Goal: Task Accomplishment & Management: Manage account settings

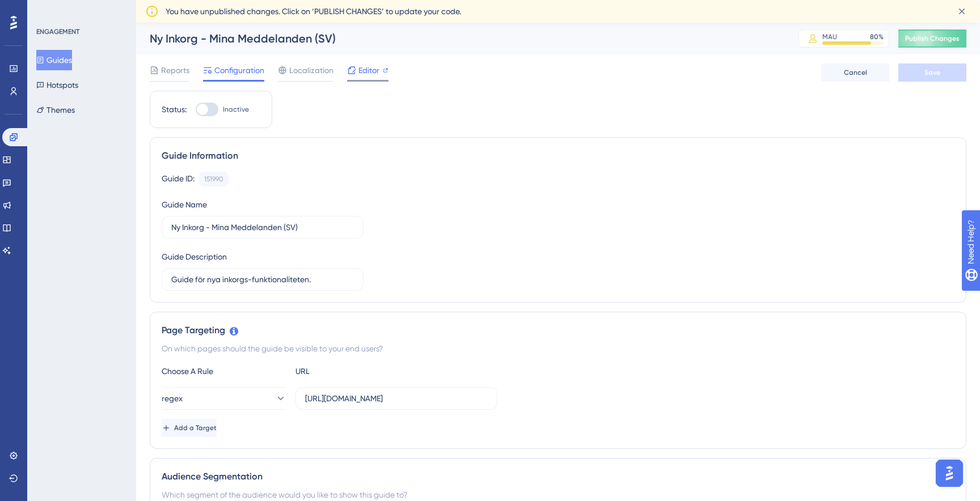
click at [363, 74] on span "Editor" at bounding box center [368, 71] width 21 height 14
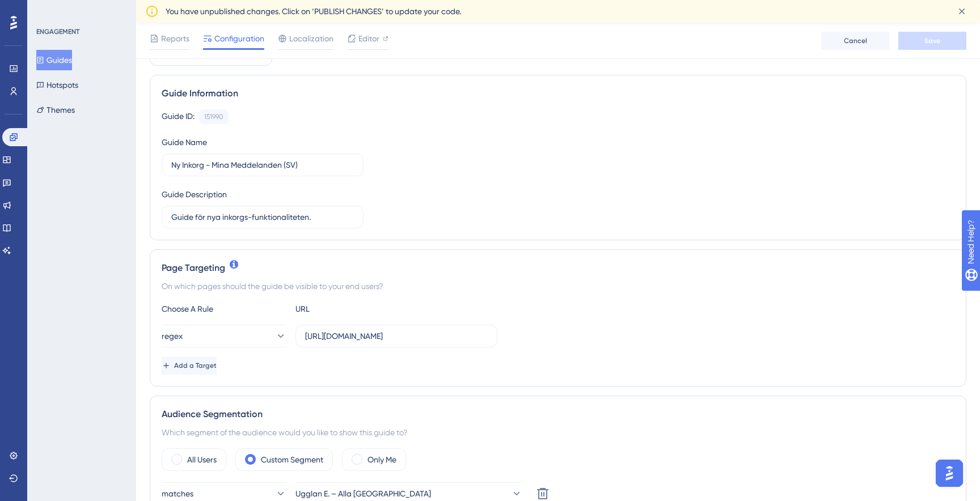
scroll to position [117, 0]
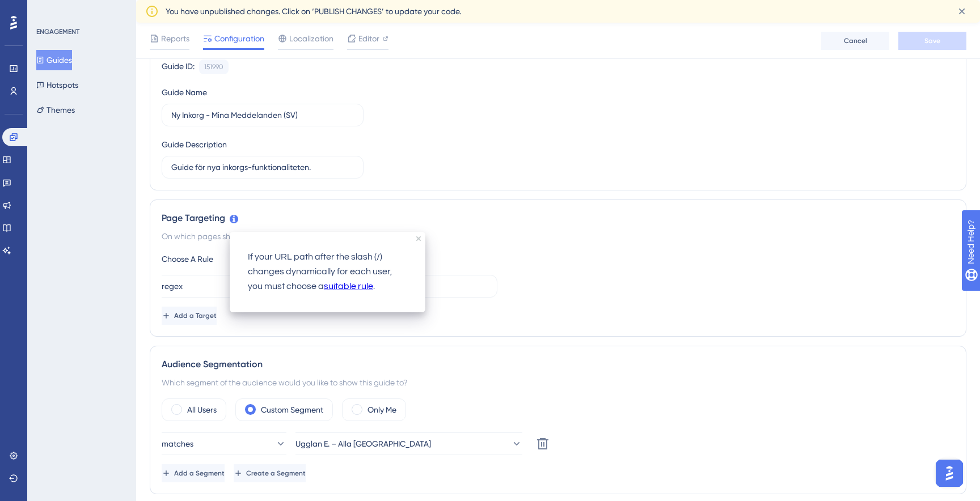
click at [324, 292] on link "suitable rule" at bounding box center [348, 287] width 49 height 15
click at [544, 268] on div "Choose A Rule URL regex https://stage-service.visibacare.com/o/env-two/care/mes…" at bounding box center [558, 288] width 793 height 73
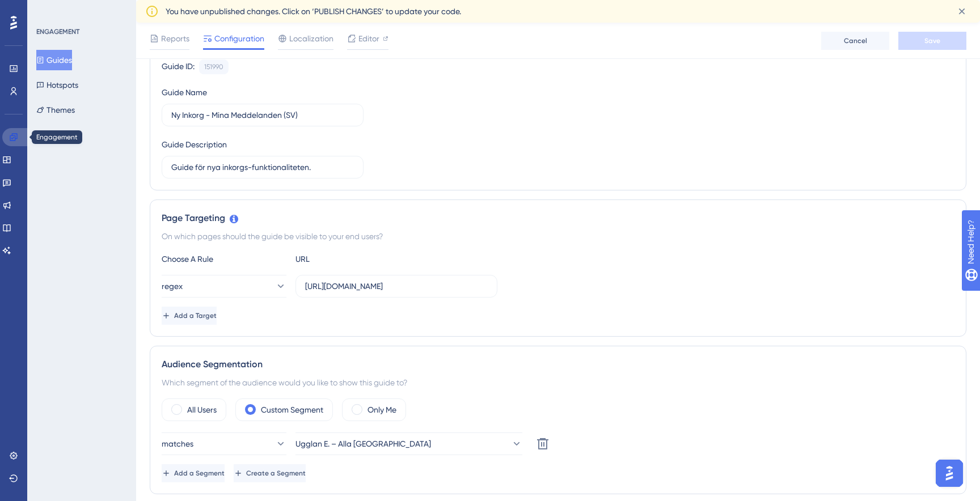
click at [18, 138] on link at bounding box center [15, 137] width 27 height 18
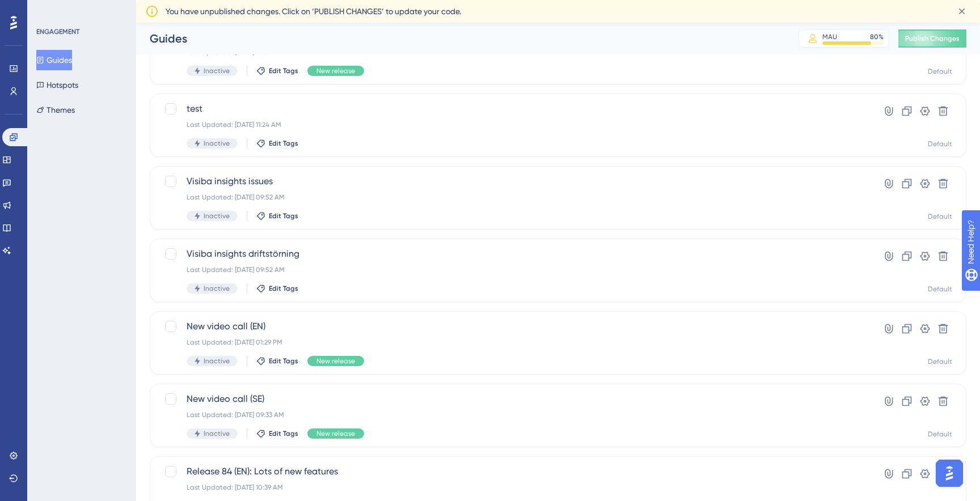
scroll to position [379, 0]
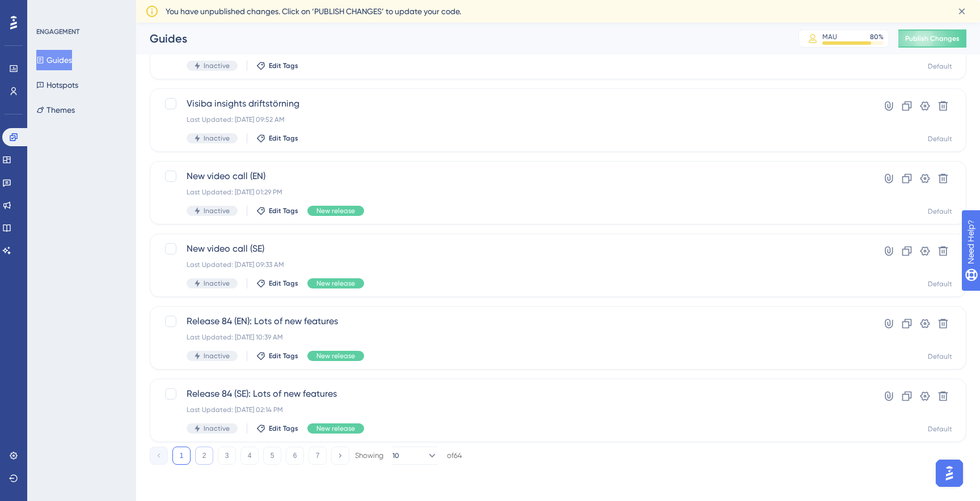
click at [208, 458] on button "2" at bounding box center [204, 456] width 18 height 18
click at [922, 257] on button at bounding box center [925, 251] width 18 height 18
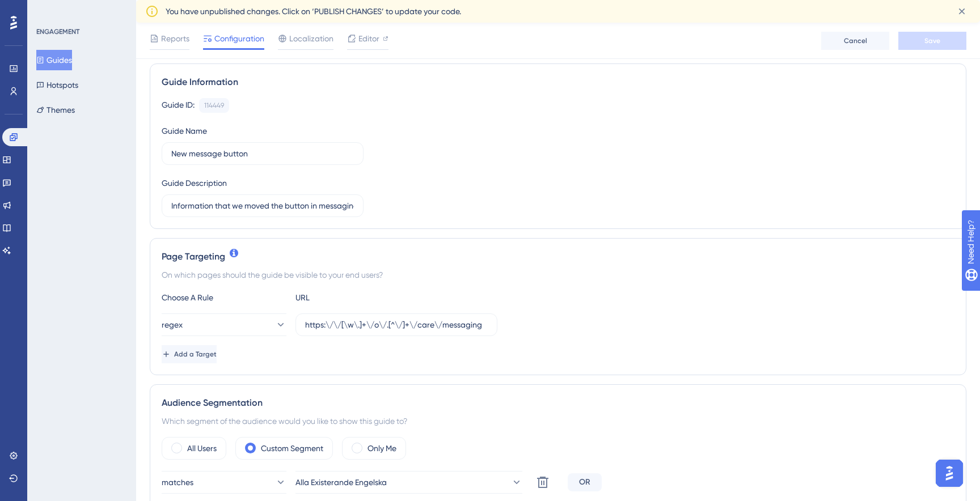
scroll to position [83, 0]
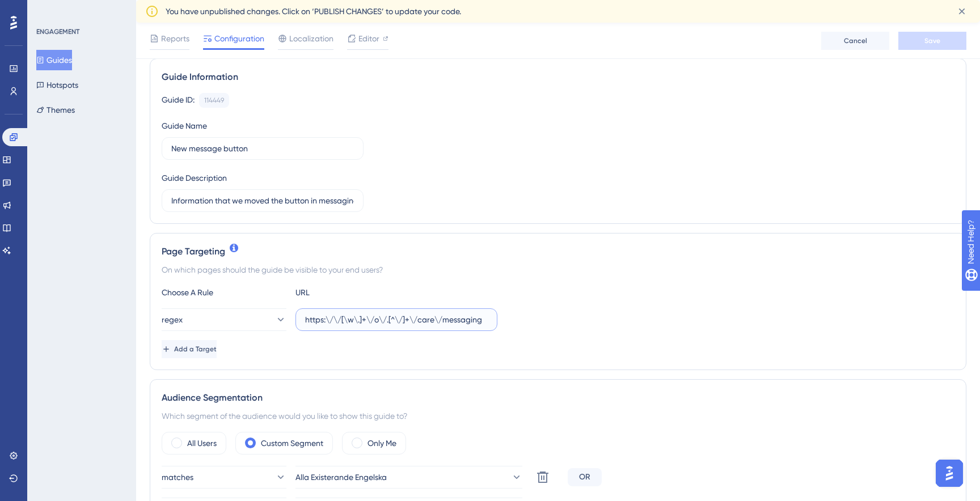
click at [392, 321] on input "https:\/\/[\w\.]+\/o\/.[^\/]+\/care\/messaging" at bounding box center [396, 320] width 183 height 12
click at [617, 332] on div "Choose A Rule URL regex https:\/\/[\w\.]+\/o\/.[^\/]+\/care\/messaging Add a Ta…" at bounding box center [558, 322] width 793 height 73
click at [11, 134] on icon at bounding box center [13, 137] width 9 height 9
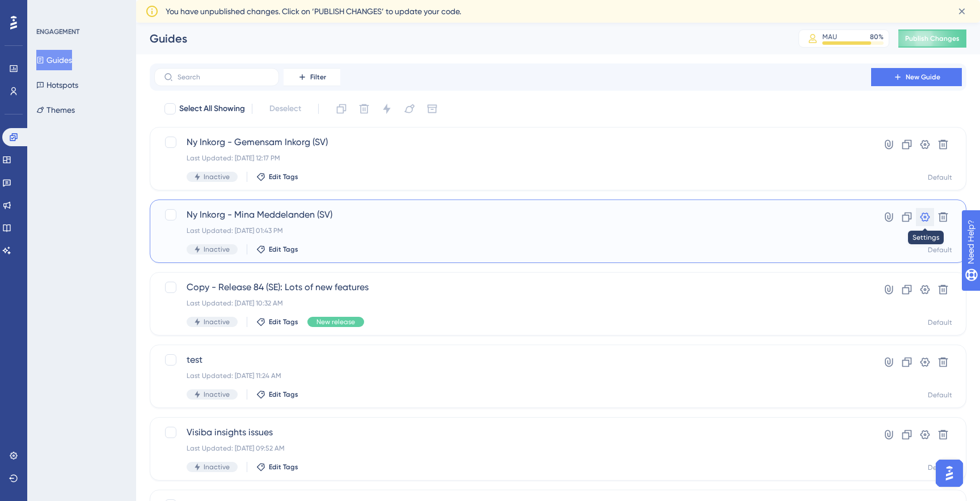
click at [926, 217] on icon at bounding box center [924, 216] width 11 height 11
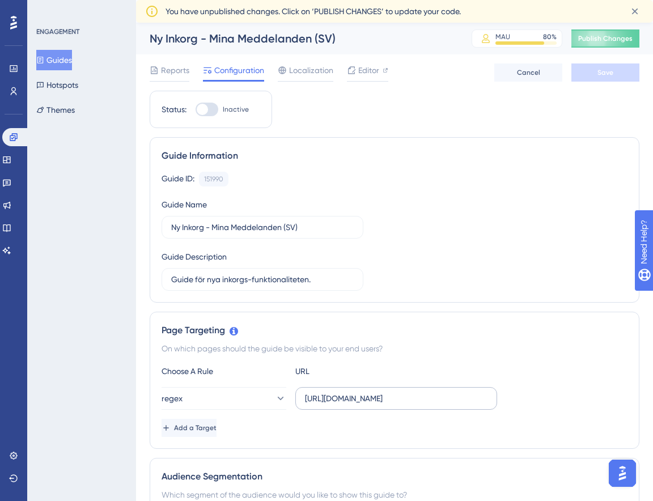
click at [365, 408] on label "https://stage-service.visibacare.com/o/env-two/care/messaging" at bounding box center [396, 398] width 202 height 23
click at [365, 405] on input "https://stage-service.visibacare.com/o/env-two/care/messaging" at bounding box center [396, 398] width 183 height 12
click at [365, 408] on label "https://stage-service.visibacare.com/o/env-two/care/messaging" at bounding box center [396, 398] width 202 height 23
click at [365, 405] on input "https://stage-service.visibacare.com/o/env-two/care/messaging" at bounding box center [396, 398] width 183 height 12
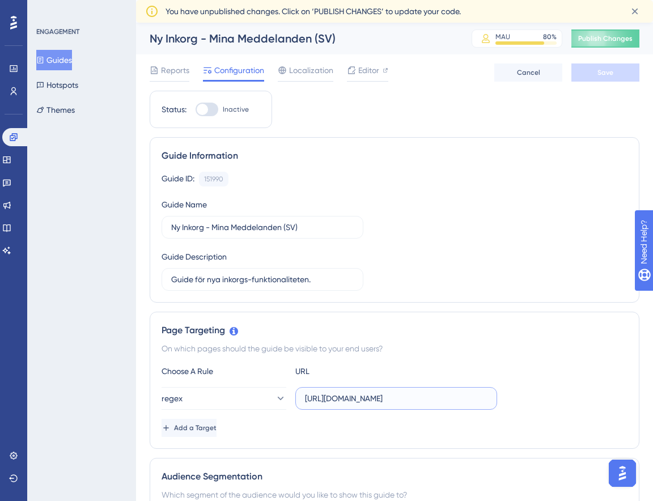
paste input "https:\/\/[\w\.-]+\/o\/[^\/]+\/care\/messaging"
type input "https://stage-service.visibacare.com/o/env-two/care/messaginghttps:\/\/[\w\.-]+…"
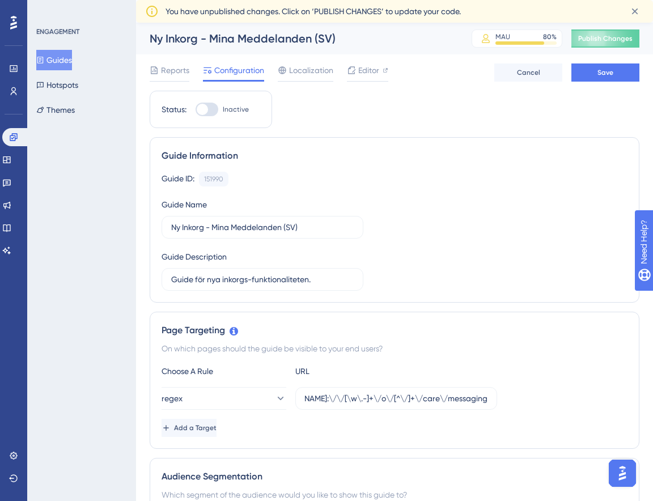
scroll to position [0, 0]
click at [402, 434] on div "Add a Target" at bounding box center [395, 428] width 466 height 18
click at [595, 74] on button "Save" at bounding box center [606, 73] width 68 height 18
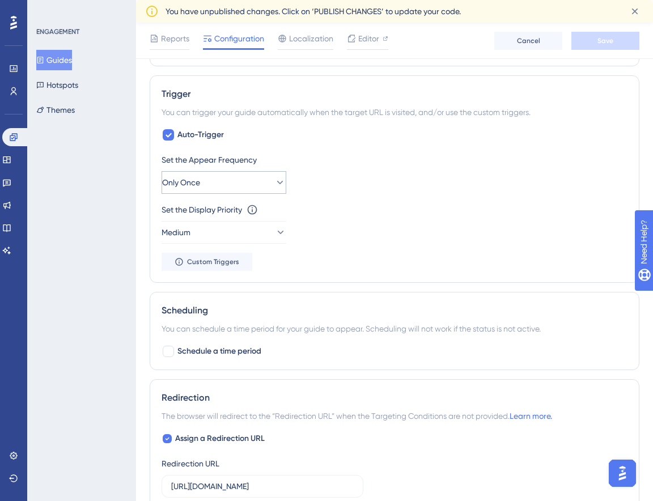
scroll to position [547, 0]
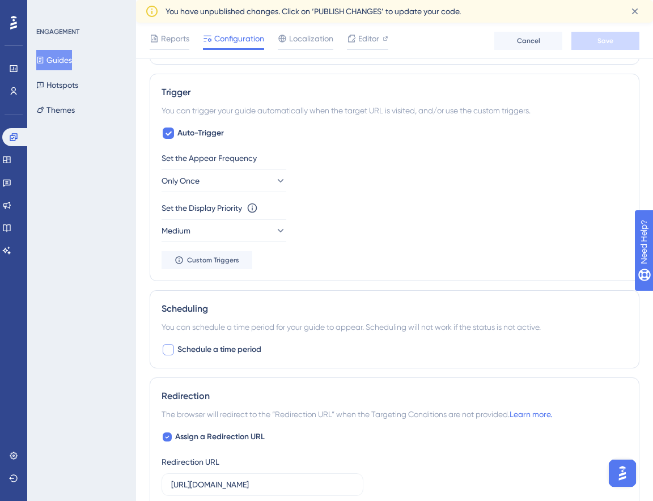
click at [238, 347] on span "Schedule a time period" at bounding box center [219, 350] width 84 height 14
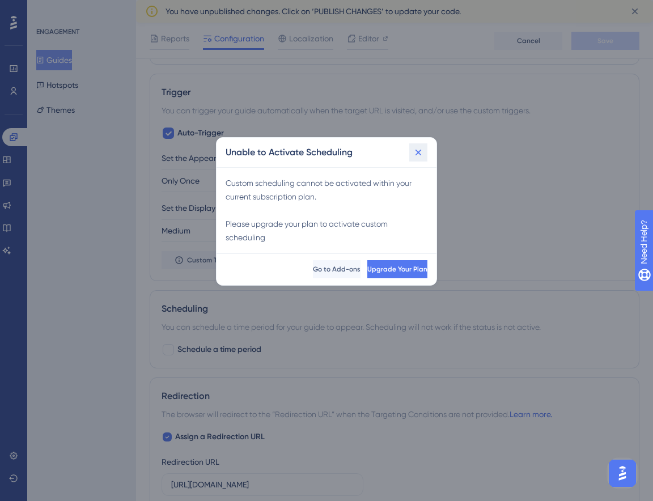
click at [418, 161] on button at bounding box center [418, 152] width 18 height 18
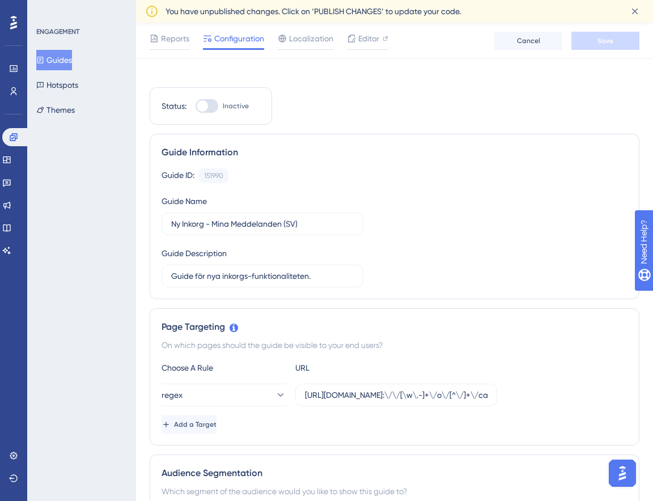
scroll to position [0, 0]
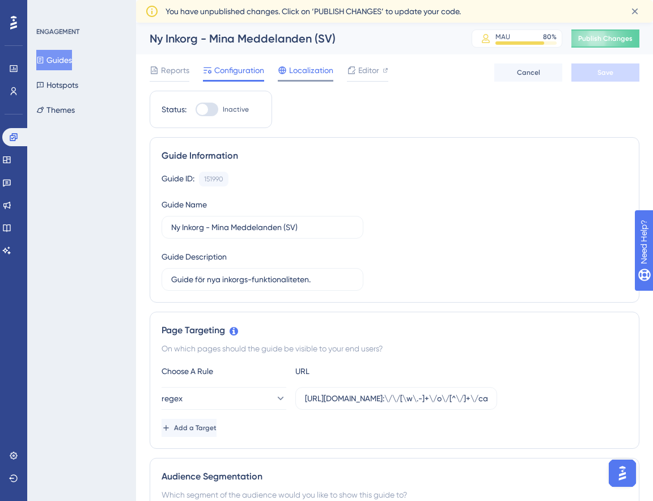
click at [303, 76] on span "Localization" at bounding box center [311, 71] width 44 height 14
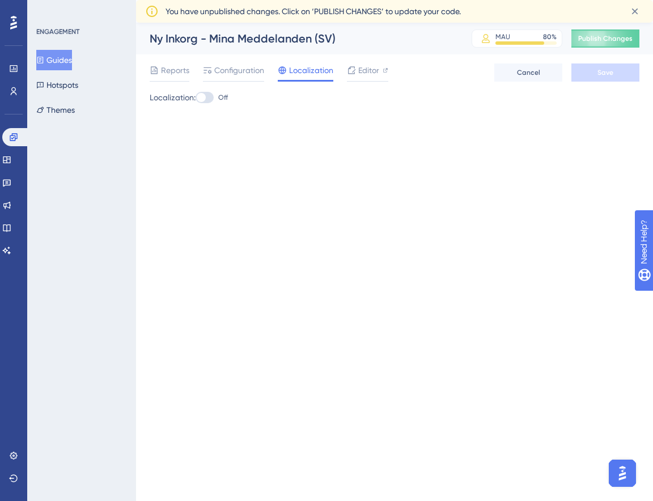
click at [218, 94] on label "Off" at bounding box center [212, 98] width 32 height 14
click at [196, 98] on input "Off" at bounding box center [195, 98] width 1 height 1
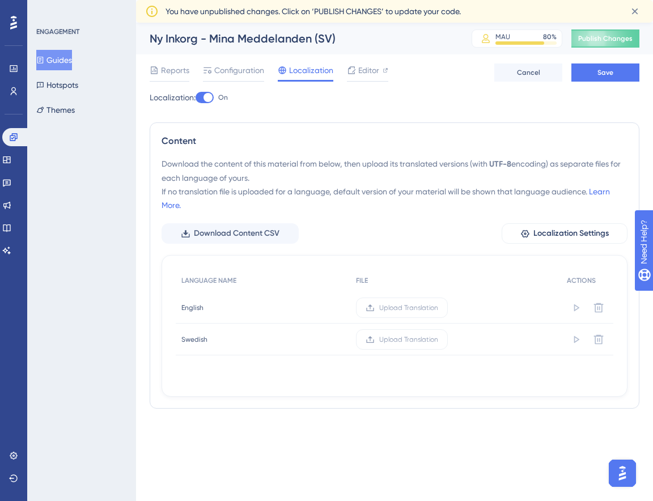
click at [210, 95] on div at bounding box center [208, 97] width 9 height 9
click at [196, 98] on input "On" at bounding box center [195, 98] width 1 height 1
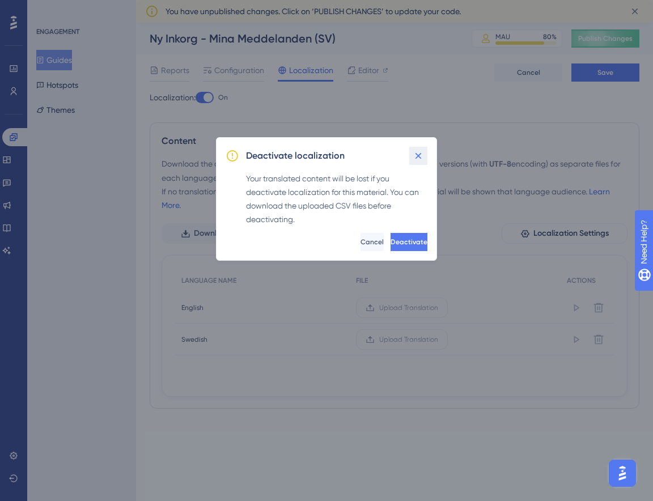
click at [418, 154] on icon at bounding box center [418, 155] width 11 height 11
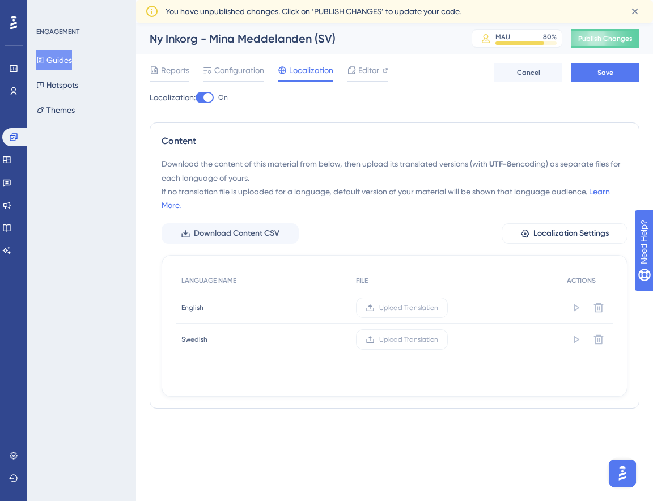
click at [210, 95] on div at bounding box center [208, 97] width 9 height 9
click at [196, 98] on input "On" at bounding box center [195, 98] width 1 height 1
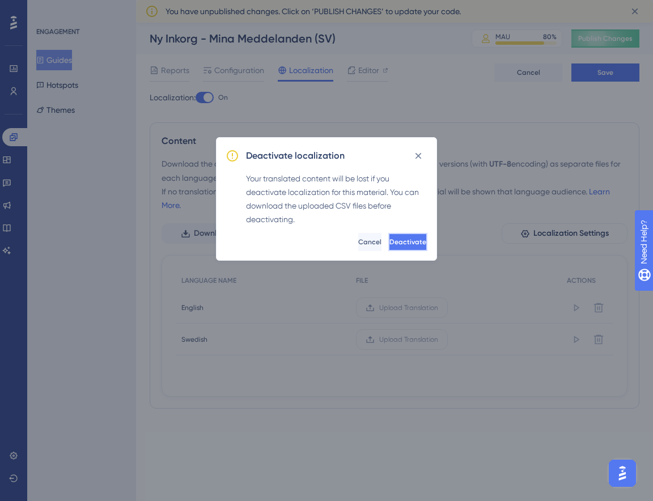
click at [403, 244] on span "Deactivate" at bounding box center [408, 242] width 37 height 9
checkbox input "false"
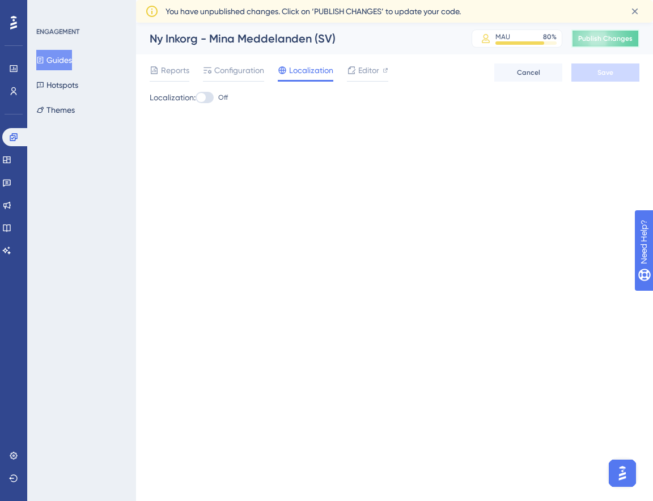
click at [596, 36] on span "Publish Changes" at bounding box center [605, 38] width 54 height 9
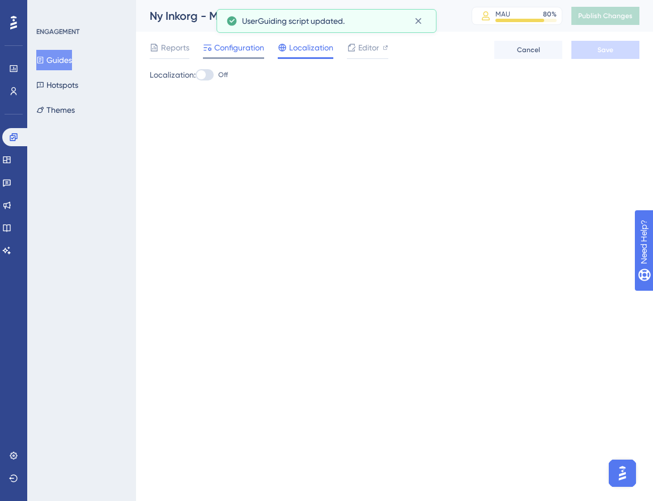
click at [212, 50] on div "Configuration" at bounding box center [233, 48] width 61 height 14
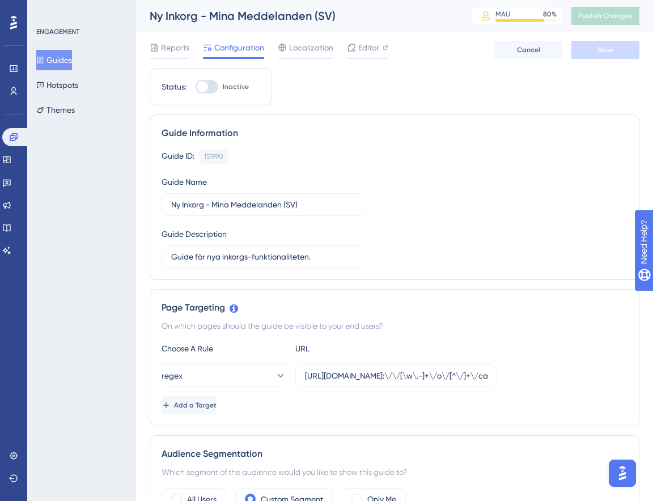
click at [211, 91] on div at bounding box center [207, 87] width 23 height 14
click at [196, 87] on input "Inactive" at bounding box center [195, 87] width 1 height 1
checkbox input "true"
click at [596, 56] on button "Save" at bounding box center [606, 50] width 68 height 18
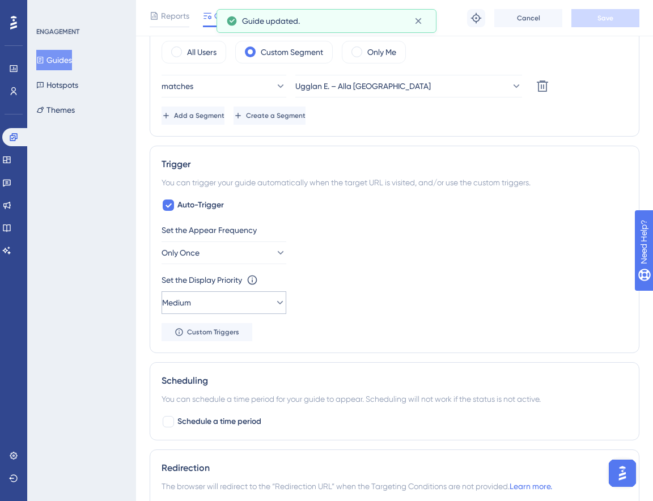
scroll to position [496, 0]
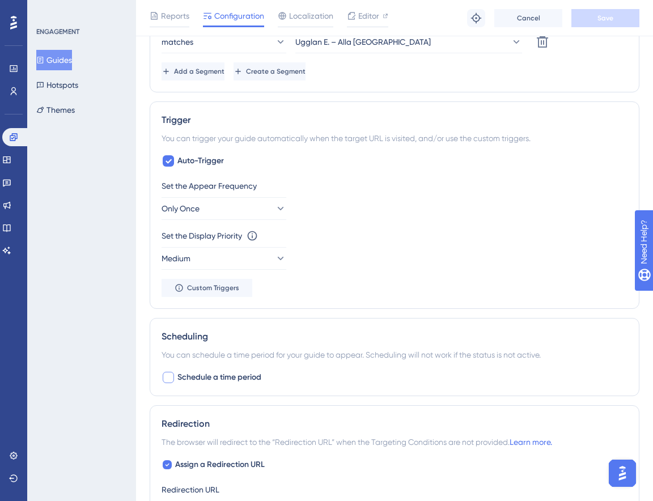
click at [207, 373] on span "Schedule a time period" at bounding box center [219, 378] width 84 height 14
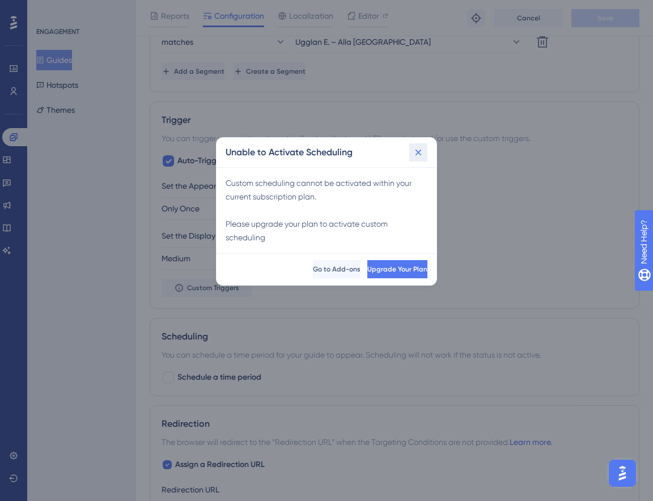
click at [422, 158] on icon at bounding box center [418, 152] width 11 height 11
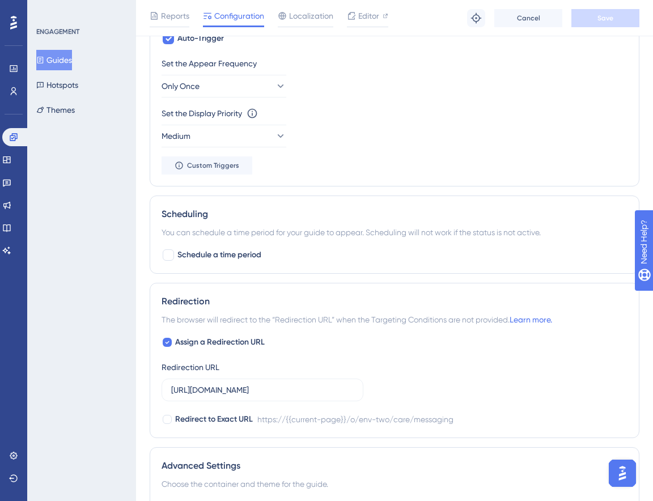
scroll to position [536, 0]
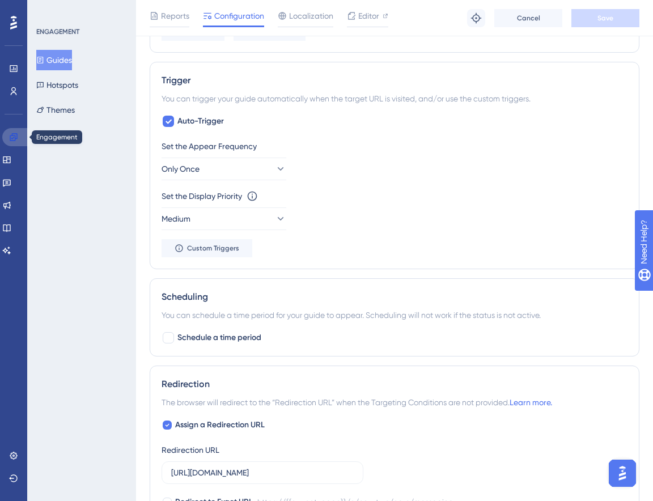
click at [15, 141] on icon at bounding box center [13, 137] width 9 height 9
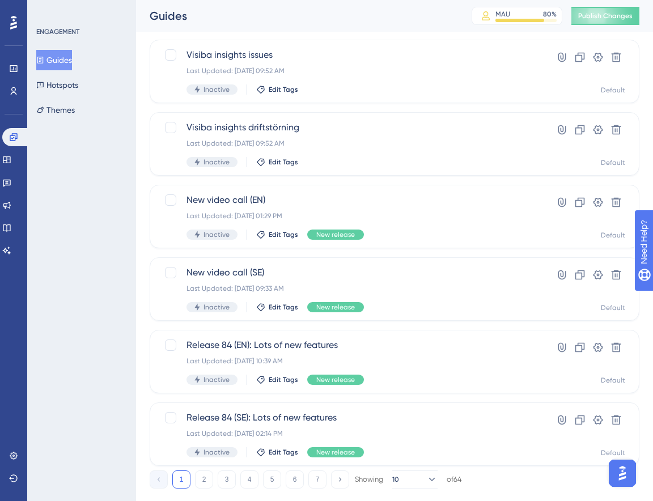
scroll to position [356, 0]
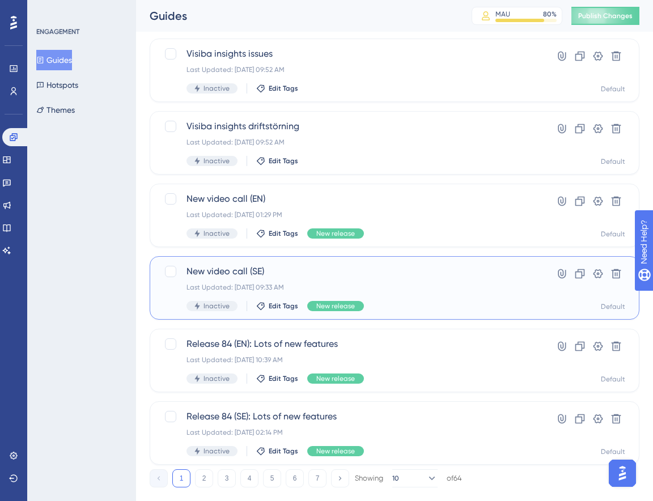
click at [309, 287] on div "Last Updated: Nov 18 2024, 09:33 AM" at bounding box center [349, 287] width 325 height 9
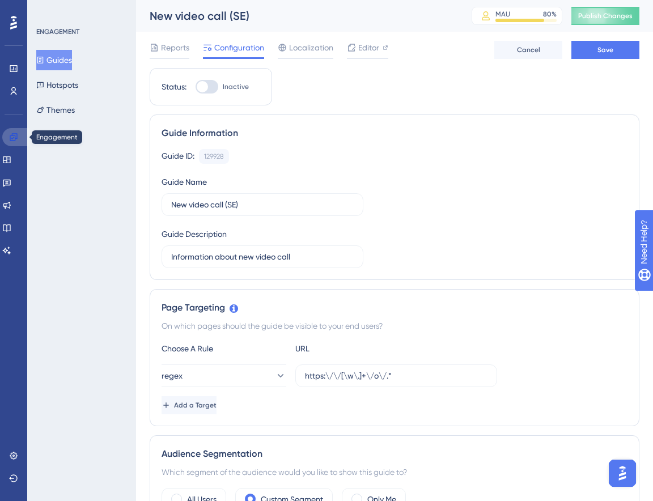
click at [24, 140] on link at bounding box center [15, 137] width 27 height 18
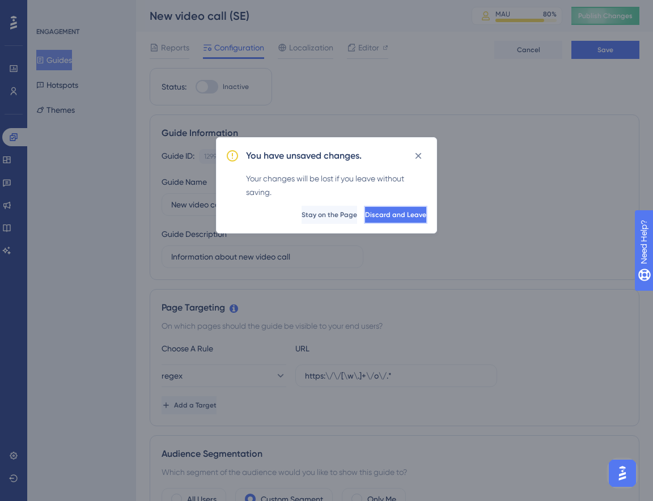
click at [397, 210] on span "Discard and Leave" at bounding box center [395, 214] width 61 height 9
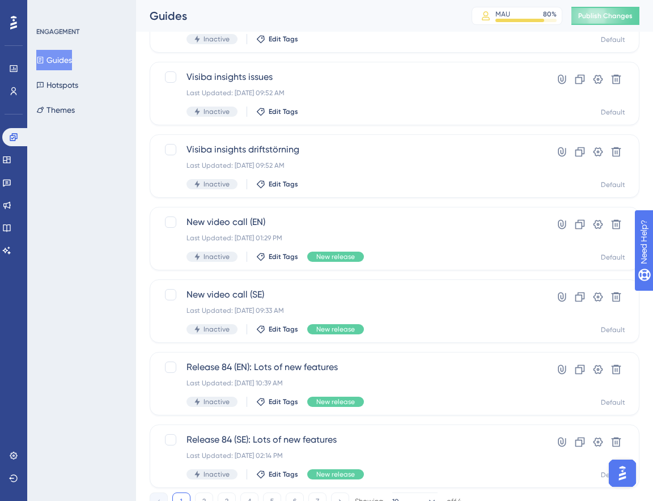
scroll to position [379, 0]
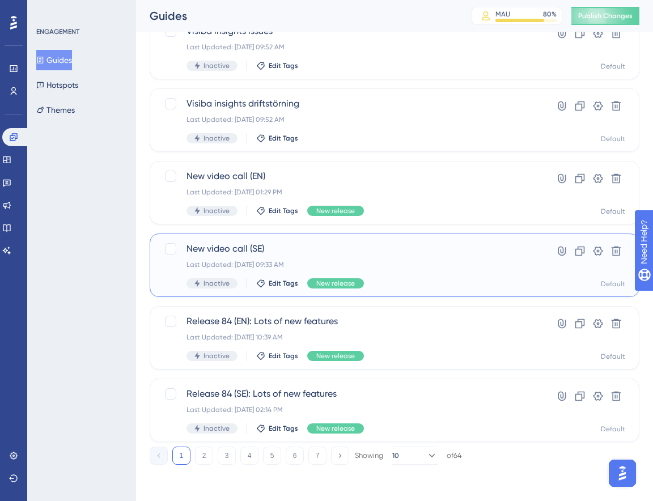
click at [556, 274] on div "Hyperlink Clone Settings Delete Default" at bounding box center [589, 265] width 73 height 46
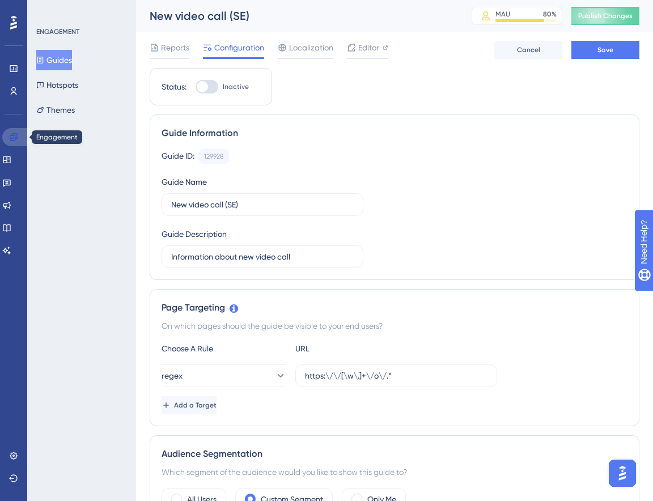
click at [12, 137] on icon at bounding box center [13, 137] width 9 height 9
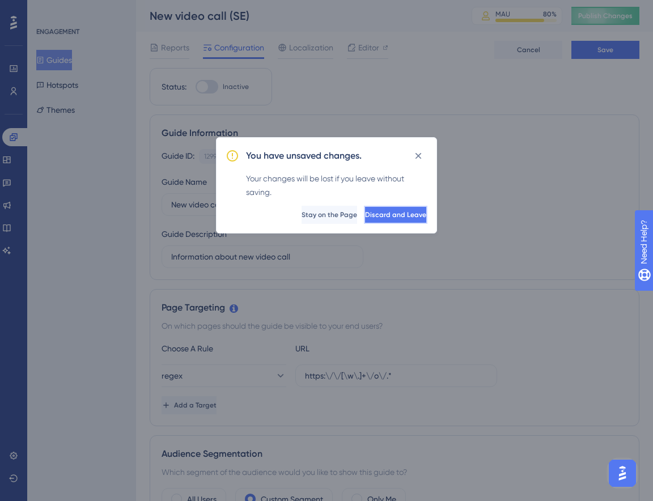
click at [397, 215] on span "Discard and Leave" at bounding box center [395, 214] width 61 height 9
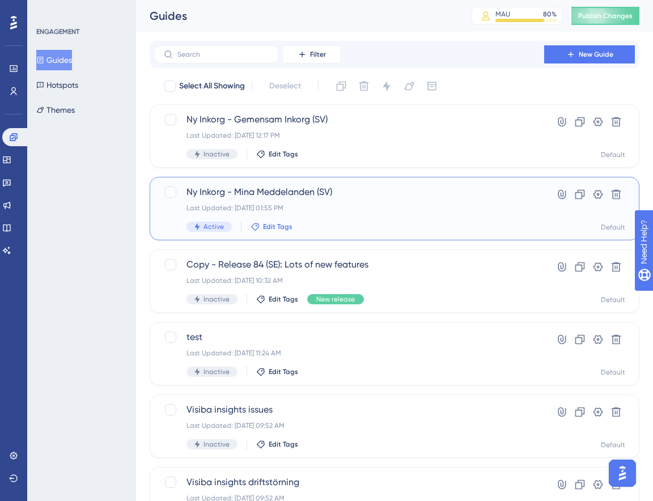
click at [265, 225] on span "Edit Tags" at bounding box center [277, 226] width 29 height 9
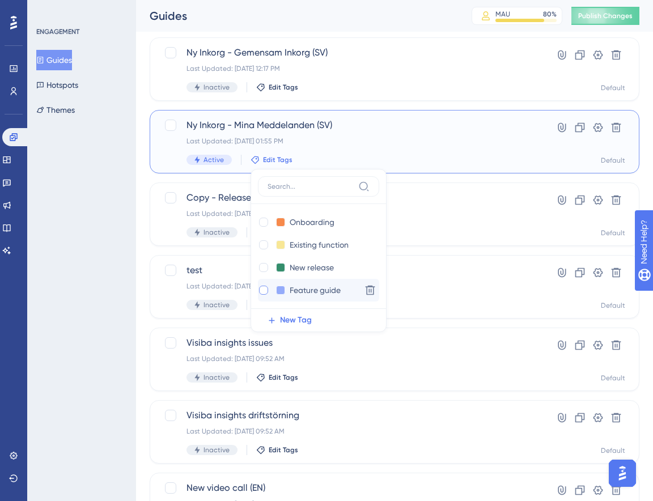
click at [265, 292] on div at bounding box center [263, 290] width 9 height 9
checkbox input "true"
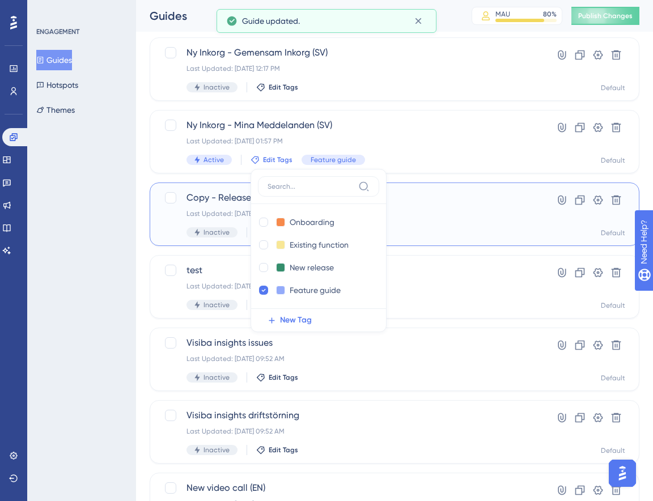
click at [206, 232] on span "Inactive" at bounding box center [217, 232] width 26 height 9
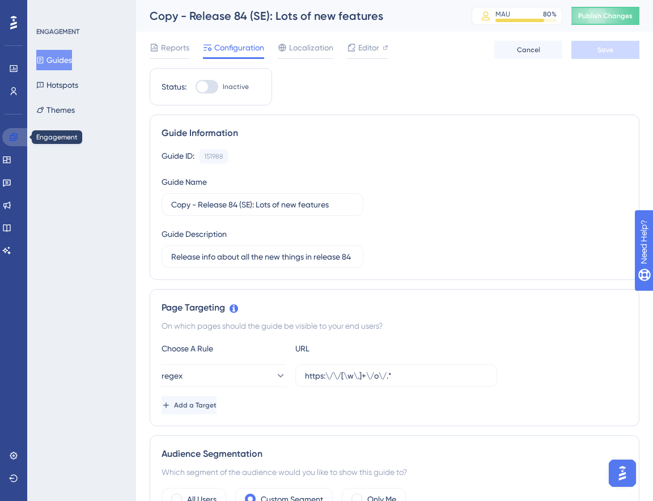
click at [18, 142] on link at bounding box center [15, 137] width 27 height 18
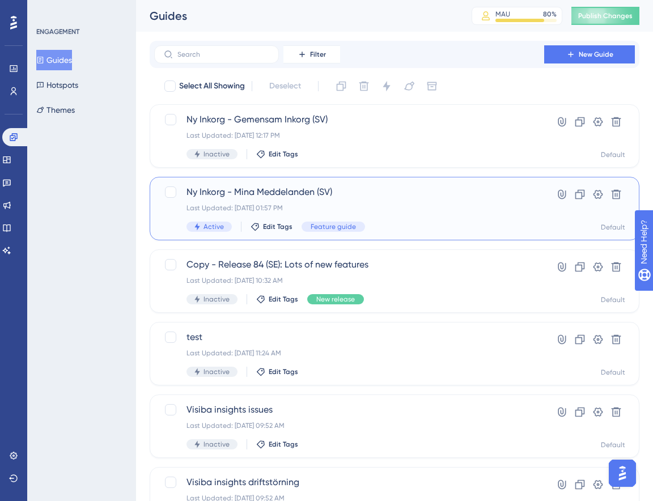
click at [219, 225] on span "Active" at bounding box center [214, 226] width 20 height 9
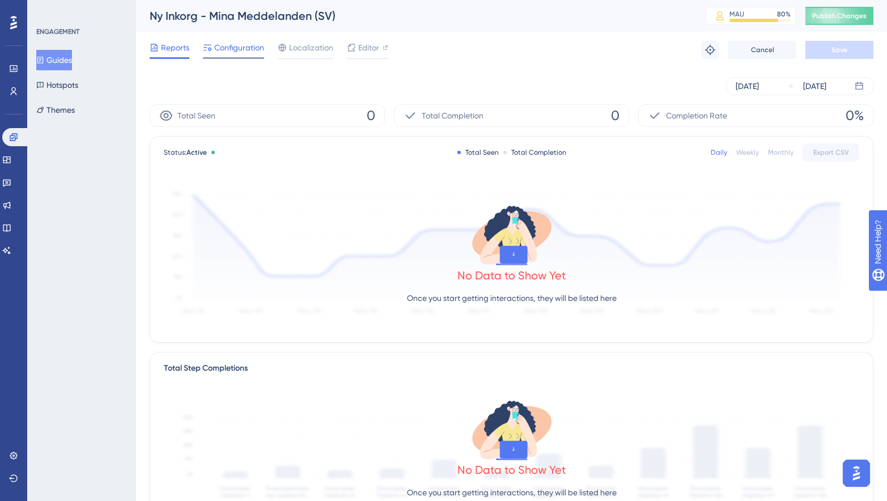
click at [246, 48] on span "Configuration" at bounding box center [239, 48] width 50 height 14
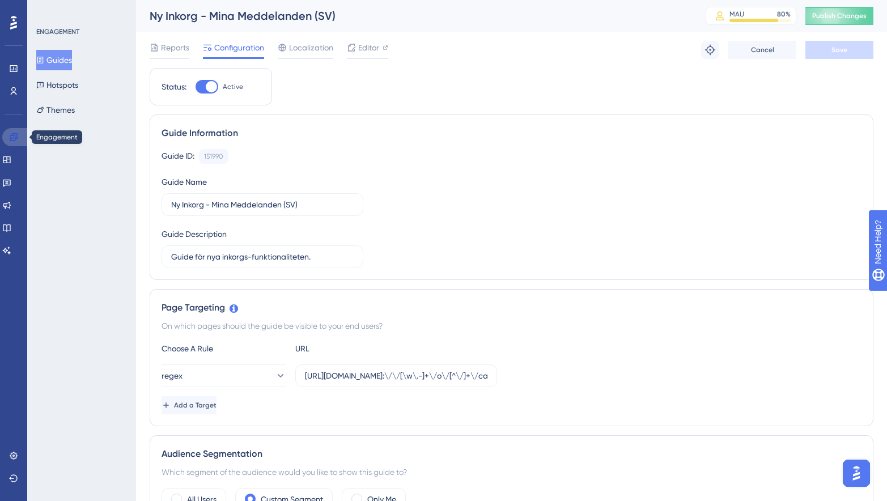
click at [12, 135] on icon at bounding box center [13, 137] width 9 height 9
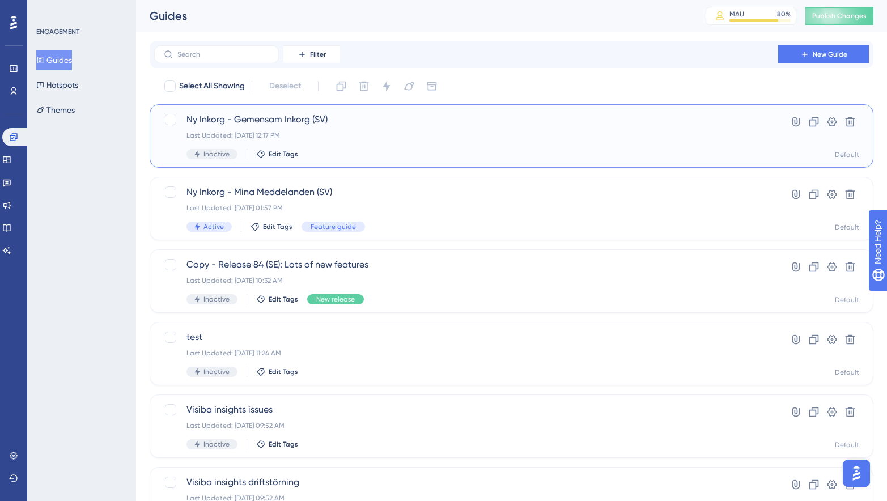
click at [438, 158] on div "Inactive Edit Tags" at bounding box center [467, 154] width 560 height 10
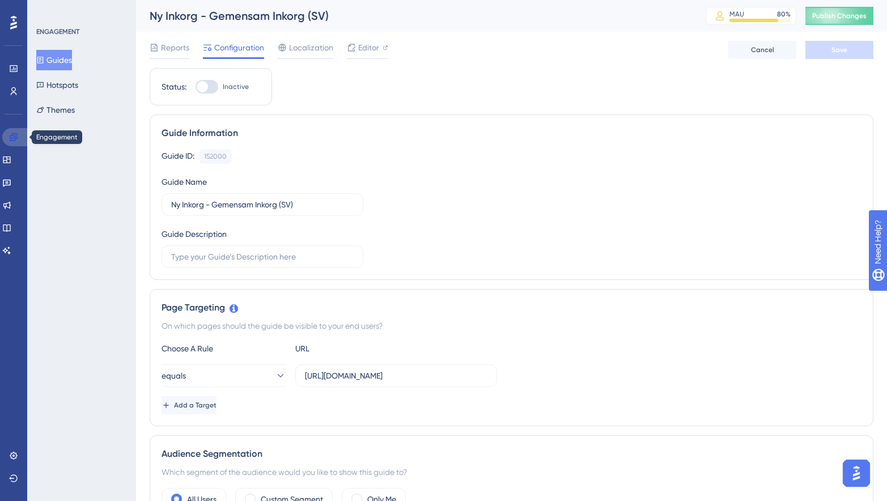
click at [14, 139] on icon at bounding box center [13, 137] width 9 height 9
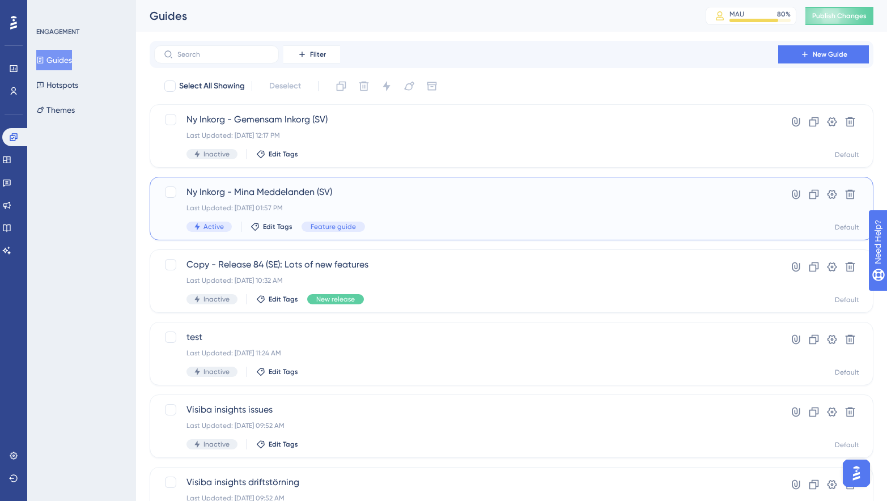
click at [400, 215] on div "Ny Inkorg - Mina Meddelanden (SV) Last Updated: Sep 16 2025, 01:57 PM Active Ed…" at bounding box center [467, 208] width 560 height 46
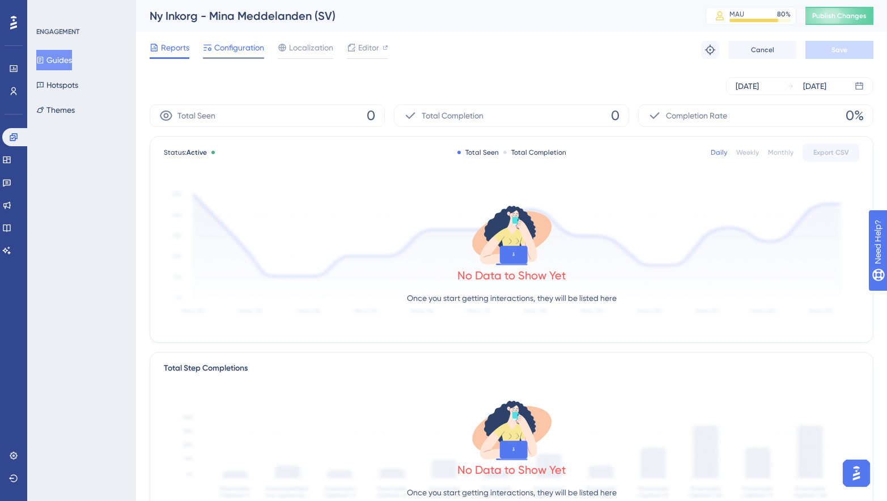
click at [240, 52] on span "Configuration" at bounding box center [239, 48] width 50 height 14
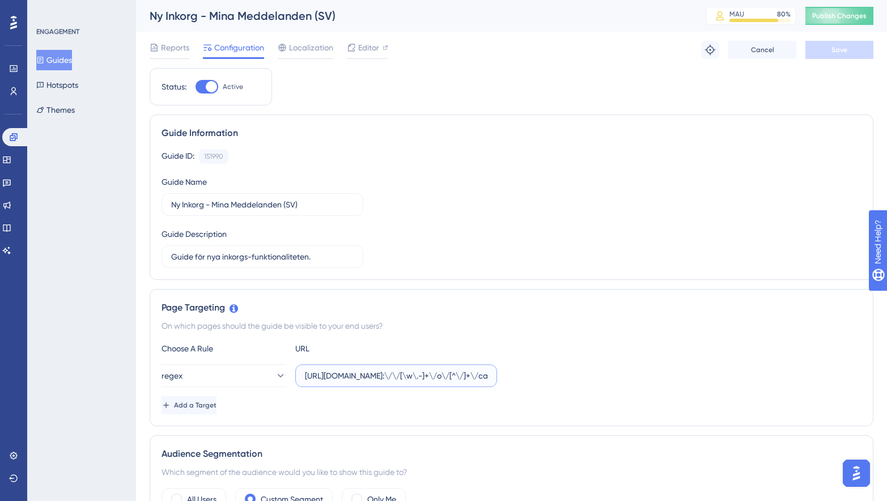
click at [370, 375] on input "https://stage-service.visibacare.com/o/env-two/care/messaginghttps:\/\/[\w\.-]+…" at bounding box center [396, 376] width 183 height 12
paste input "text"
type input "https:\/\/[\w\.-]+\/o\/[^\/]+\/care\/messaging"
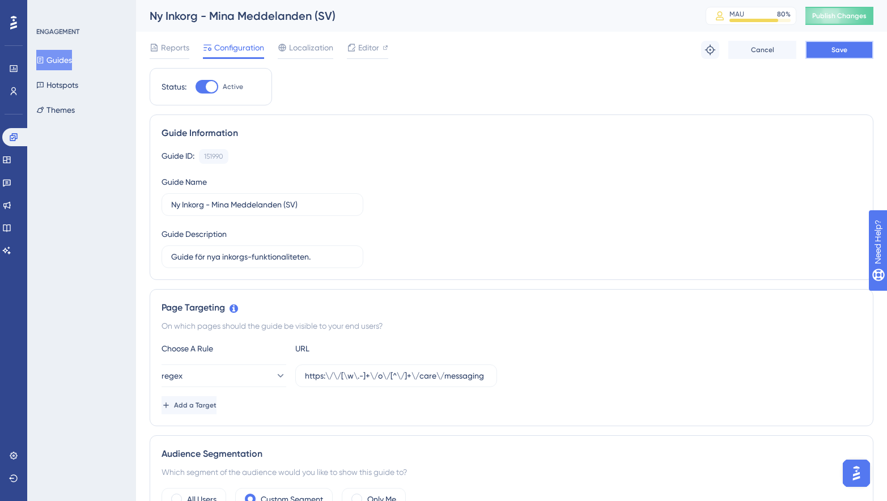
click at [818, 52] on button "Save" at bounding box center [840, 50] width 68 height 18
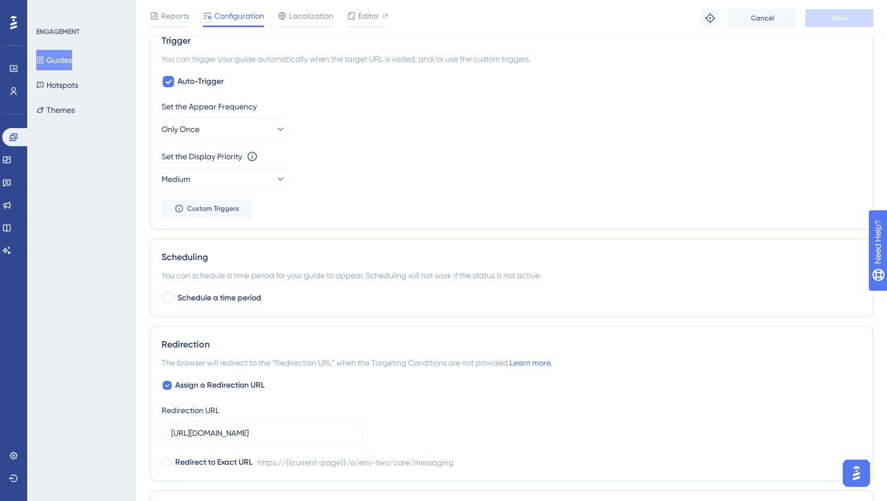
scroll to position [577, 0]
click at [191, 294] on span "Schedule a time period" at bounding box center [219, 297] width 84 height 14
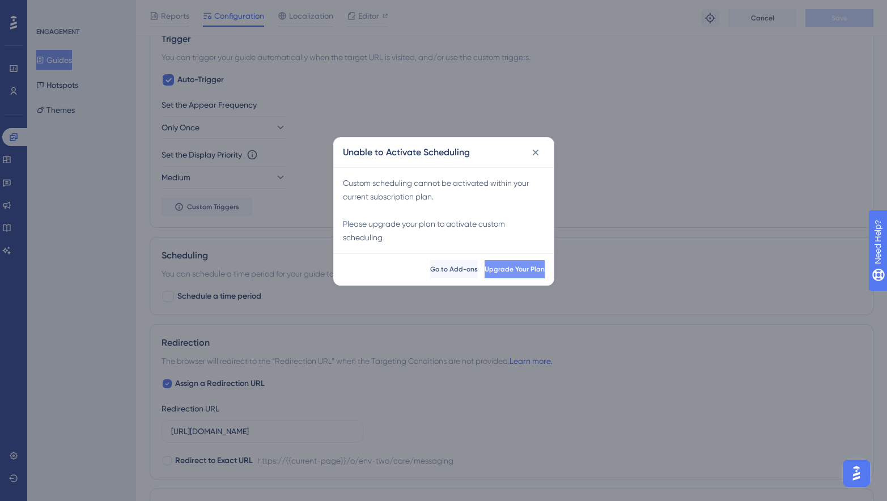
click at [485, 264] on button "Upgrade Your Plan" at bounding box center [515, 269] width 60 height 18
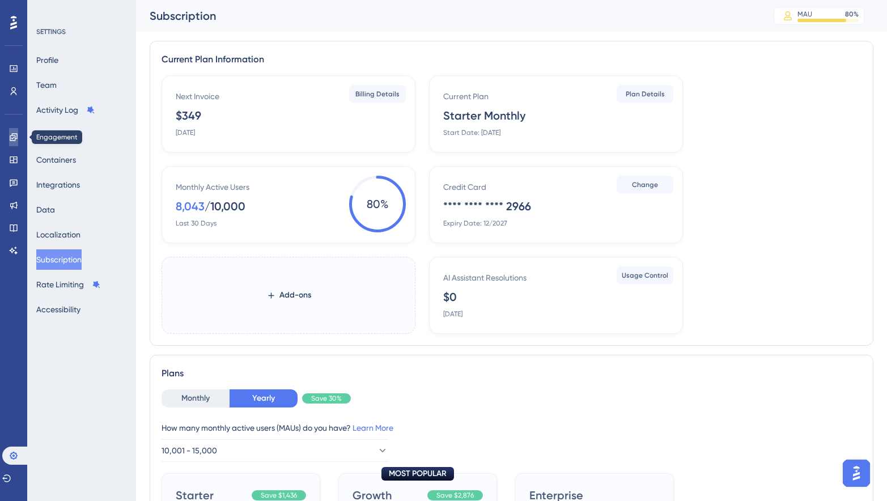
click at [18, 138] on link at bounding box center [13, 137] width 9 height 18
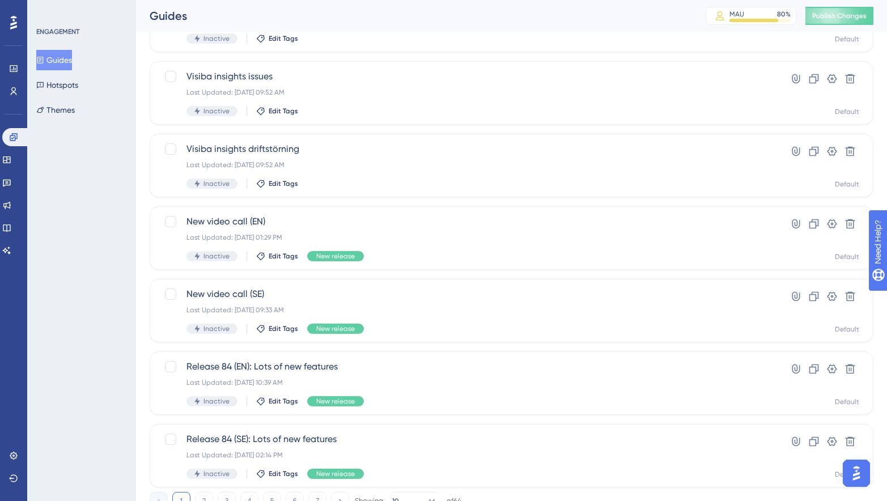
scroll to position [379, 0]
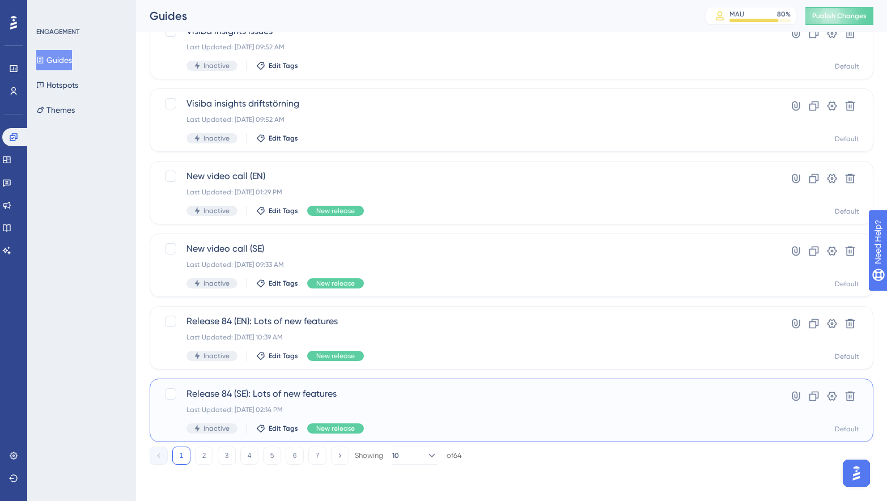
click at [358, 399] on span "Release 84 (SE): Lots of new features" at bounding box center [467, 394] width 560 height 14
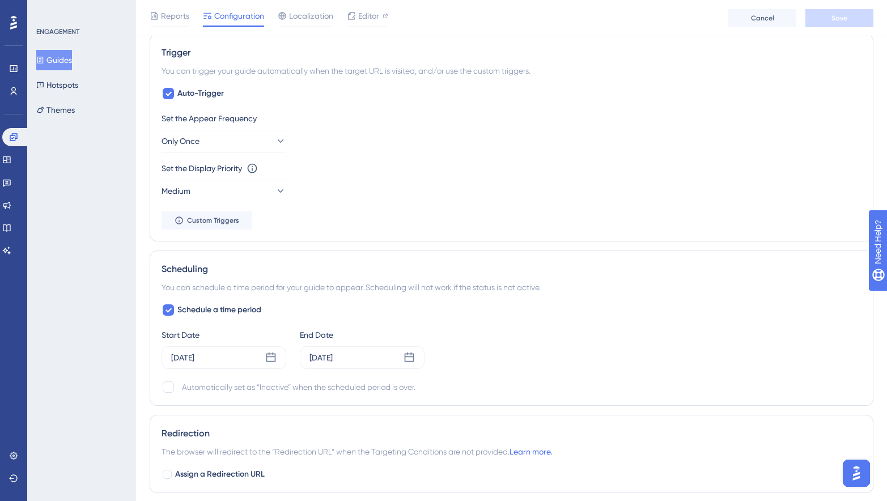
scroll to position [562, 0]
click at [18, 134] on icon at bounding box center [13, 137] width 9 height 9
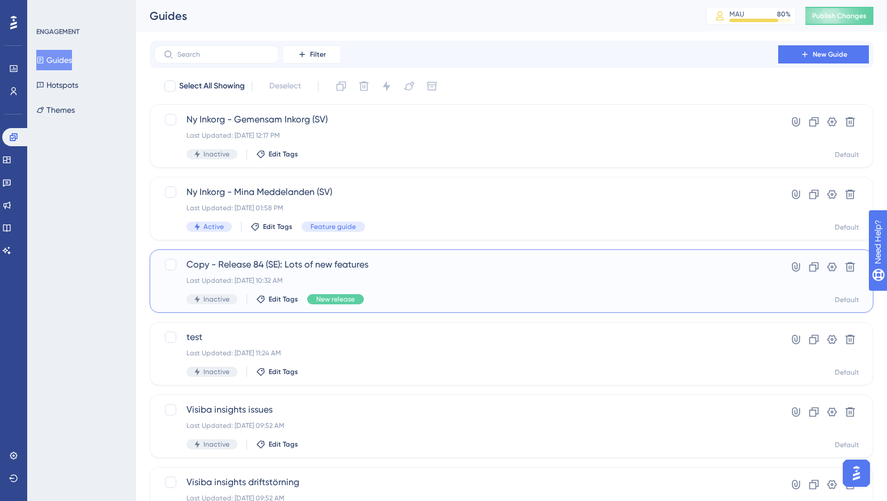
click at [401, 277] on div "Last Updated: Sep 16 2025, 10:32 AM" at bounding box center [467, 280] width 560 height 9
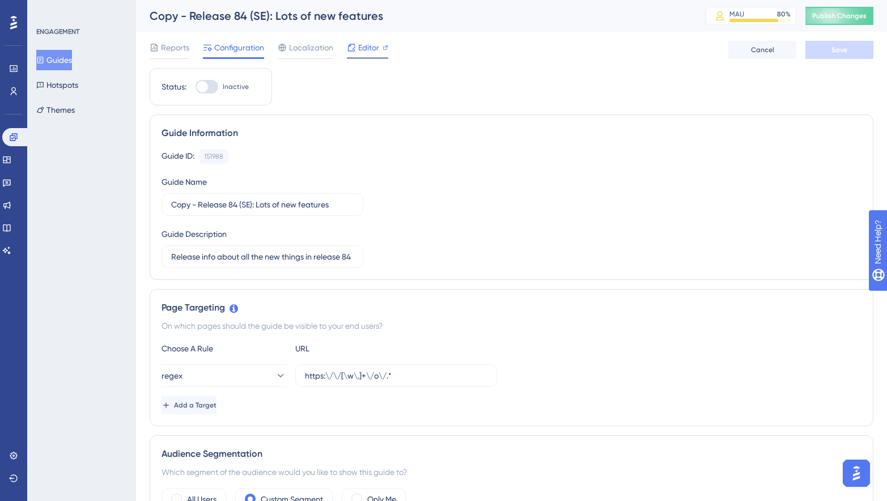
click at [374, 48] on span "Editor" at bounding box center [368, 48] width 21 height 14
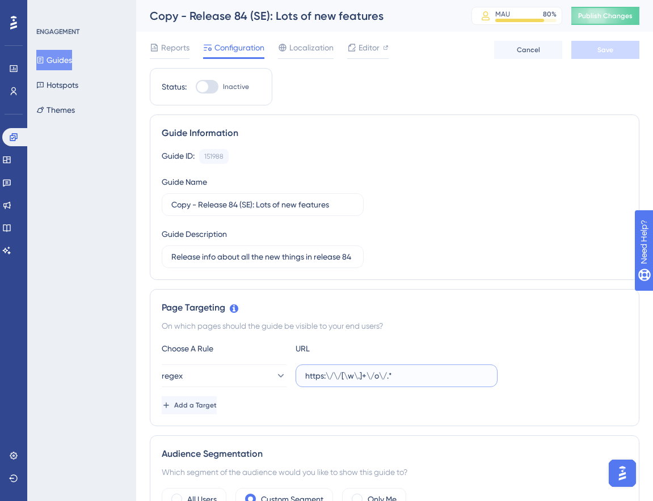
drag, startPoint x: 414, startPoint y: 374, endPoint x: 289, endPoint y: 374, distance: 125.3
click at [289, 374] on div "regex https:\/\/[\w\.]+\/o\/.*" at bounding box center [330, 376] width 336 height 23
drag, startPoint x: 339, startPoint y: 201, endPoint x: 168, endPoint y: 201, distance: 170.7
click at [168, 201] on label "Copy - Release 84 (SE): Lots of new features" at bounding box center [263, 204] width 202 height 23
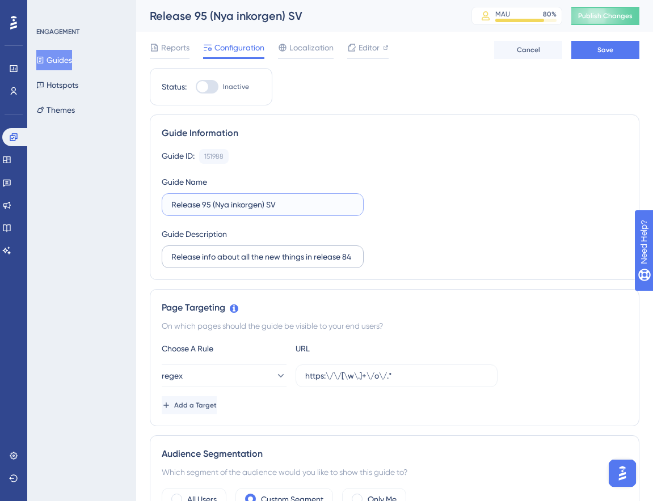
type input "Release 95 (Nya inkorgen) SV"
click at [251, 257] on input "Release info about all the new things in release 84" at bounding box center [262, 257] width 183 height 12
type input "Release info about 95, new inbox"
click at [527, 235] on div "Guide ID: 151988 Copy Guide Name Release 95 (Nya inkorgen) SV Guide Description…" at bounding box center [394, 208] width 465 height 119
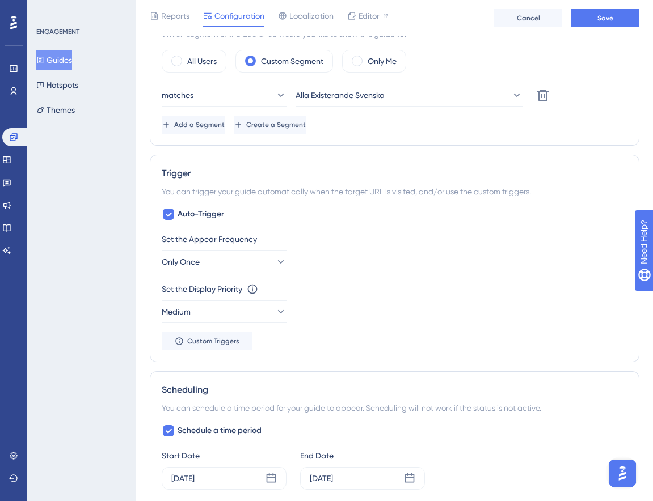
scroll to position [452, 0]
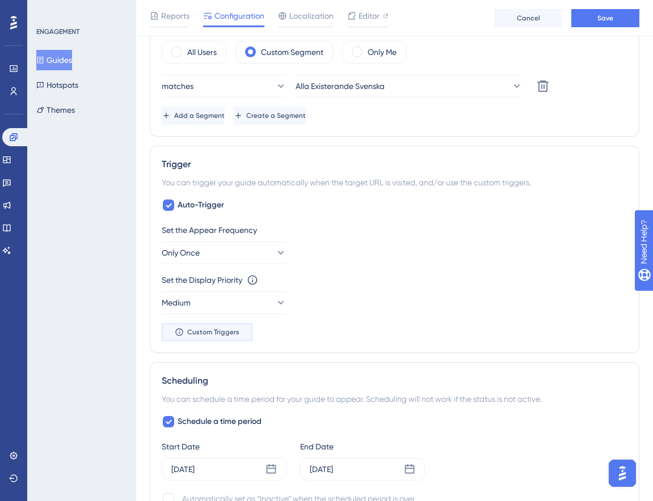
click at [244, 334] on button "Custom Triggers" at bounding box center [207, 332] width 91 height 18
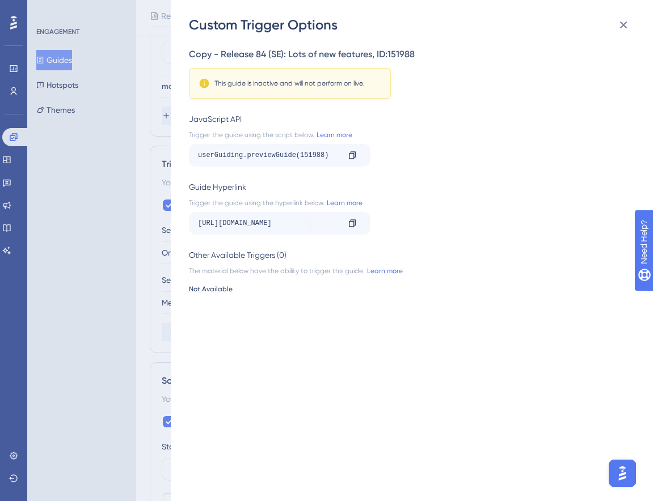
click at [145, 328] on div "Custom Trigger Options Copy - Release 84 (SE): Lots of new features , ID: 15198…" at bounding box center [326, 250] width 653 height 501
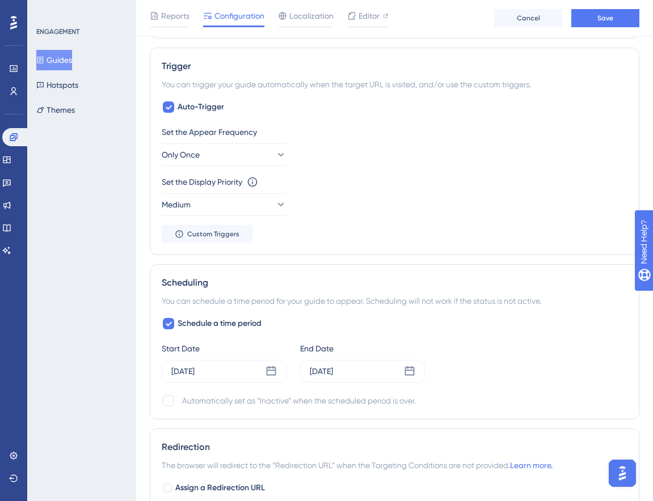
scroll to position [571, 0]
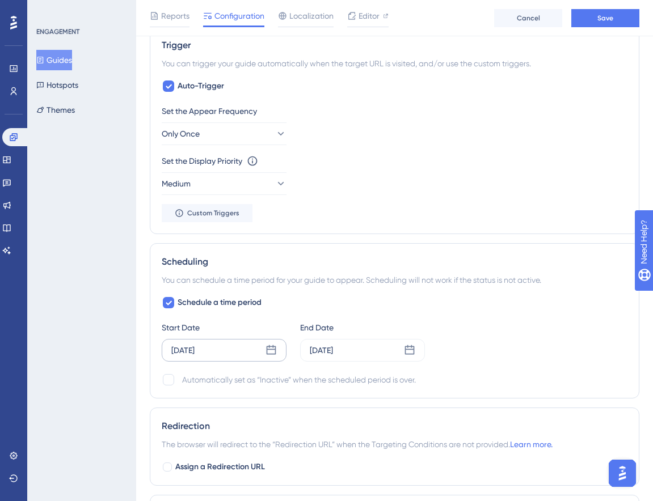
click at [268, 348] on icon at bounding box center [270, 350] width 11 height 11
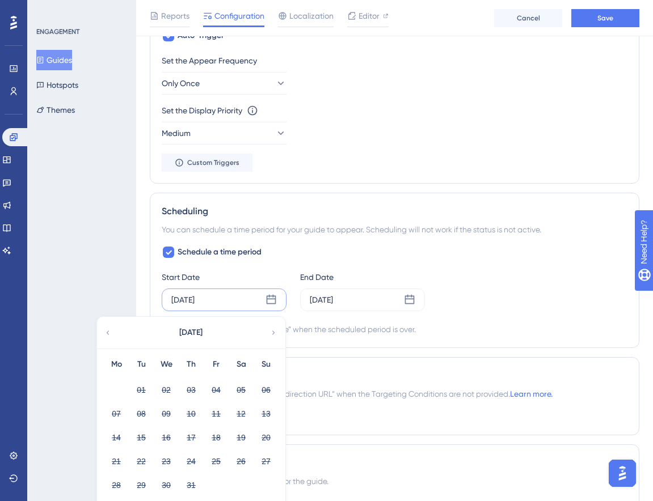
scroll to position [626, 0]
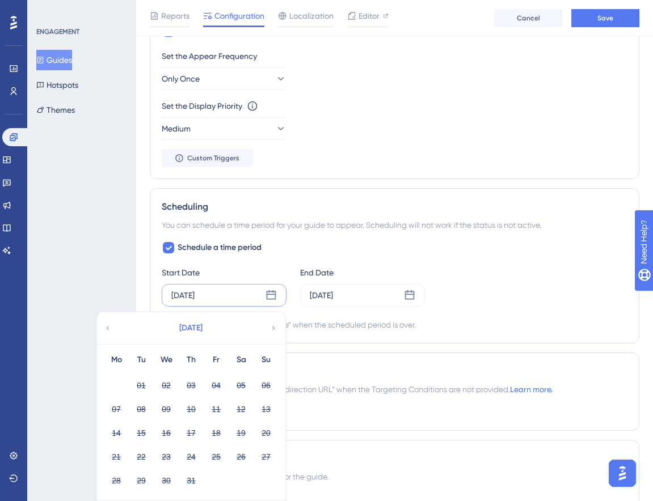
click at [202, 333] on span "October 2024" at bounding box center [190, 328] width 23 height 14
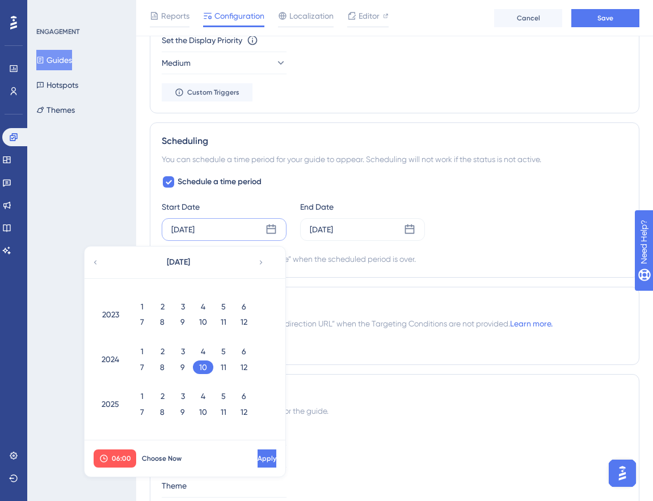
scroll to position [692, 0]
click at [186, 409] on div "9" at bounding box center [182, 412] width 20 height 14
click at [151, 458] on span "Choose Now" at bounding box center [162, 458] width 40 height 9
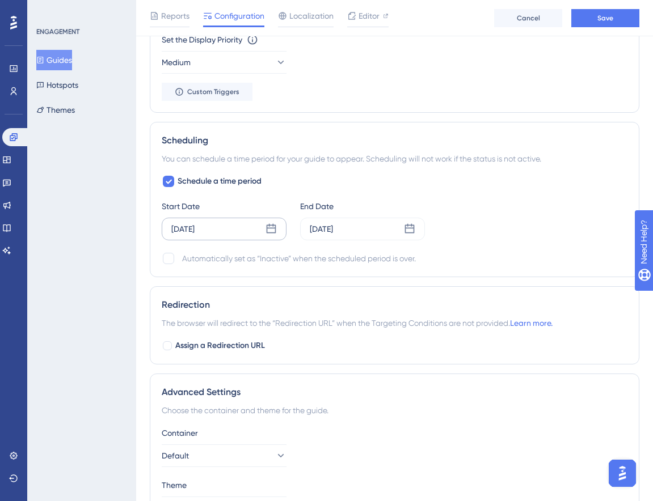
click at [194, 226] on div "Sep 16 2025" at bounding box center [182, 229] width 23 height 14
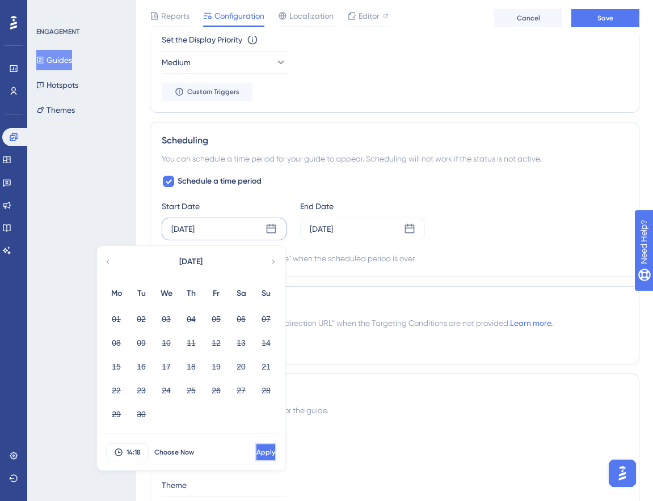
click at [255, 447] on button "Apply" at bounding box center [265, 452] width 21 height 18
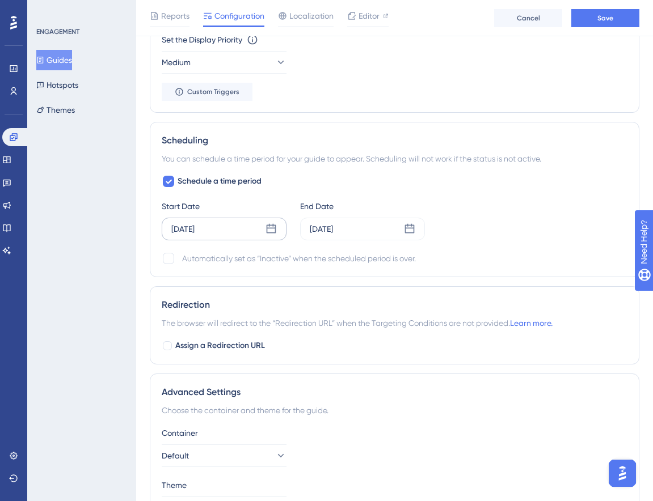
click at [189, 231] on div "Sep 16 2025" at bounding box center [182, 229] width 23 height 14
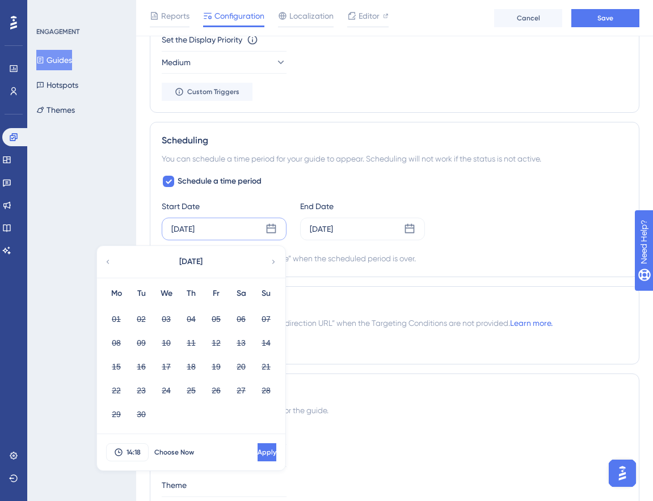
click at [347, 254] on div "Automatically set as “Inactive” when the scheduled period is over." at bounding box center [299, 259] width 234 height 14
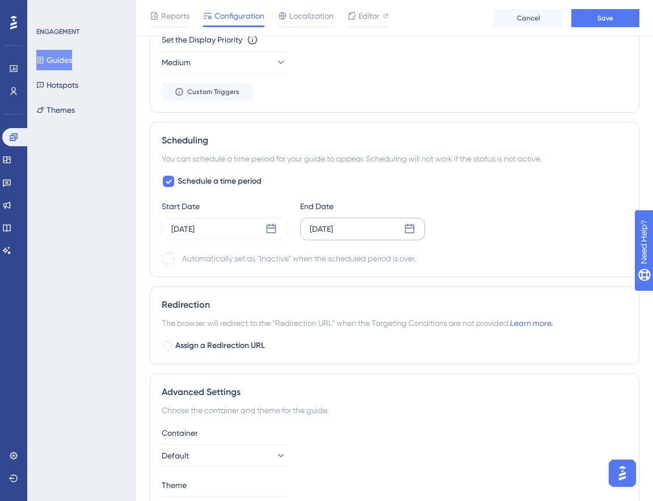
click at [410, 230] on icon at bounding box center [409, 228] width 11 height 11
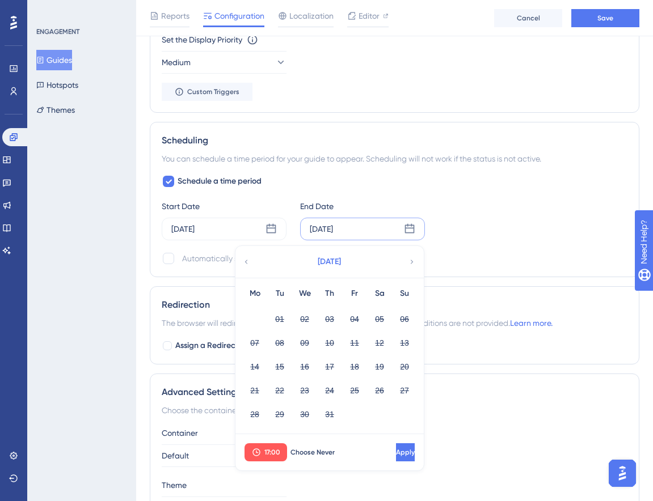
click at [341, 265] on span "October 2024" at bounding box center [329, 262] width 23 height 14
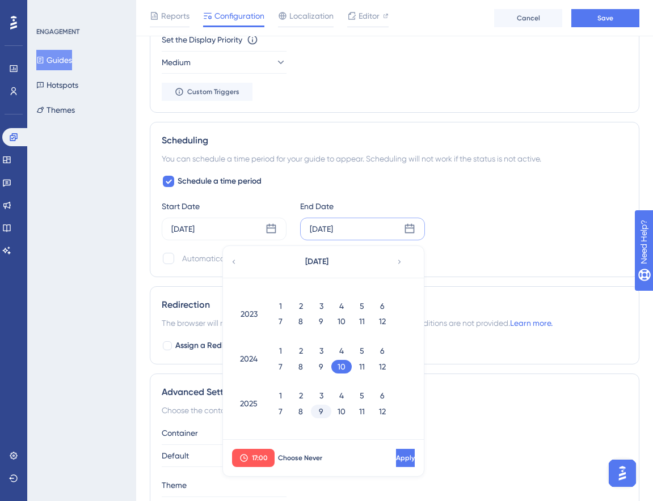
click at [325, 410] on div "9" at bounding box center [321, 412] width 20 height 14
click at [395, 456] on span "Apply" at bounding box center [404, 458] width 19 height 9
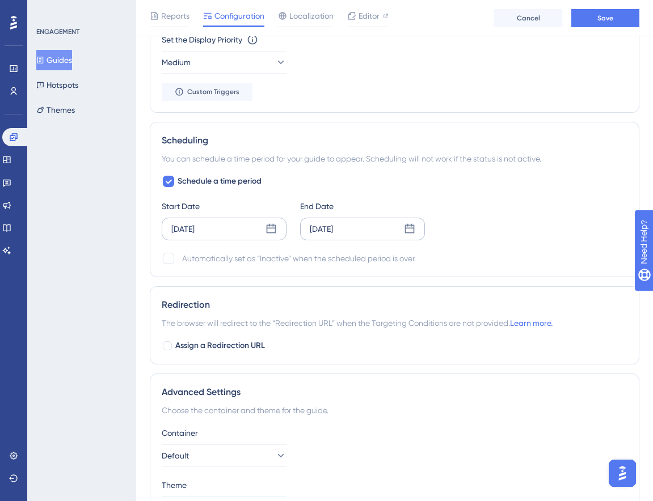
click at [194, 227] on div "Sep 16 2025" at bounding box center [182, 229] width 23 height 14
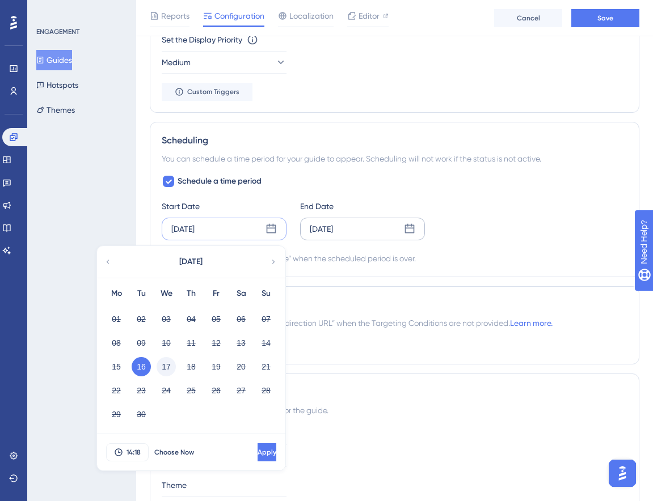
click at [168, 366] on button "17" at bounding box center [165, 366] width 19 height 19
click at [256, 448] on span "Apply" at bounding box center [265, 452] width 19 height 9
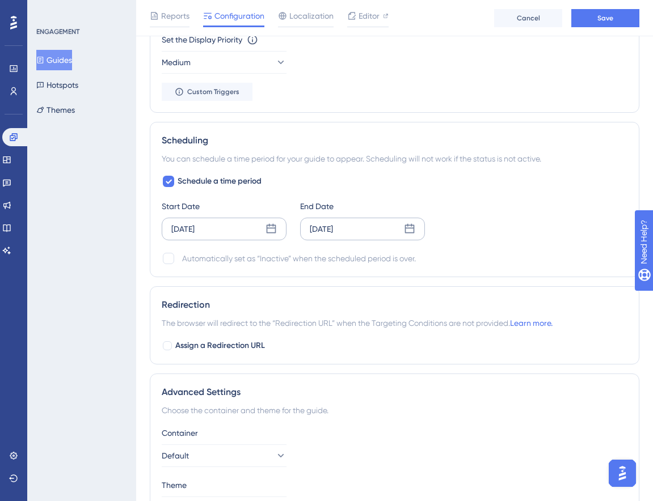
click at [384, 231] on div "Sep 17 2025" at bounding box center [362, 229] width 125 height 23
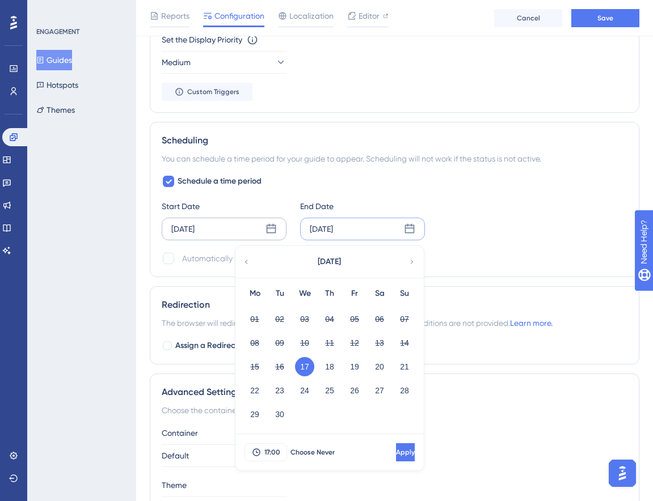
click at [405, 262] on div "September 2025" at bounding box center [328, 262] width 187 height 32
click at [412, 263] on icon at bounding box center [412, 262] width 8 height 10
click at [305, 323] on button "01" at bounding box center [304, 319] width 19 height 19
click at [397, 451] on button "Apply" at bounding box center [403, 452] width 21 height 18
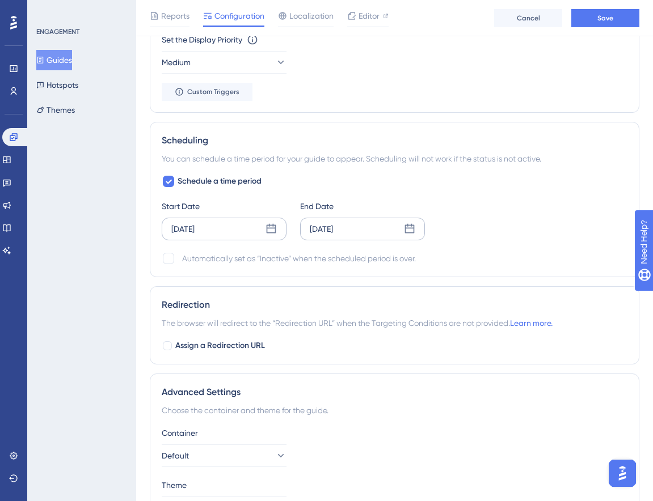
click at [186, 231] on div "Sep 17 2025" at bounding box center [182, 229] width 23 height 14
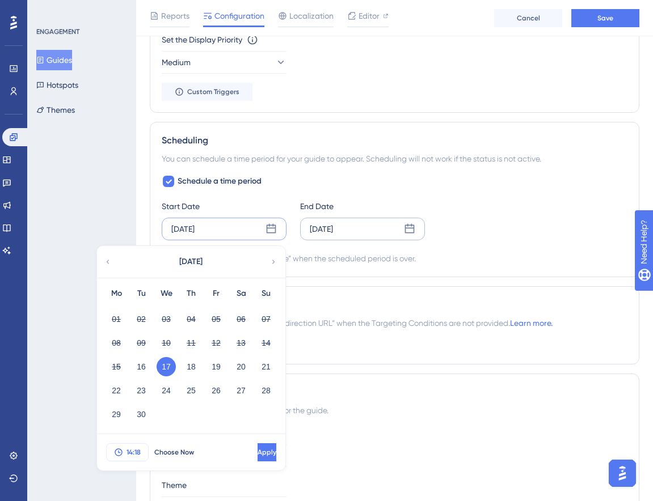
click at [125, 448] on button "14:18" at bounding box center [127, 452] width 43 height 18
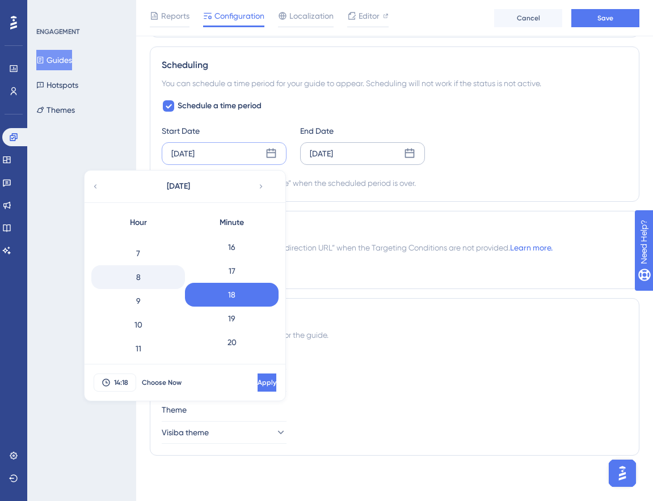
scroll to position [139, 0]
click at [145, 281] on div "7" at bounding box center [138, 274] width 94 height 24
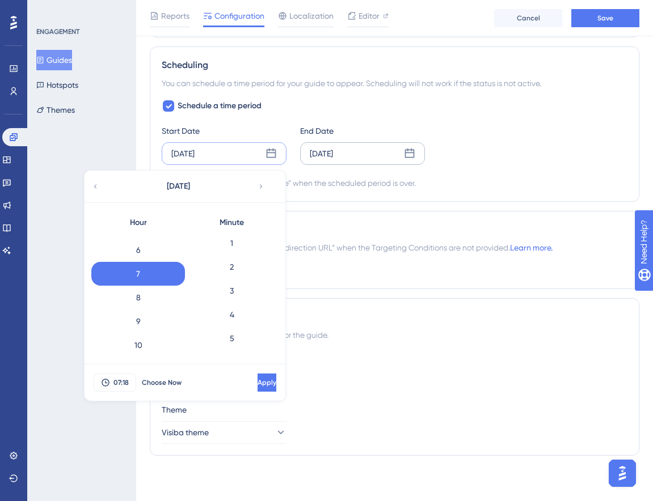
scroll to position [0, 0]
click at [239, 252] on div "0" at bounding box center [232, 246] width 94 height 24
click at [256, 378] on span "Apply" at bounding box center [265, 382] width 19 height 9
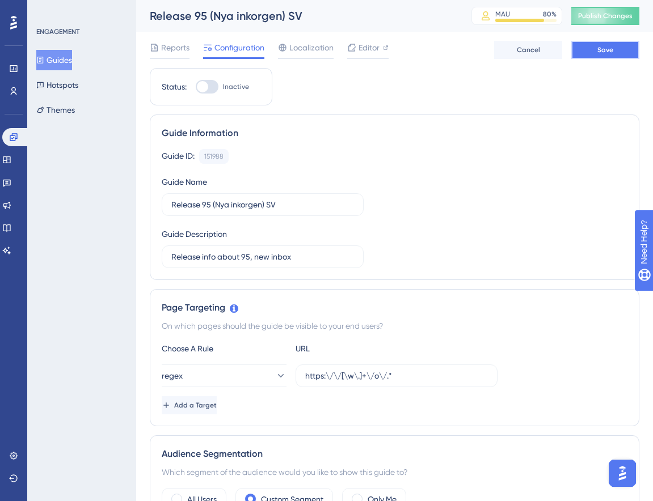
click at [608, 52] on span "Save" at bounding box center [605, 49] width 16 height 9
click at [16, 141] on icon at bounding box center [13, 137] width 9 height 9
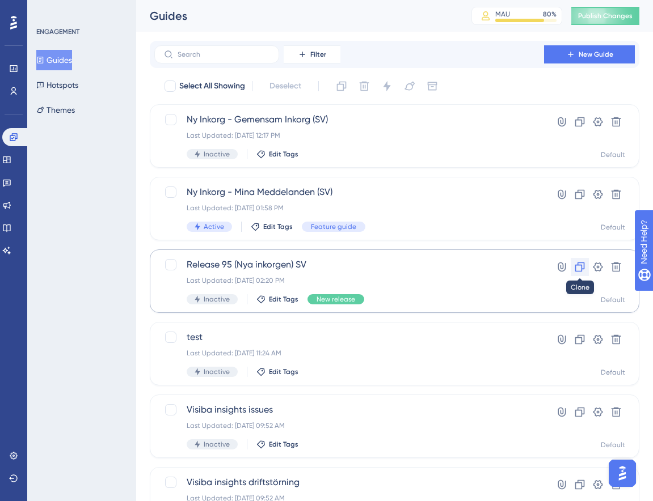
click at [586, 262] on button at bounding box center [579, 267] width 18 height 18
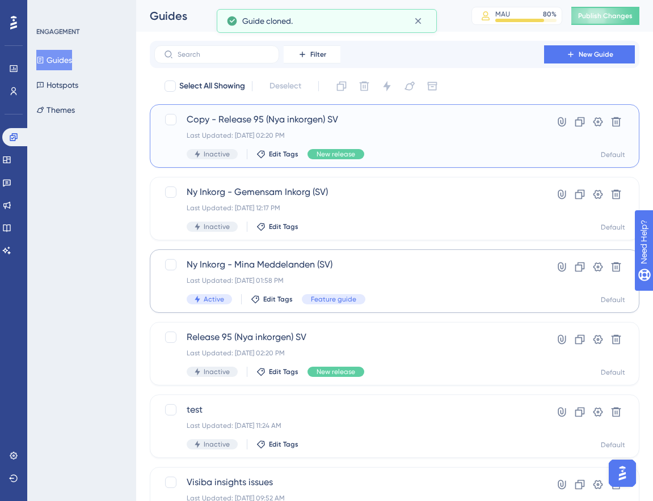
click at [488, 150] on div "Inactive Edit Tags New release" at bounding box center [349, 154] width 325 height 10
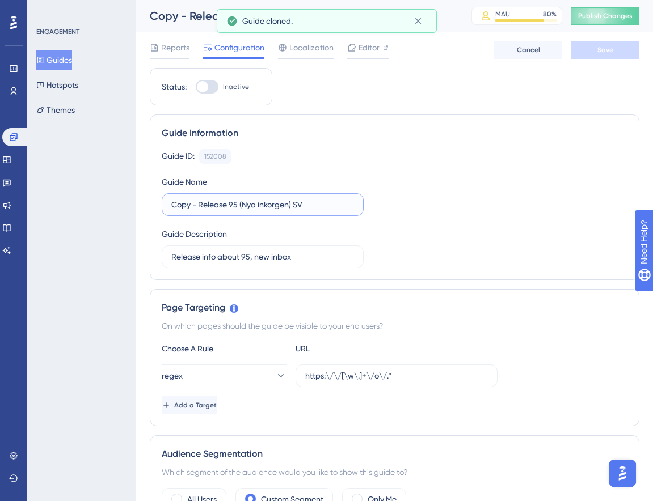
drag, startPoint x: 200, startPoint y: 201, endPoint x: 147, endPoint y: 202, distance: 52.7
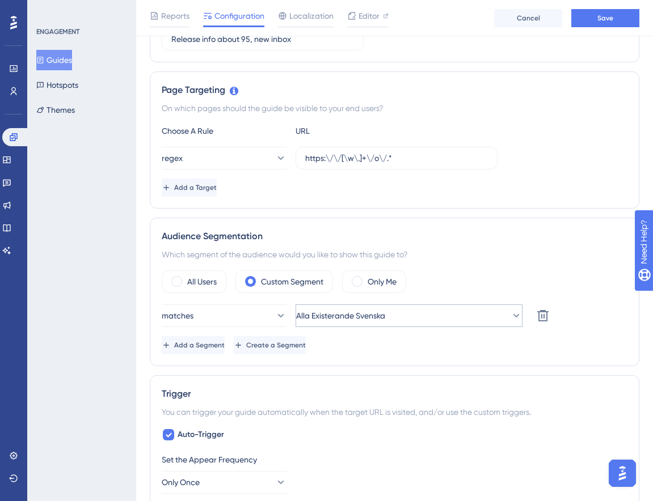
type input "Release 95 (Nya inkorgen) EN"
click at [333, 314] on span "Alla Existerande Svenska" at bounding box center [340, 316] width 89 height 14
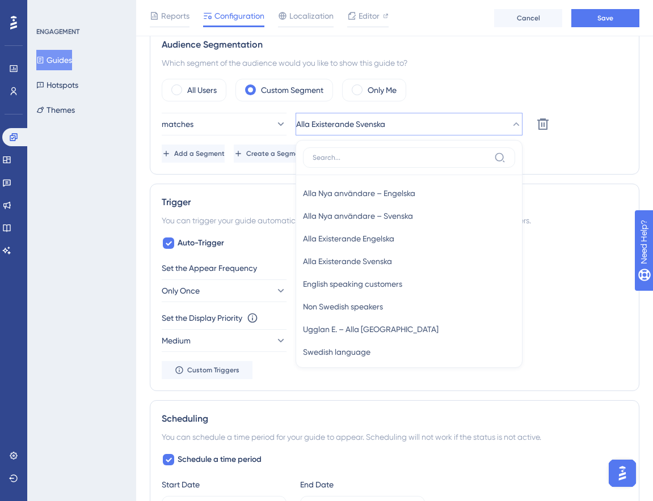
scroll to position [523, 0]
click at [442, 235] on div "Alla Existerande Engelska Alla Existerande Engelska" at bounding box center [409, 237] width 212 height 23
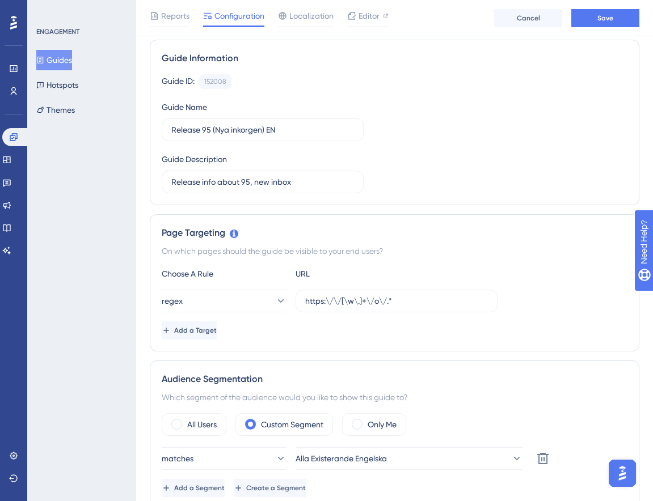
scroll to position [72, 0]
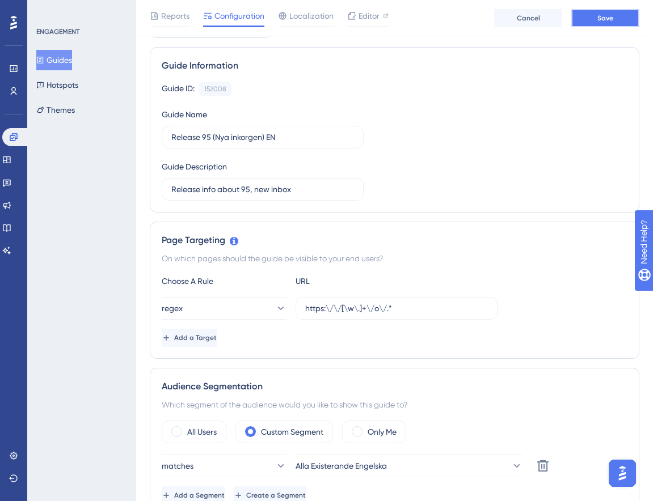
click at [592, 16] on button "Save" at bounding box center [605, 18] width 68 height 18
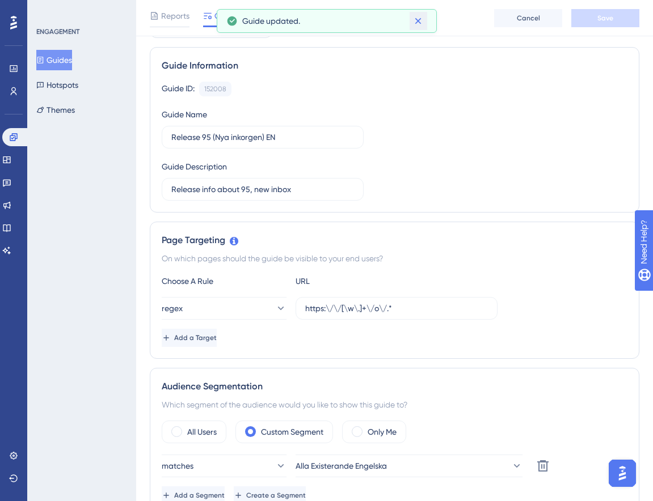
click at [416, 23] on icon at bounding box center [417, 20] width 11 height 11
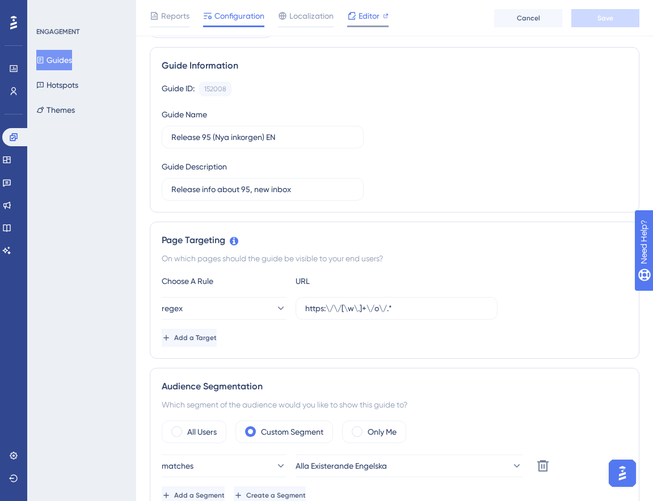
click at [360, 10] on span "Editor" at bounding box center [368, 16] width 21 height 14
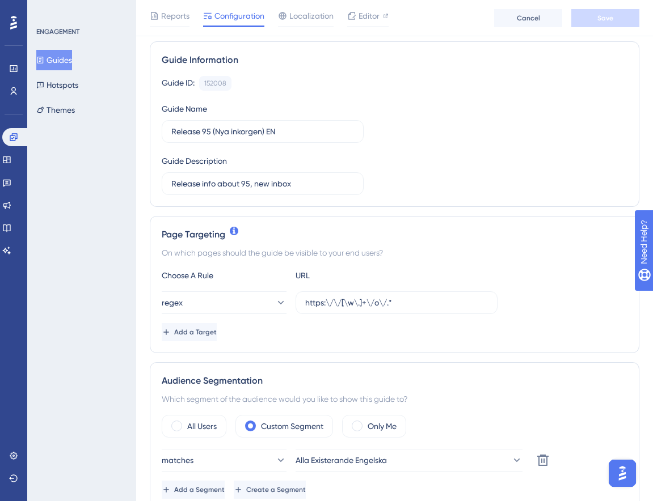
scroll to position [86, 0]
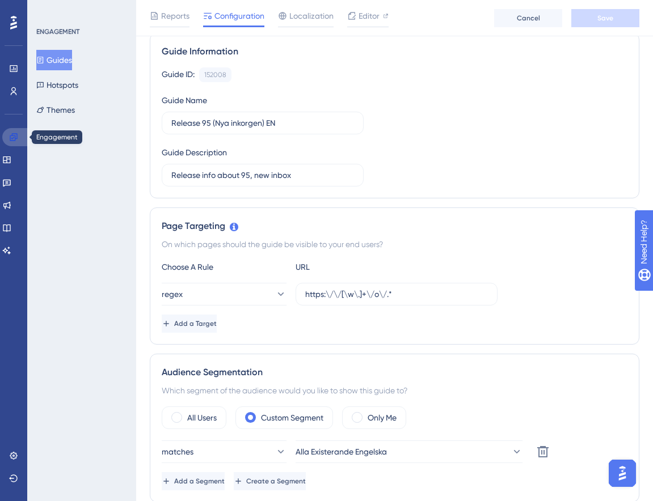
click at [17, 139] on icon at bounding box center [13, 137] width 9 height 9
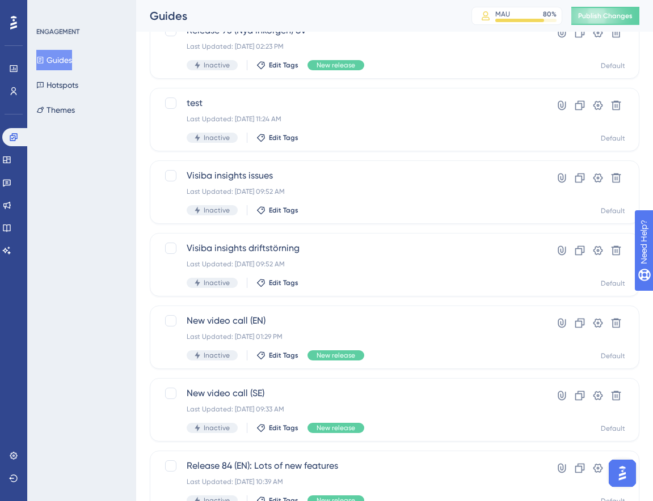
scroll to position [379, 0]
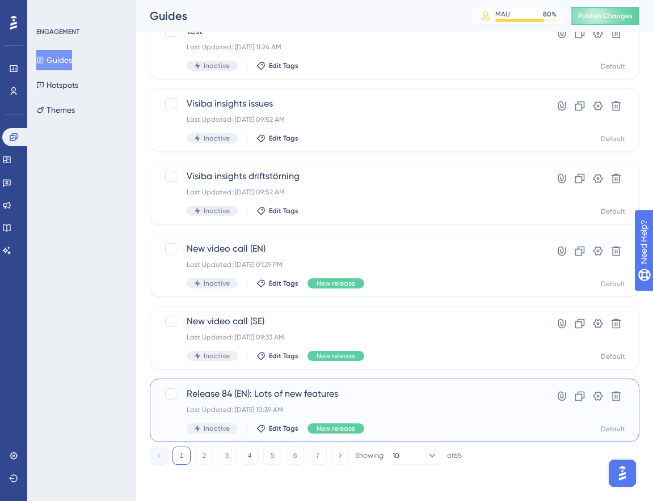
click at [340, 401] on div "Release 84 (EN): Lots of new features Last Updated: Sep 16 2025, 10:39 AM Inact…" at bounding box center [349, 410] width 325 height 46
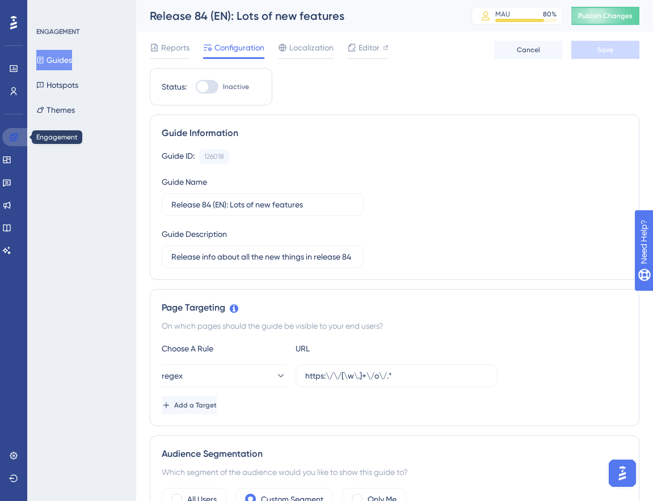
click at [13, 134] on icon at bounding box center [13, 136] width 7 height 7
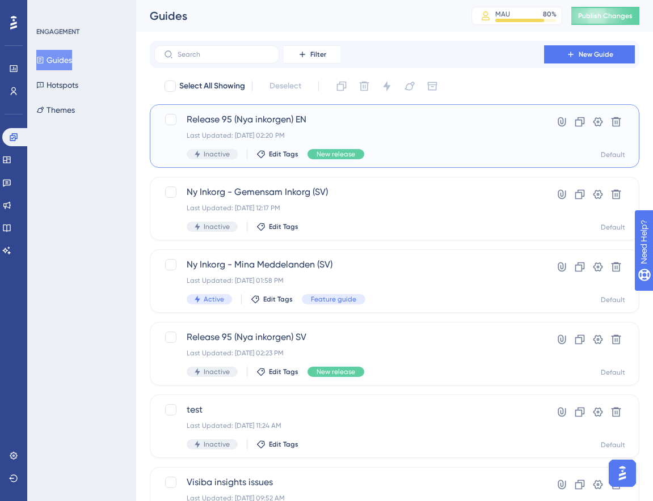
click at [269, 129] on div "Release 95 (Nya inkorgen) EN Last Updated: Sep 16 2025, 02:20 PM Inactive Edit …" at bounding box center [349, 136] width 325 height 46
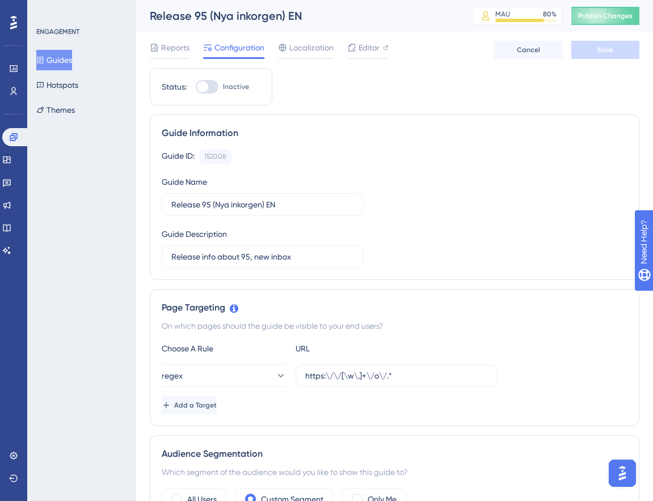
click at [357, 60] on div "Reports Configuration Localization Editor Cancel Save" at bounding box center [394, 50] width 489 height 36
click at [506, 16] on div "MAU" at bounding box center [502, 14] width 15 height 9
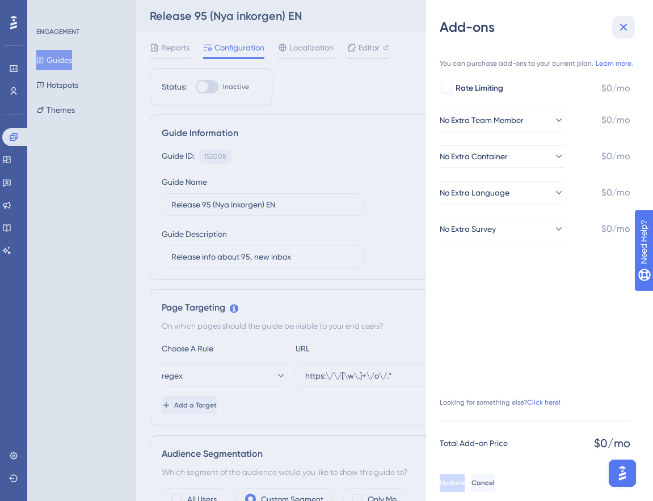
click at [624, 29] on icon at bounding box center [623, 27] width 14 height 14
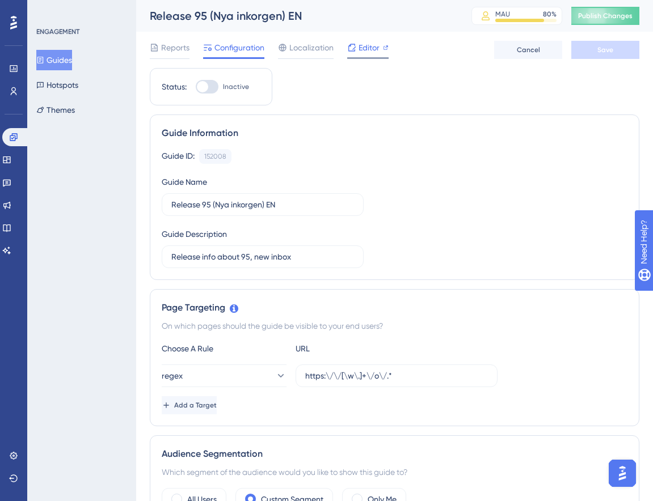
click at [370, 58] on div at bounding box center [367, 58] width 41 height 2
click at [368, 50] on span "Editor" at bounding box center [368, 48] width 21 height 14
click at [13, 142] on link at bounding box center [15, 137] width 27 height 18
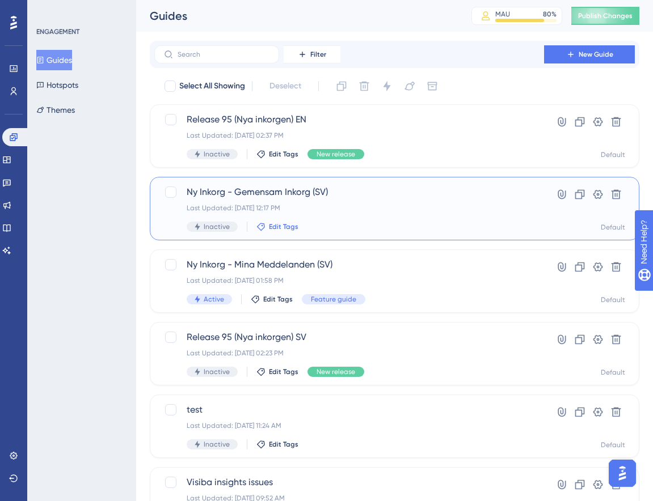
click at [286, 228] on span "Edit Tags" at bounding box center [283, 226] width 29 height 9
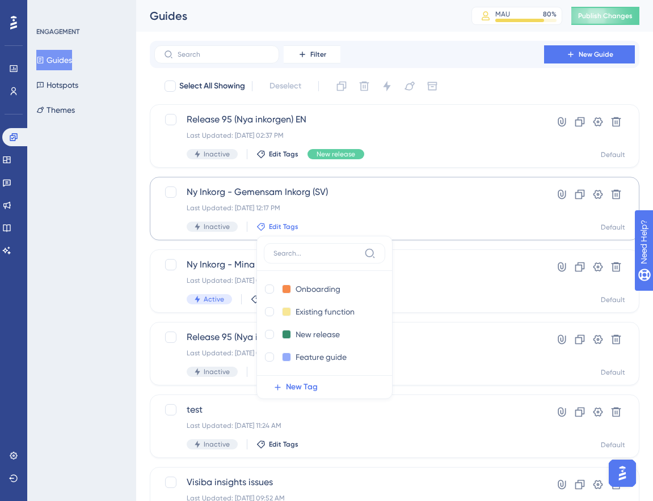
scroll to position [67, 0]
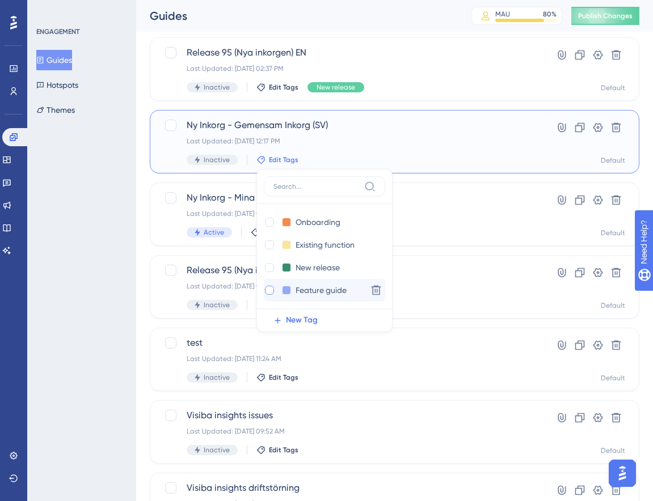
click at [264, 286] on div at bounding box center [269, 290] width 11 height 11
checkbox input "true"
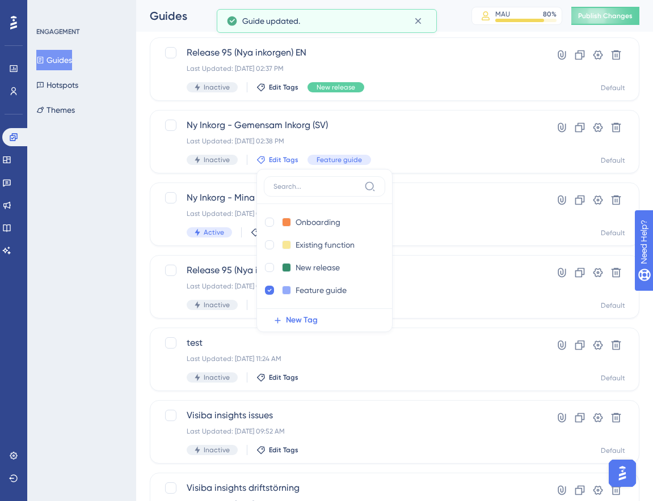
click at [137, 286] on div "Performance Users Engagement Widgets Feedback Product Updates Knowledge Base AI…" at bounding box center [394, 384] width 517 height 821
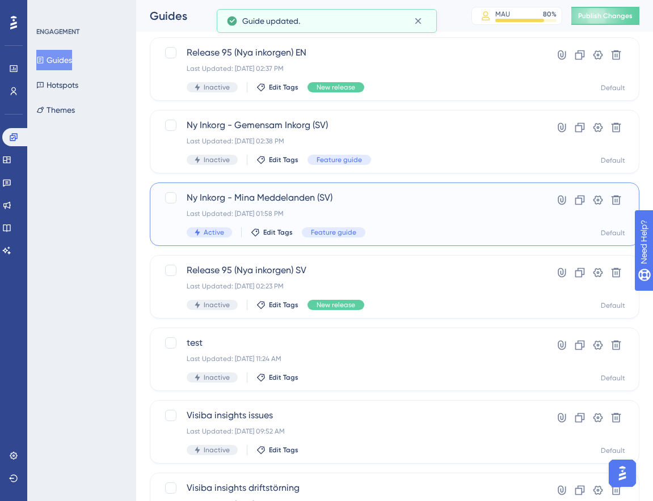
click at [379, 214] on div "Last Updated: Sep 16 2025, 01:58 PM" at bounding box center [349, 213] width 325 height 9
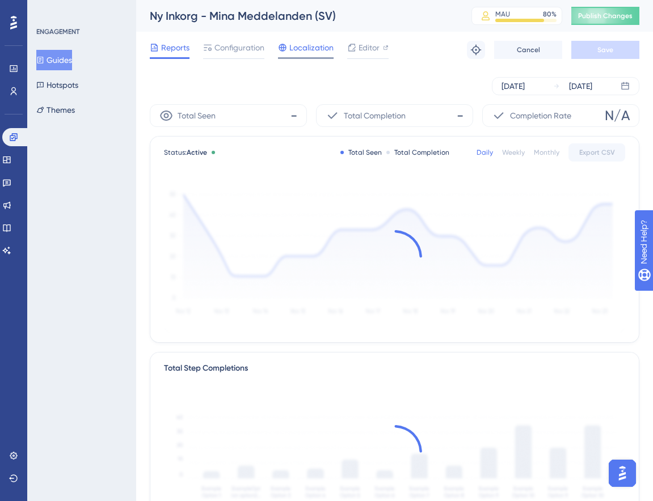
click at [293, 49] on span "Localization" at bounding box center [311, 48] width 44 height 14
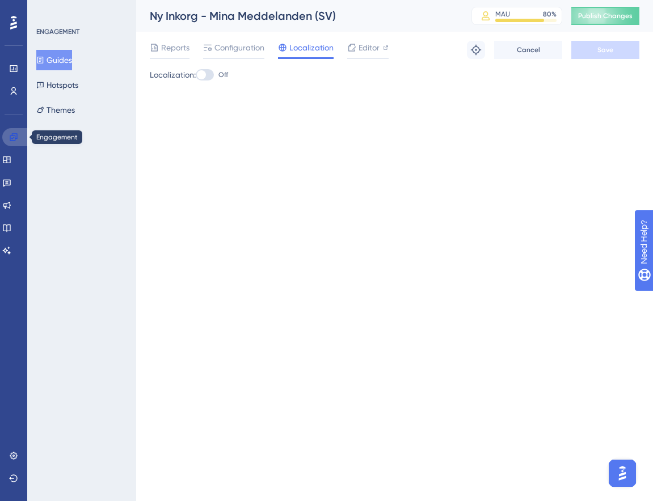
click at [17, 136] on icon at bounding box center [13, 137] width 9 height 9
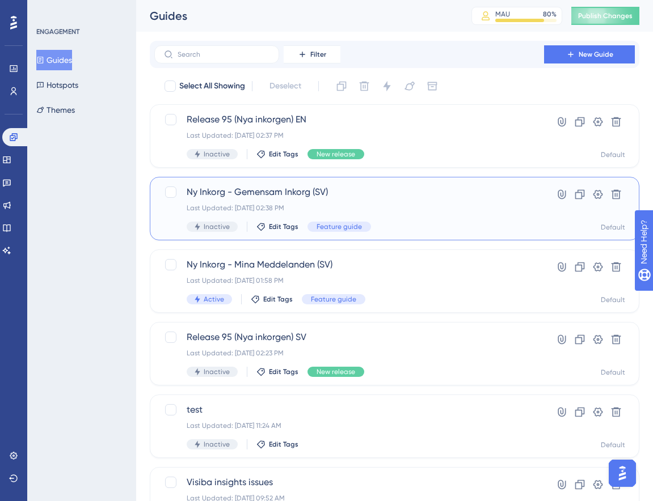
click at [384, 215] on div "Ny Inkorg - Gemensam Inkorg (SV) Last Updated: Sep 16 2025, 02:38 PM Inactive E…" at bounding box center [349, 208] width 325 height 46
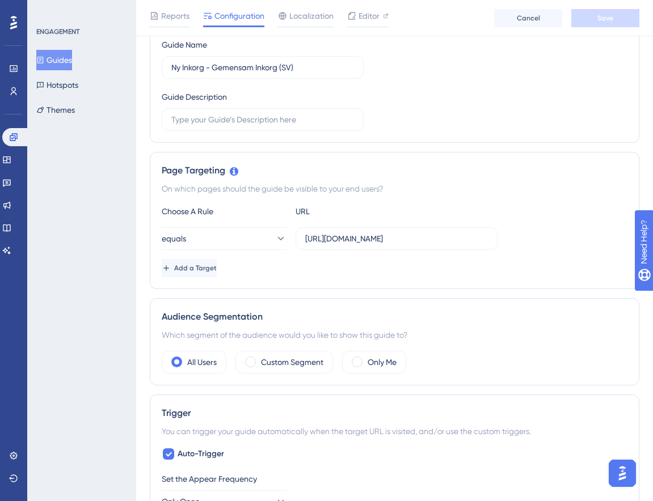
scroll to position [143, 0]
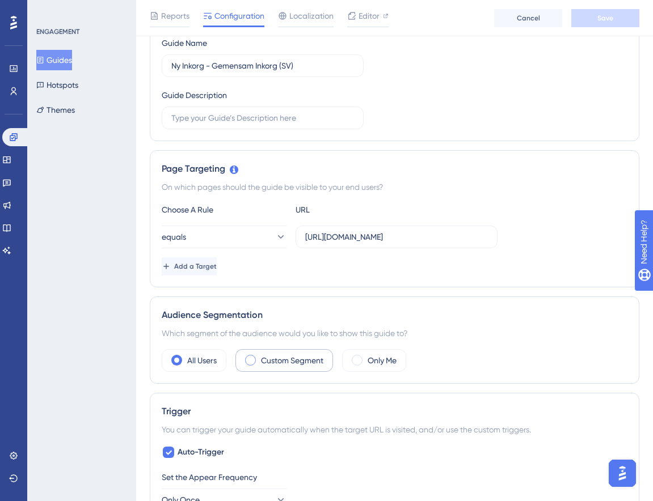
click at [252, 362] on span at bounding box center [250, 360] width 11 height 11
click at [259, 357] on input "radio" at bounding box center [259, 357] width 0 height 0
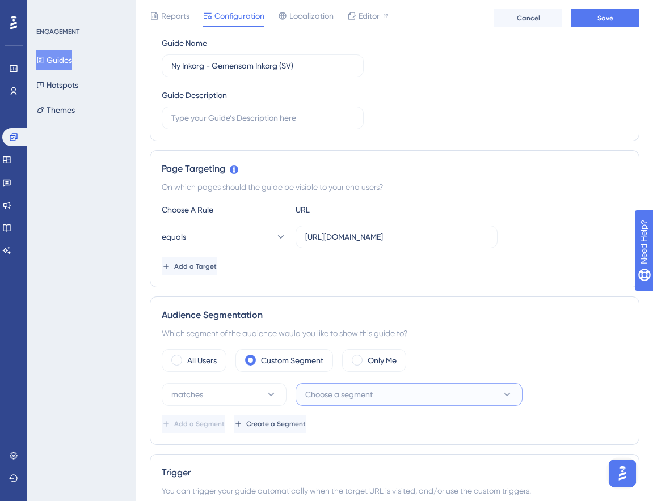
click at [338, 400] on span "Choose a segment" at bounding box center [338, 395] width 67 height 14
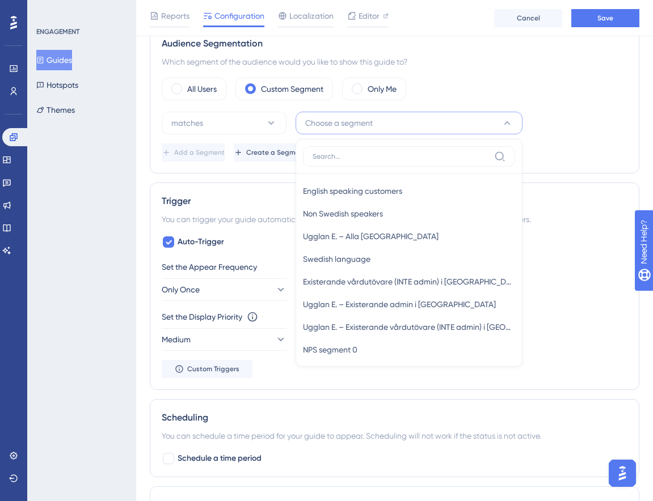
scroll to position [617, 0]
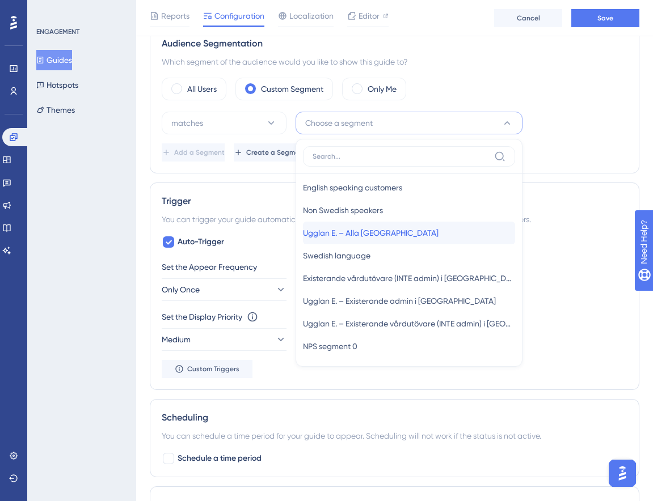
click at [405, 239] on div "Ugglan E. – Alla Sverige Ugglan E. – Alla Sverige" at bounding box center [409, 233] width 212 height 23
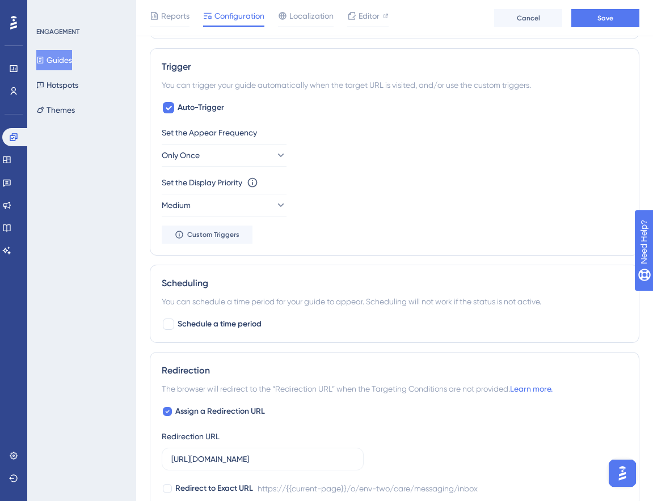
scroll to position [597, 0]
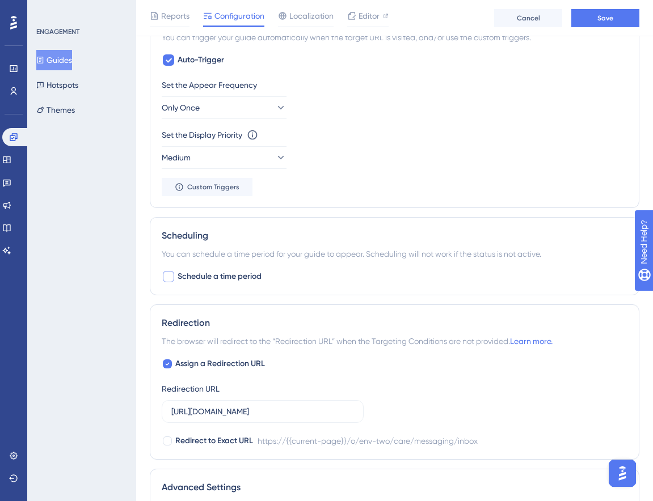
click at [226, 277] on span "Schedule a time period" at bounding box center [219, 277] width 84 height 14
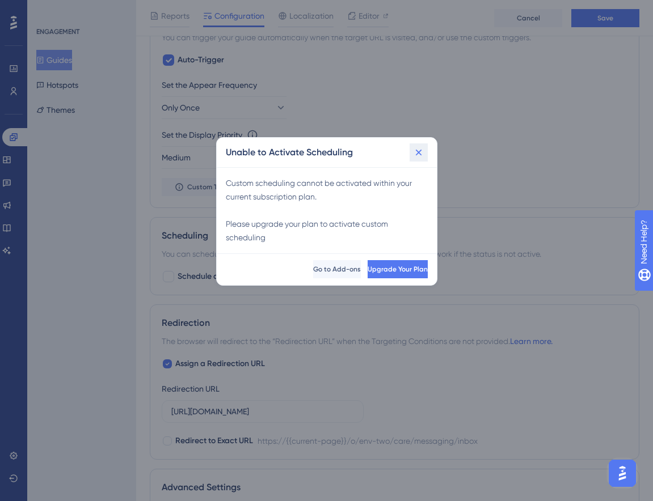
click at [416, 153] on icon at bounding box center [418, 152] width 11 height 11
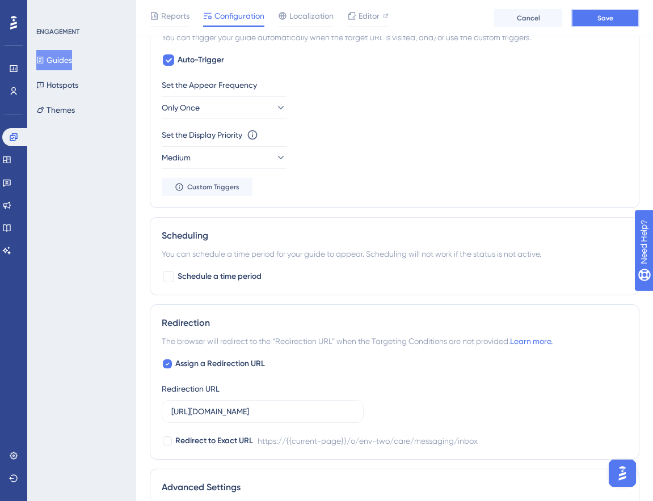
click at [596, 21] on button "Save" at bounding box center [605, 18] width 68 height 18
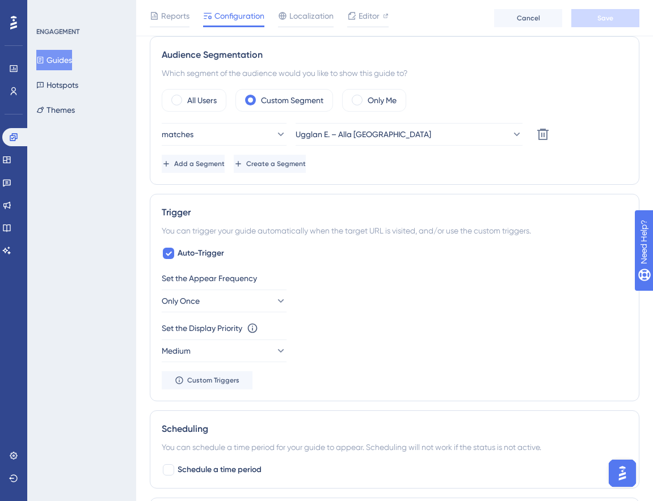
scroll to position [385, 0]
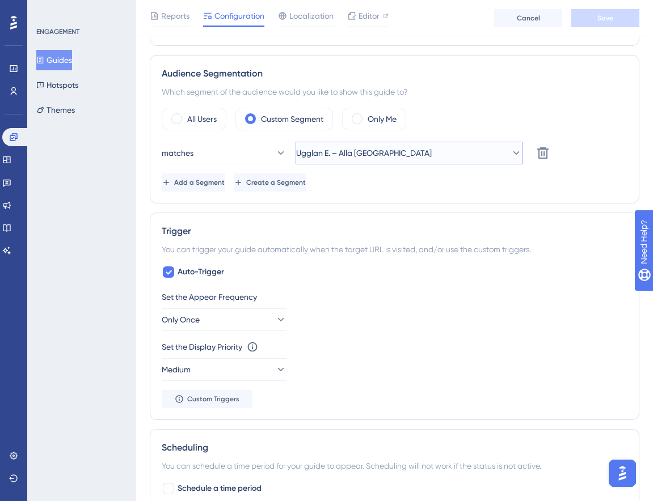
click at [451, 144] on button "Ugglan E. – Alla Sverige" at bounding box center [408, 153] width 227 height 23
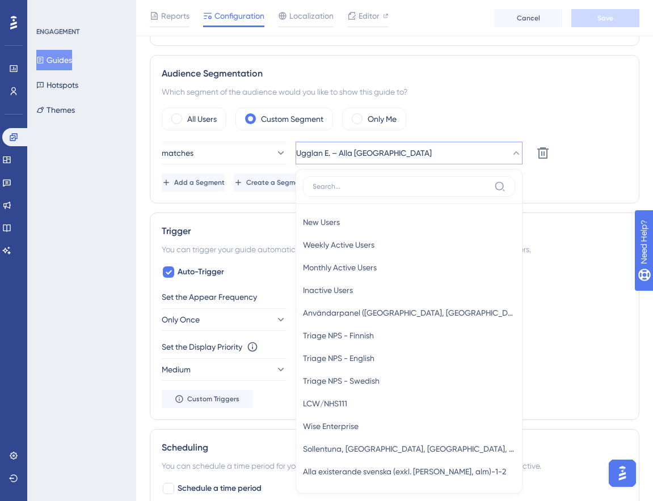
scroll to position [463, 0]
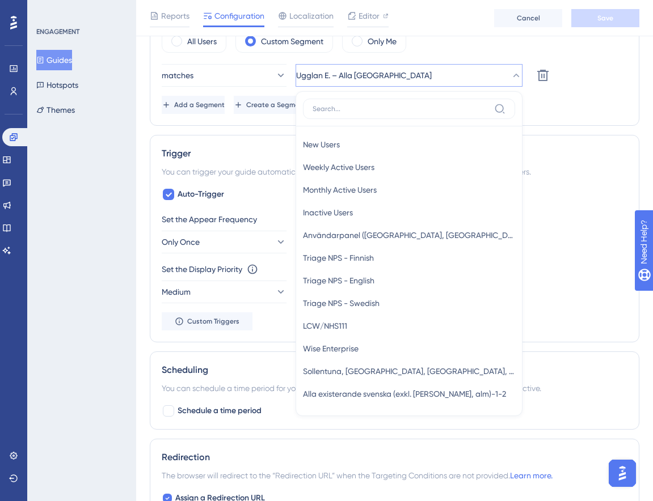
type input "u"
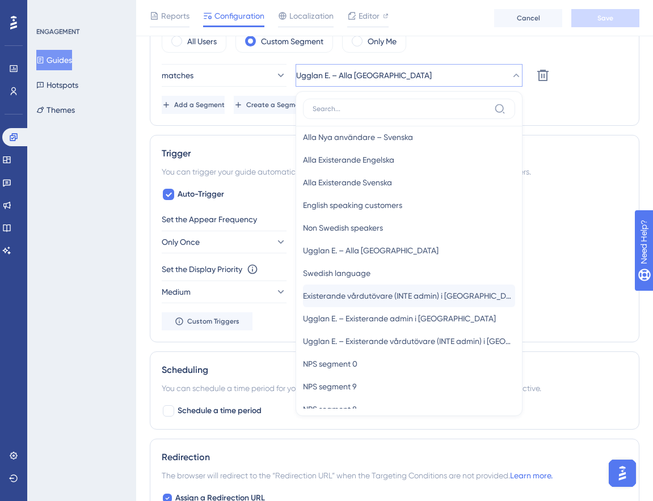
scroll to position [544, 0]
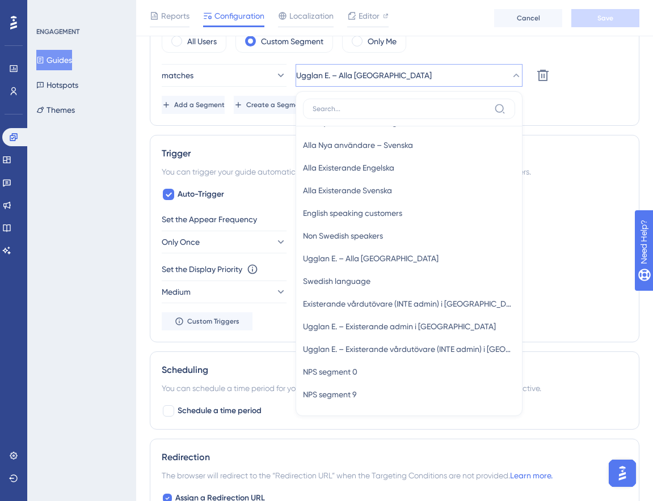
click at [556, 254] on div "Set the Appear Frequency Only Once Set the Display Priority This option will se…" at bounding box center [394, 272] width 465 height 118
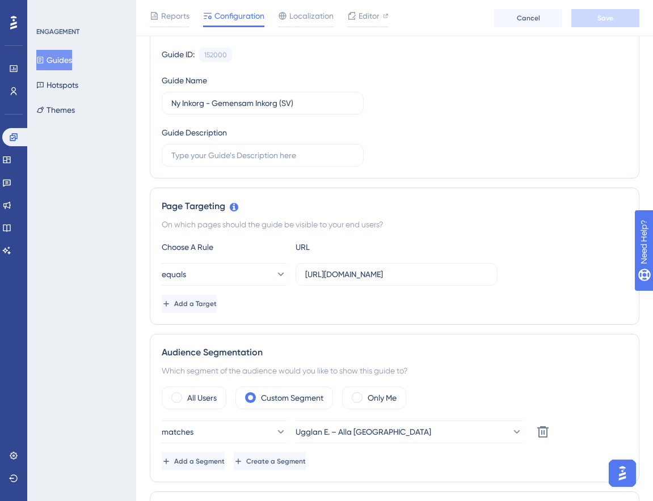
scroll to position [105, 0]
click at [256, 272] on button "equals" at bounding box center [224, 275] width 125 height 23
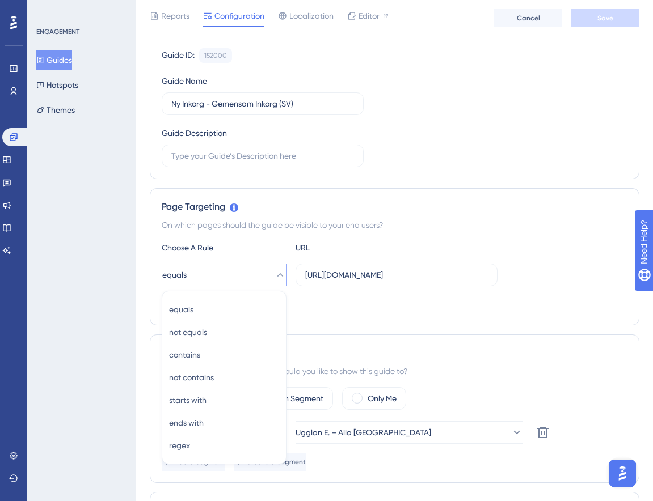
scroll to position [232, 0]
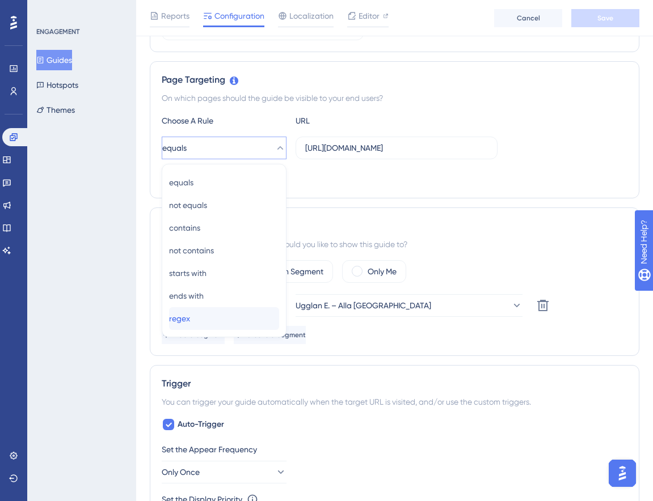
click at [226, 316] on div "regex regex" at bounding box center [224, 318] width 110 height 23
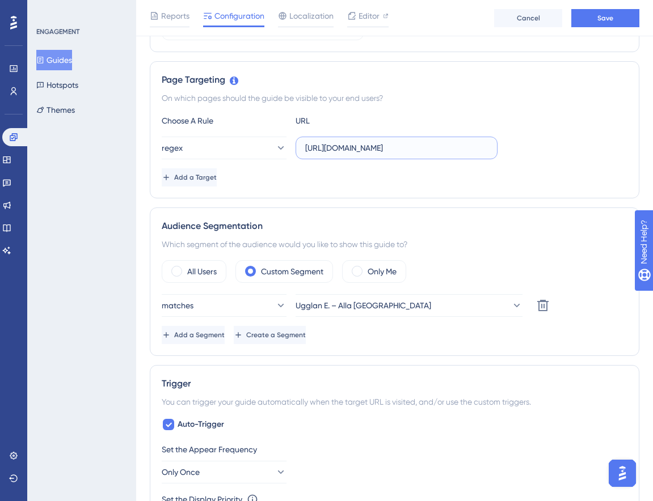
click at [375, 149] on input "https://stage-service.visibacare.com/o/env-two/care/messaging/inbox" at bounding box center [396, 148] width 183 height 12
paste input "\/\/[\w\.-]+\/o\/[^\/]+\/care\/messaging\"
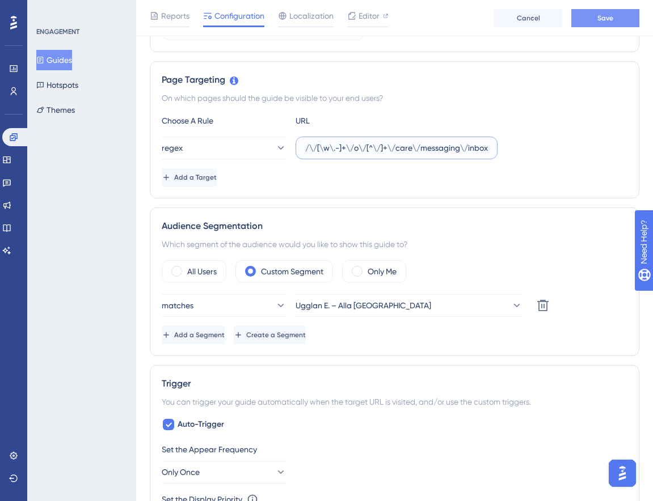
type input "https:\/\/[\w\.-]+\/o\/[^\/]+\/care\/messaging\/inbox"
click at [592, 20] on button "Save" at bounding box center [605, 18] width 68 height 18
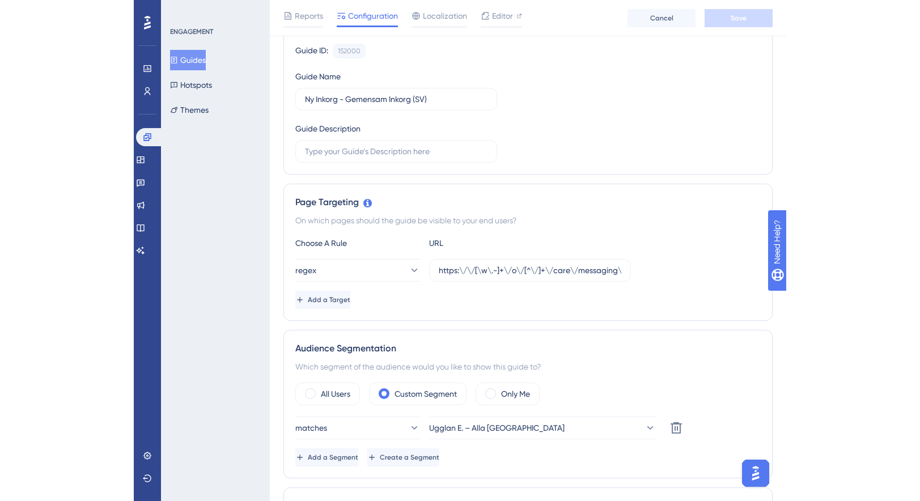
scroll to position [0, 0]
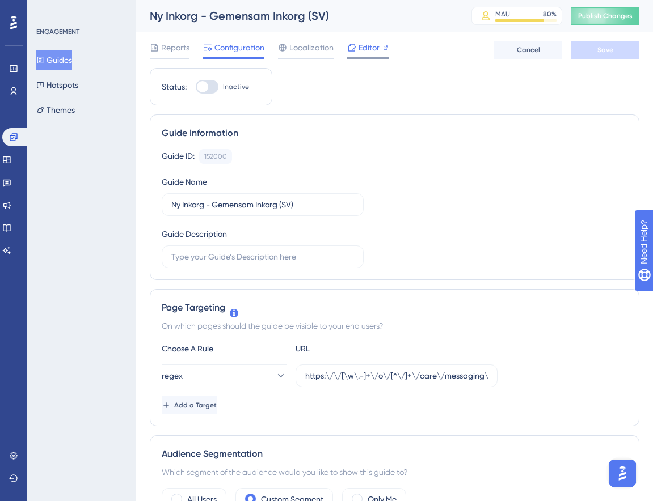
click at [379, 46] on div "Editor" at bounding box center [367, 48] width 41 height 14
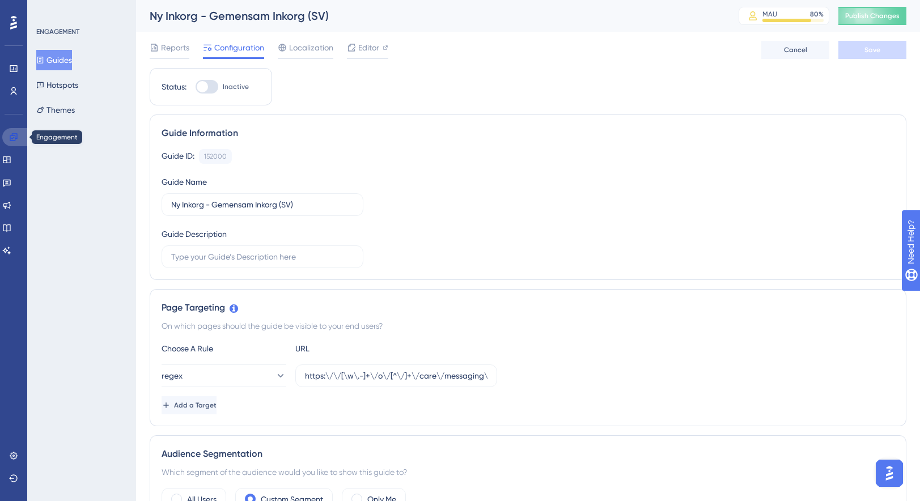
click at [15, 136] on icon at bounding box center [13, 137] width 9 height 9
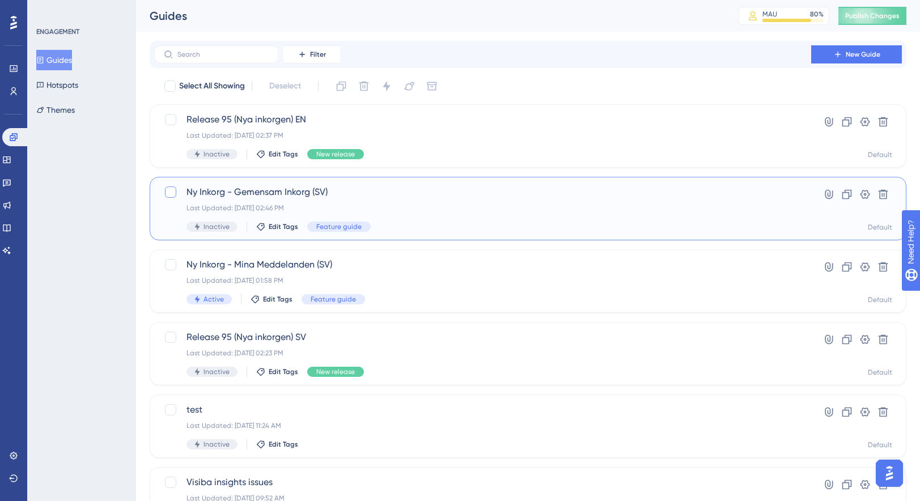
click at [172, 192] on div at bounding box center [170, 192] width 11 height 11
checkbox input "true"
click at [170, 260] on div at bounding box center [170, 264] width 11 height 11
checkbox input "true"
click at [343, 77] on button at bounding box center [341, 86] width 18 height 18
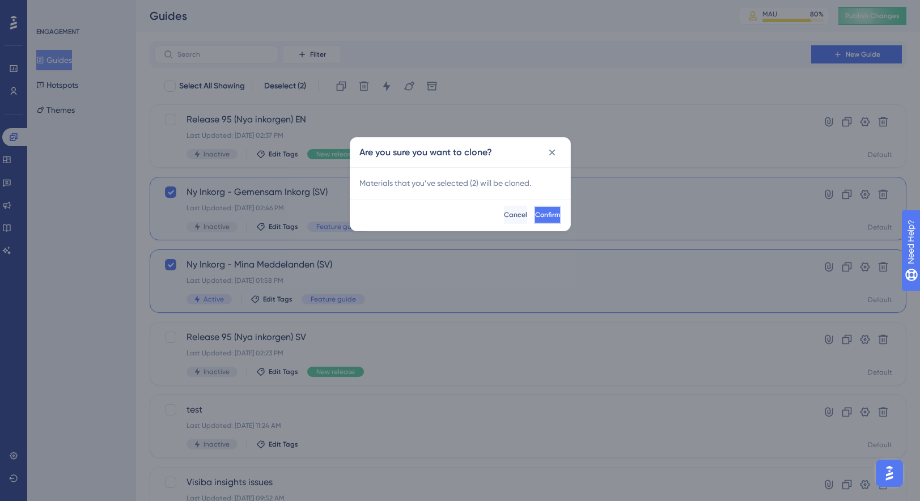
click at [539, 210] on span "Confirm" at bounding box center [547, 214] width 25 height 9
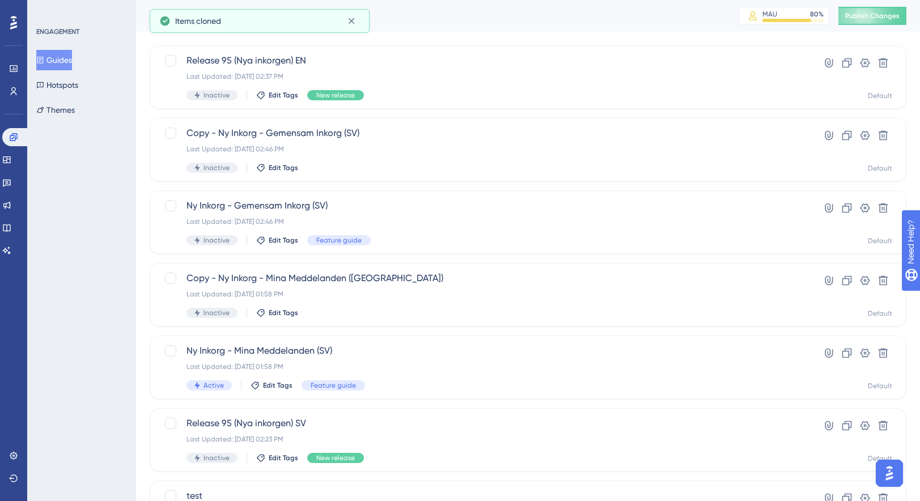
scroll to position [63, 0]
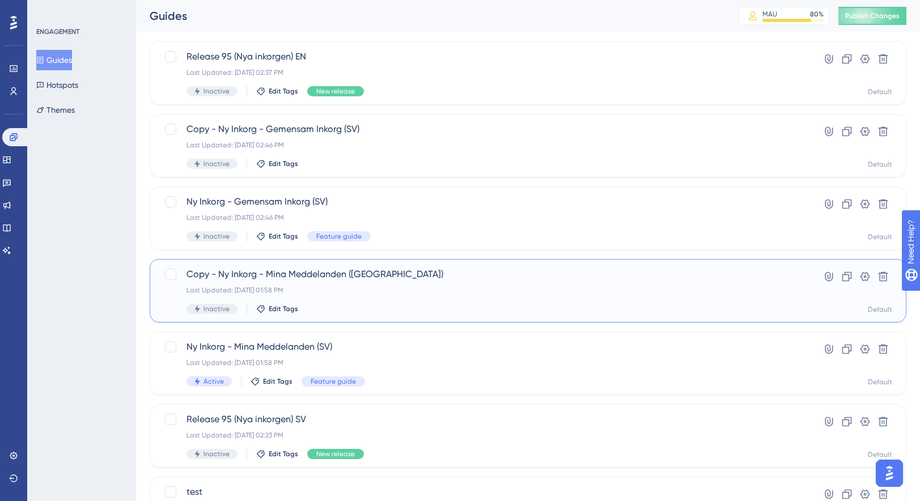
click at [350, 275] on span "Copy - Ny Inkorg - Mina Meddelanden (SV)" at bounding box center [483, 275] width 592 height 14
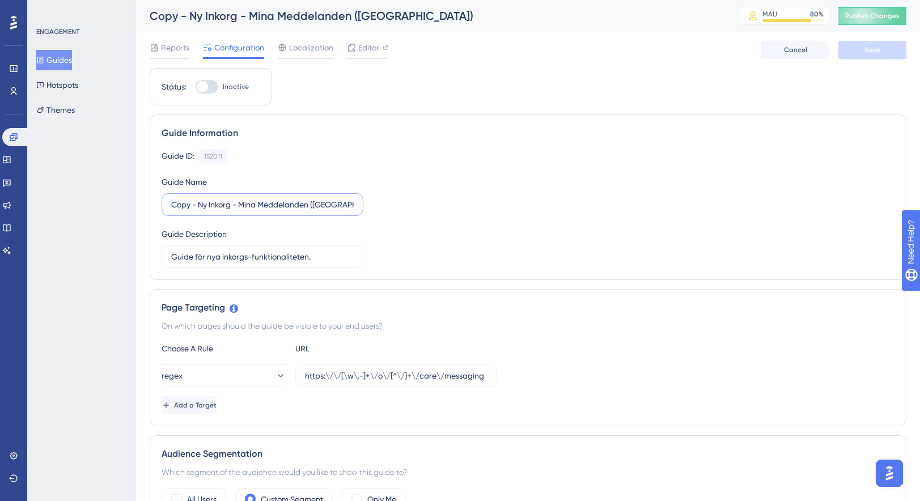
drag, startPoint x: 200, startPoint y: 205, endPoint x: 61, endPoint y: 198, distance: 139.6
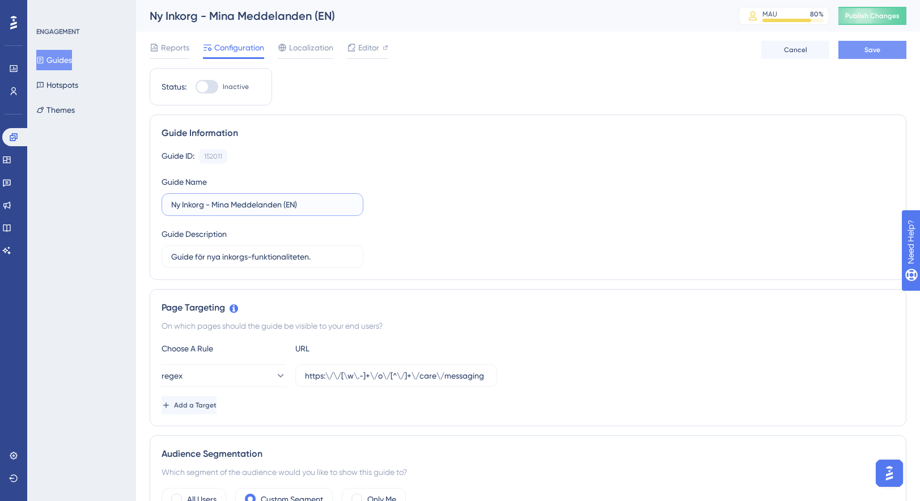
type input "Ny Inkorg - Mina Meddelanden (EN)"
click at [878, 47] on span "Save" at bounding box center [873, 49] width 16 height 9
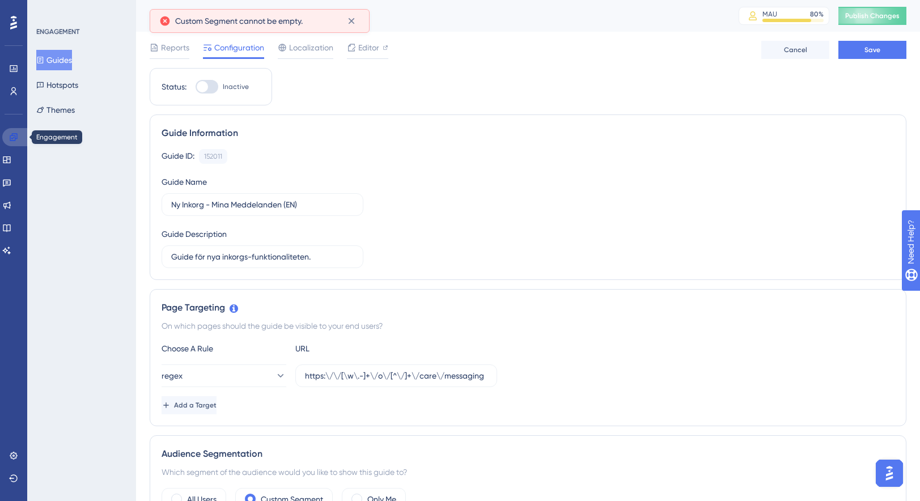
click at [15, 139] on icon at bounding box center [13, 136] width 7 height 7
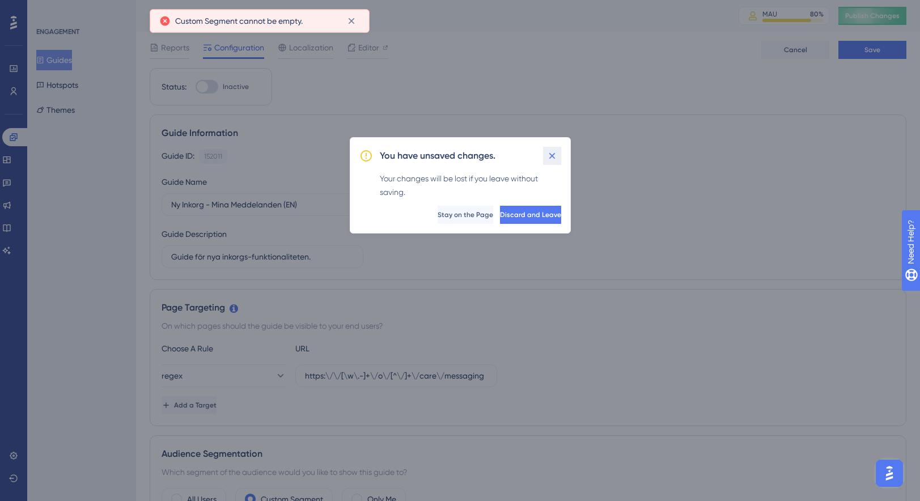
click at [547, 156] on icon at bounding box center [552, 155] width 11 height 11
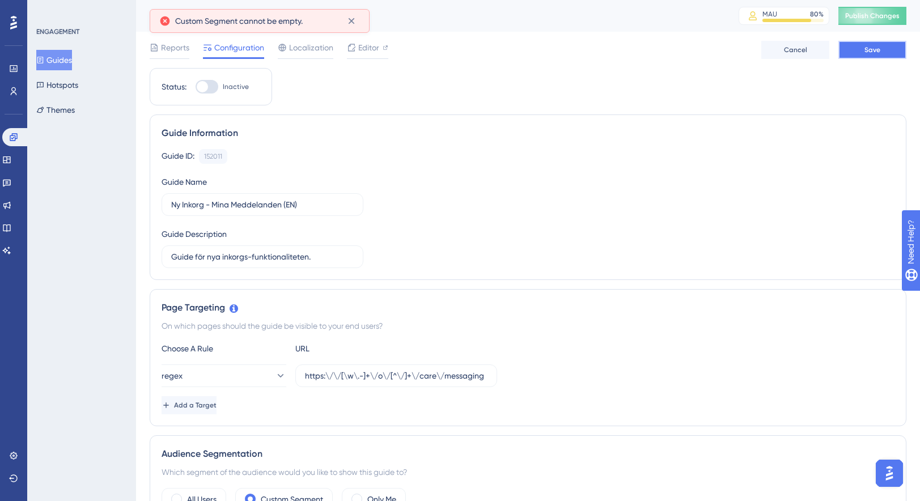
click at [873, 53] on span "Save" at bounding box center [873, 49] width 16 height 9
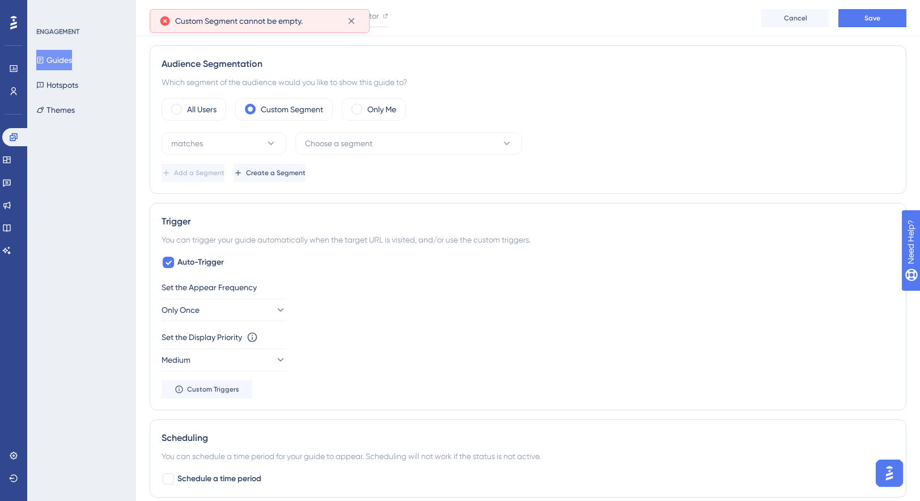
scroll to position [415, 0]
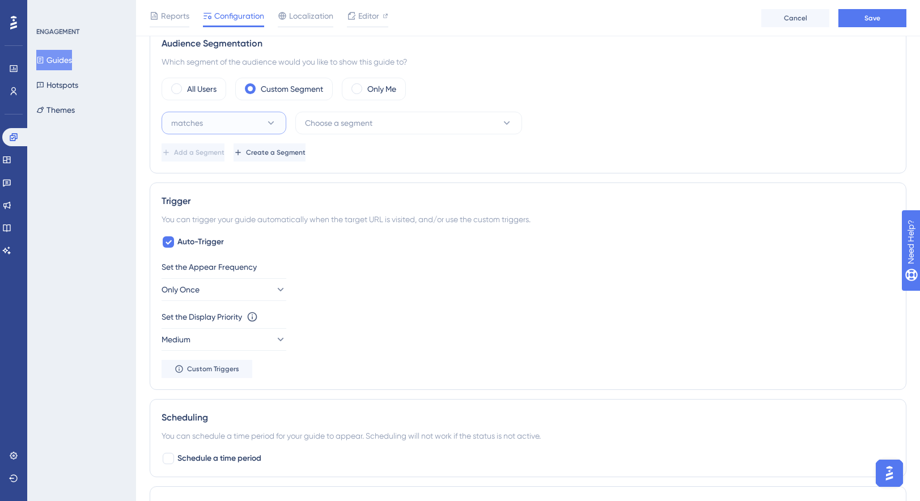
click at [276, 128] on icon at bounding box center [270, 122] width 11 height 11
click at [425, 114] on button "Choose a segment" at bounding box center [408, 123] width 227 height 23
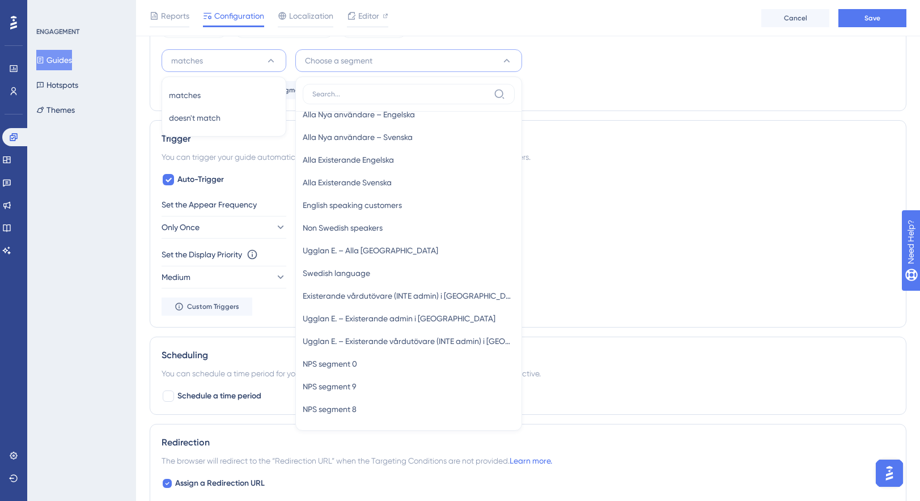
scroll to position [538, 0]
click at [395, 252] on span "Ugglan E. – Alla Sverige" at bounding box center [371, 250] width 136 height 14
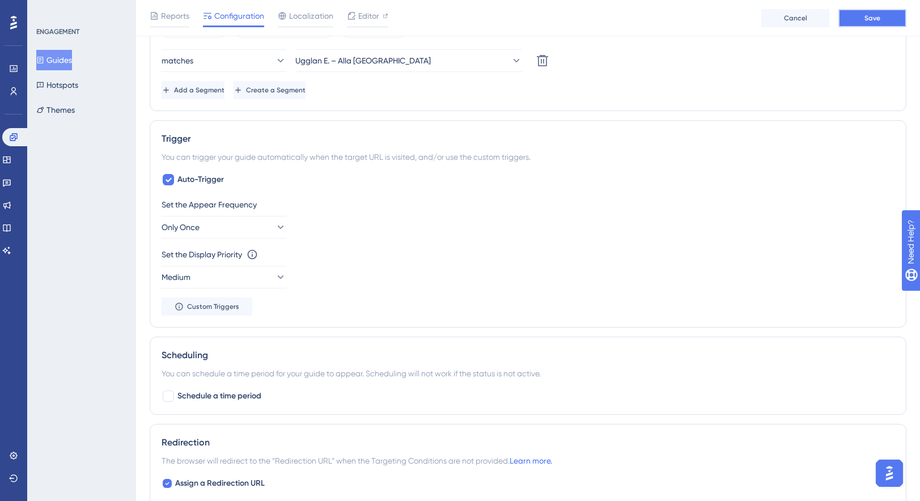
click at [841, 23] on button "Save" at bounding box center [873, 18] width 68 height 18
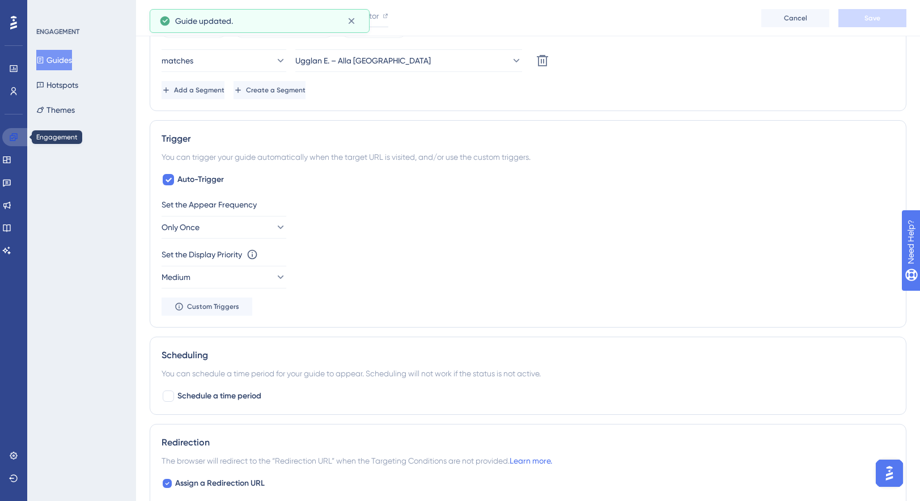
click at [14, 142] on link at bounding box center [15, 137] width 27 height 18
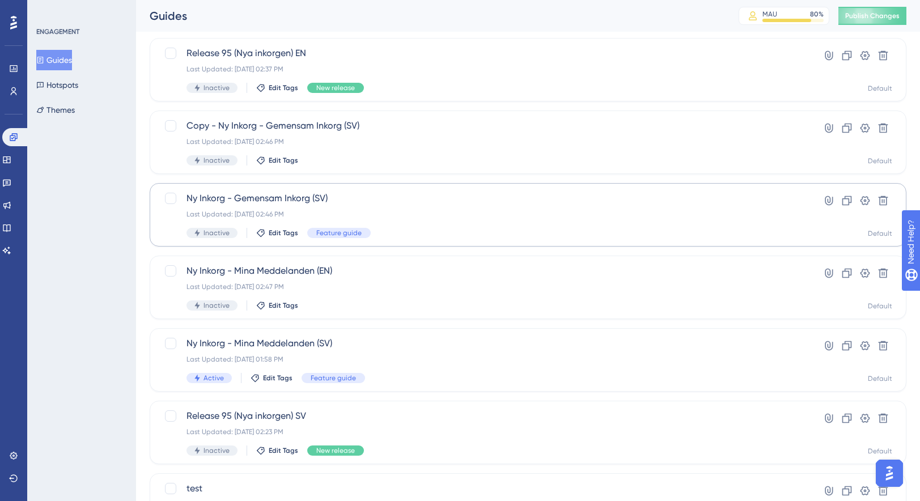
scroll to position [73, 0]
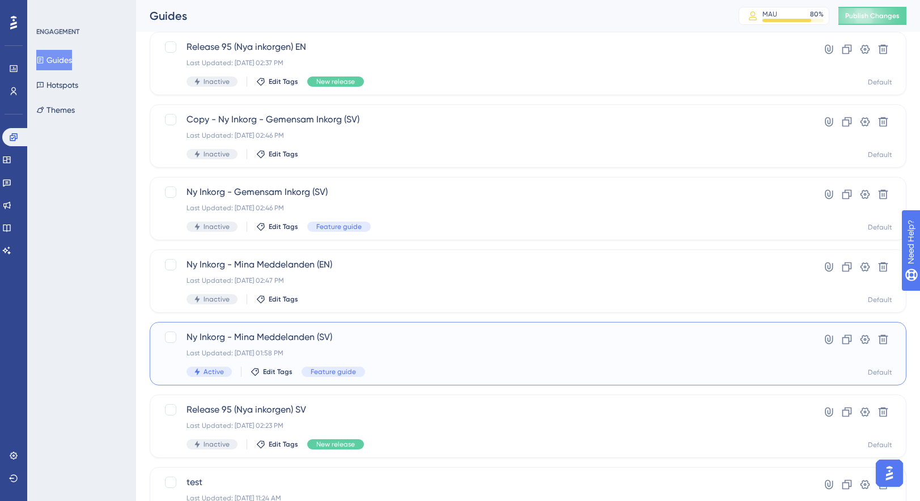
click at [383, 346] on div "Ny Inkorg - Mina Meddelanden (SV) Last Updated: Sep 16 2025, 01:58 PM Active Ed…" at bounding box center [483, 354] width 592 height 46
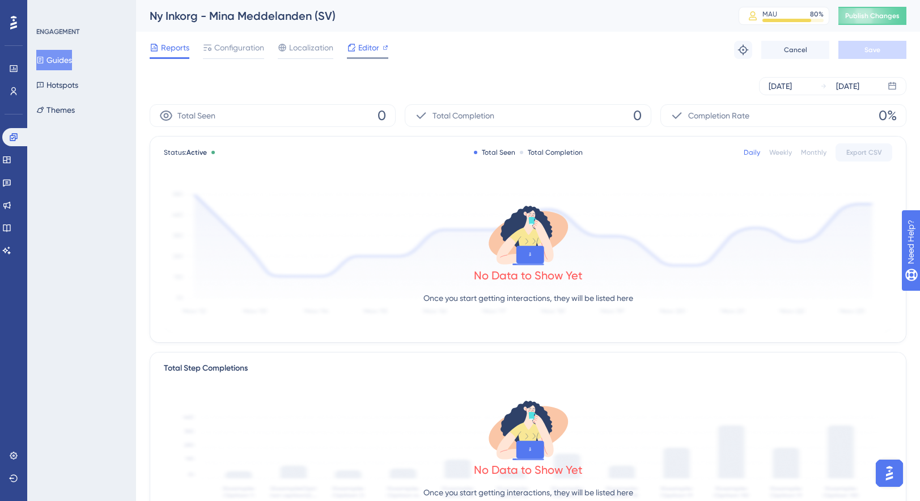
click at [365, 49] on span "Editor" at bounding box center [368, 48] width 21 height 14
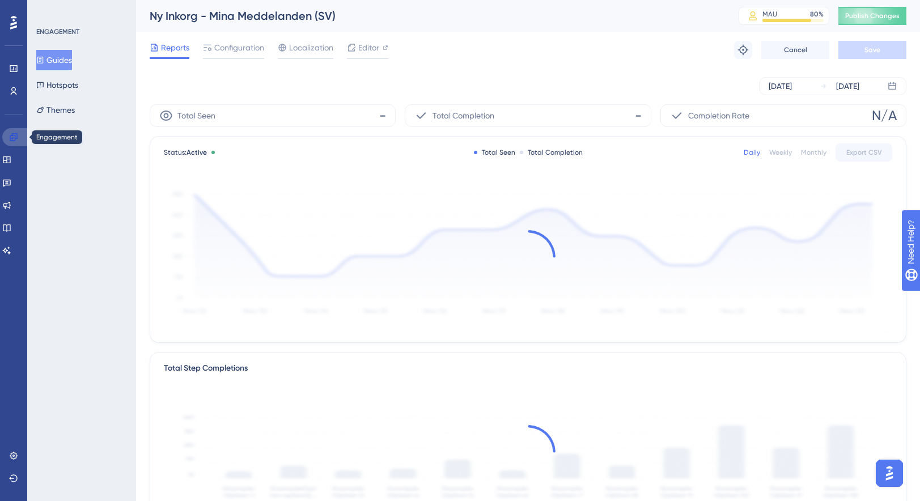
click at [17, 134] on icon at bounding box center [13, 137] width 9 height 9
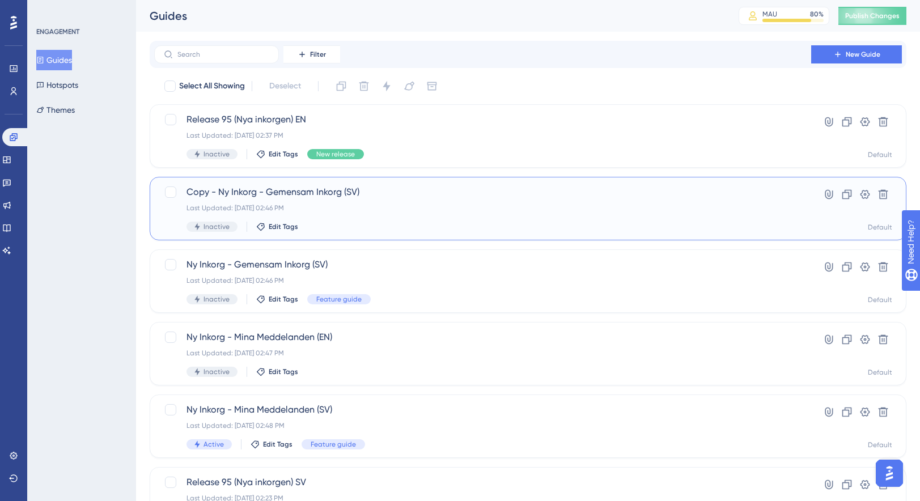
click at [277, 209] on div "Last Updated: Sep 16 2025, 02:46 PM" at bounding box center [483, 208] width 592 height 9
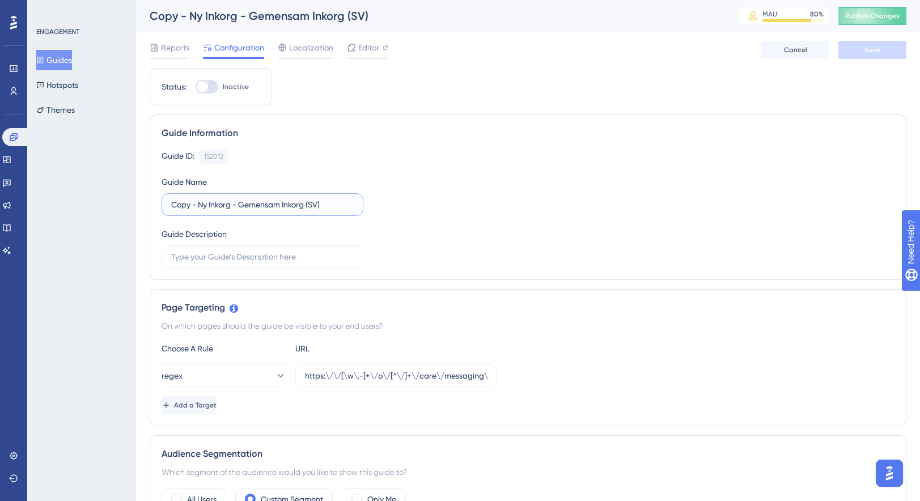
drag, startPoint x: 197, startPoint y: 208, endPoint x: 115, endPoint y: 208, distance: 82.8
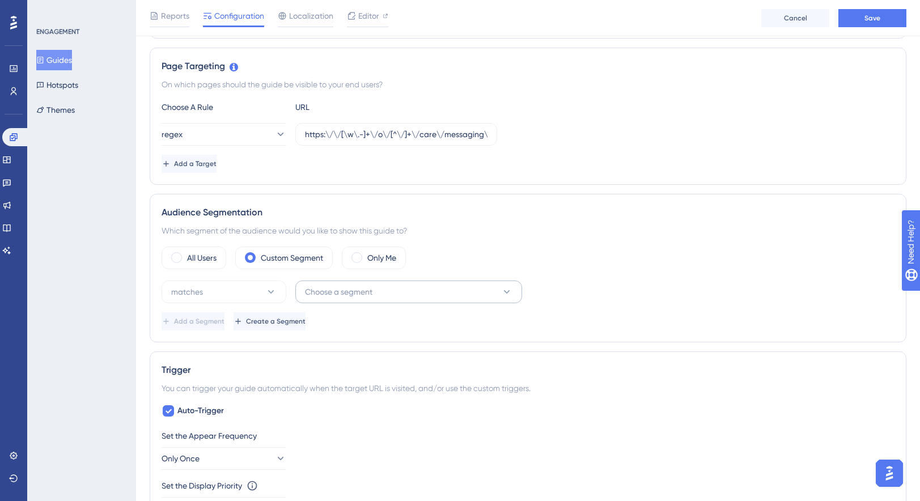
scroll to position [265, 0]
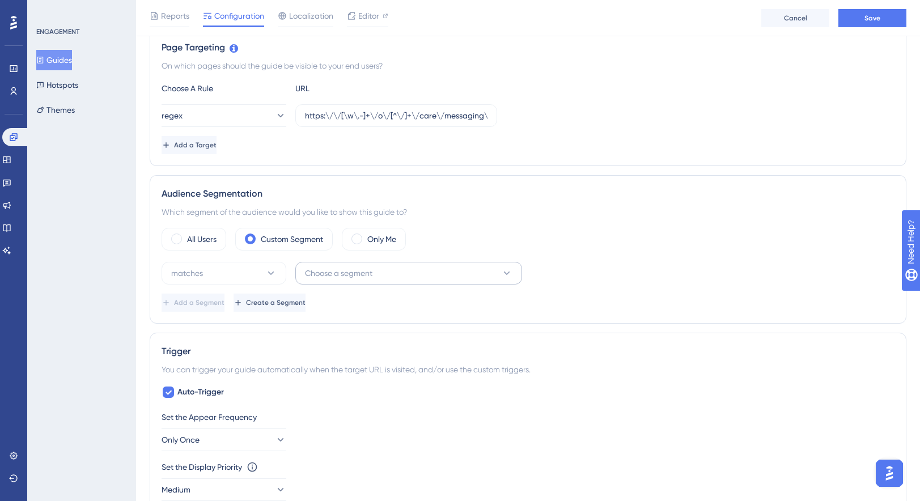
type input "Ny Inkorg - Gemensam Inkorg (EN)"
click at [335, 273] on span "Choose a segment" at bounding box center [338, 273] width 67 height 14
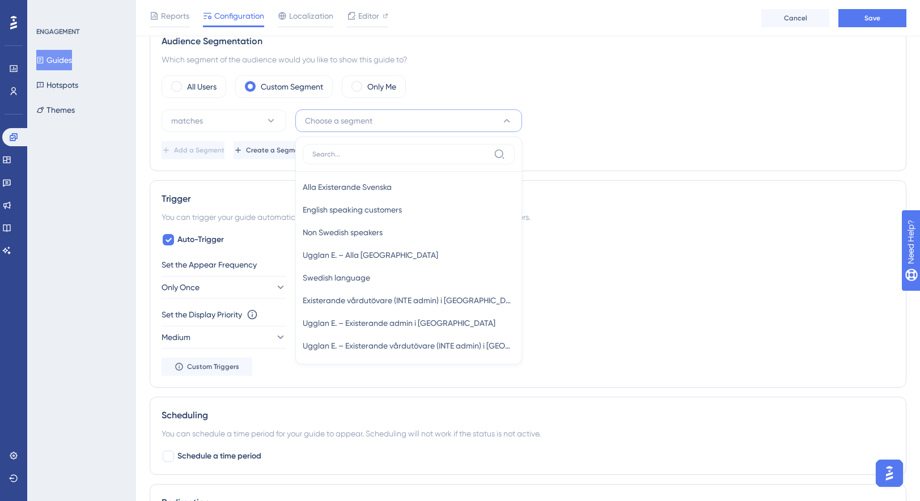
scroll to position [594, 0]
click at [348, 263] on div "Ugglan E. – Alla Sverige Ugglan E. – Alla Sverige" at bounding box center [409, 254] width 212 height 23
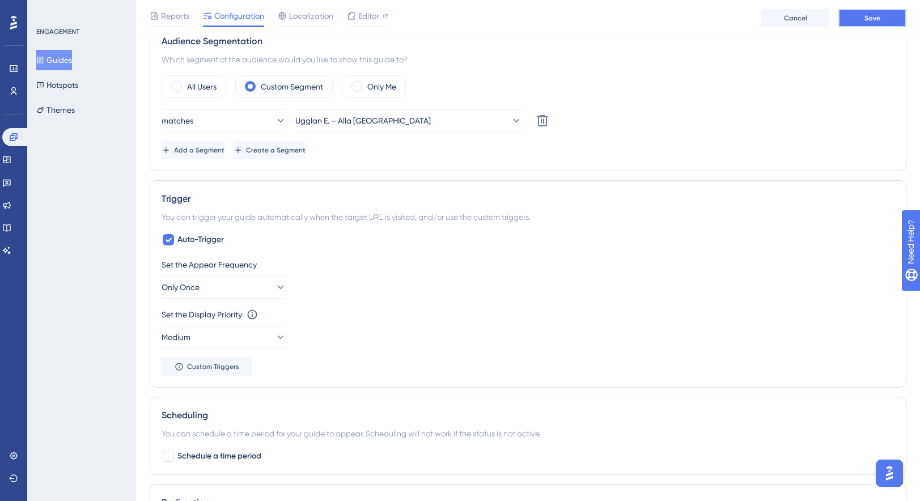
click at [862, 23] on button "Save" at bounding box center [873, 18] width 68 height 18
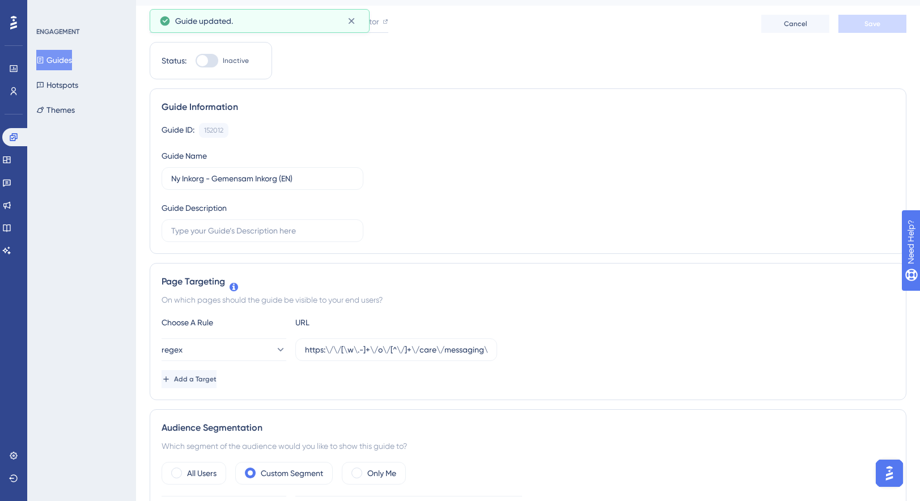
scroll to position [0, 0]
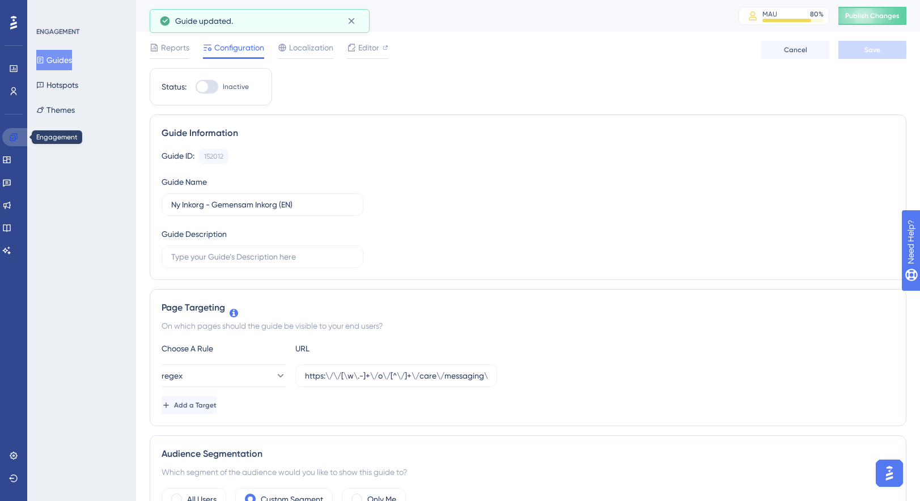
click at [10, 137] on icon at bounding box center [13, 137] width 9 height 9
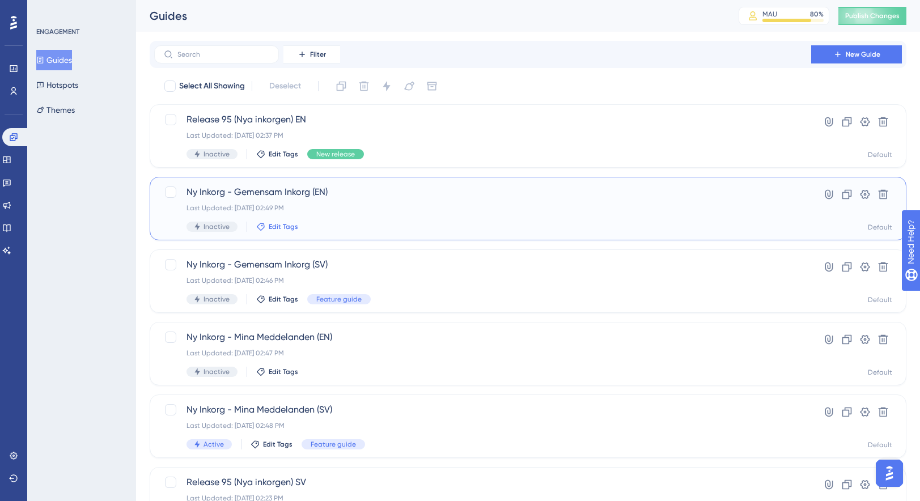
click at [287, 224] on span "Edit Tags" at bounding box center [283, 226] width 29 height 9
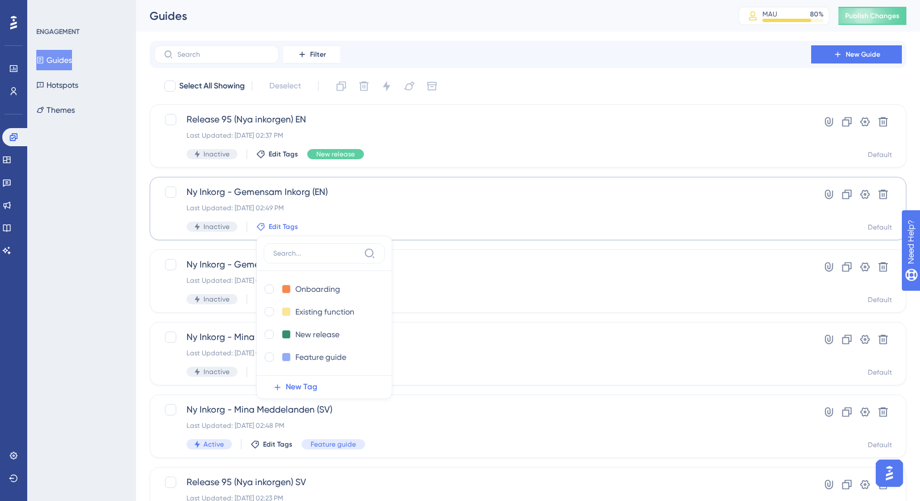
scroll to position [67, 0]
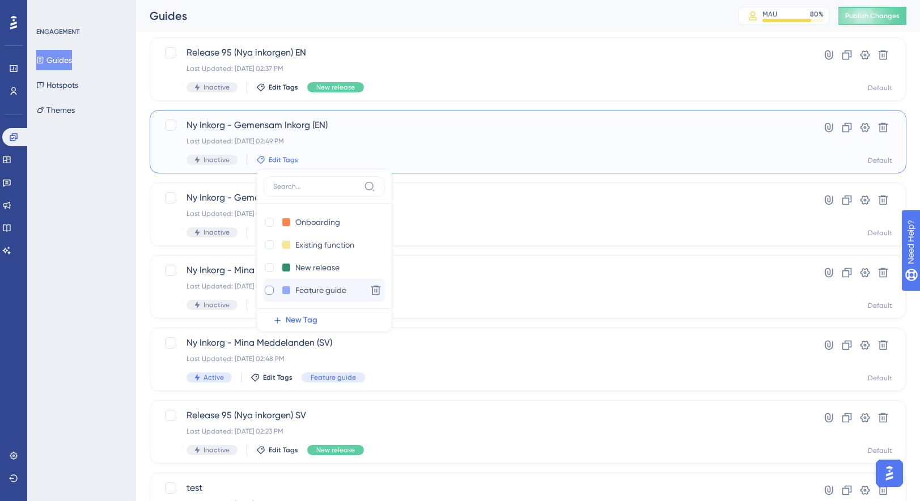
click at [268, 291] on div at bounding box center [269, 290] width 9 height 9
checkbox input "true"
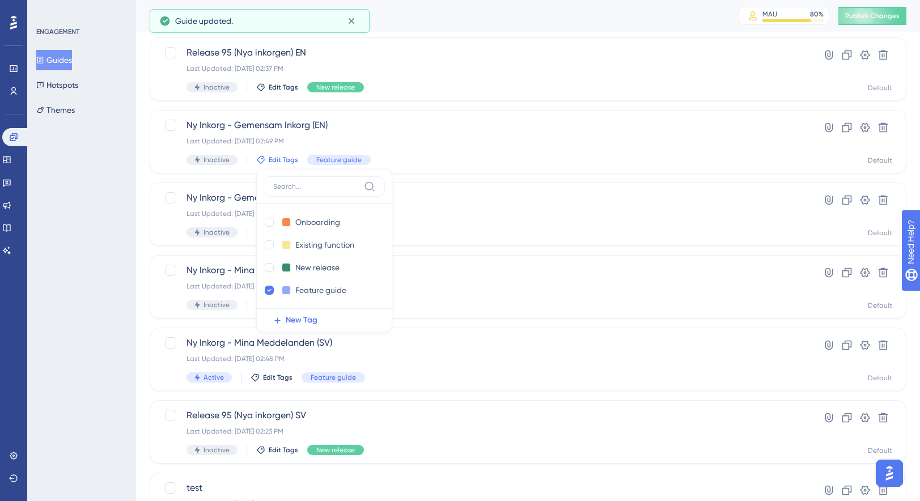
click at [112, 314] on div "ENGAGEMENT Guides Hotspots Themes" at bounding box center [81, 250] width 109 height 501
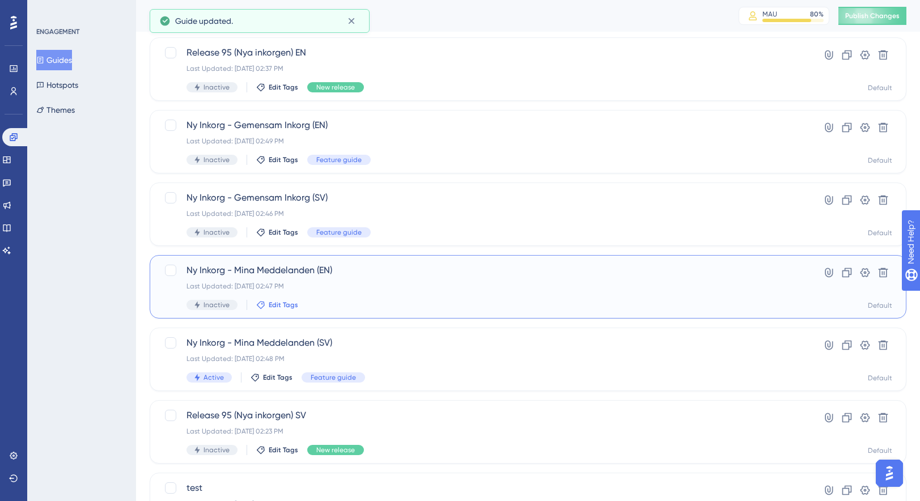
click at [261, 306] on icon at bounding box center [260, 304] width 9 height 9
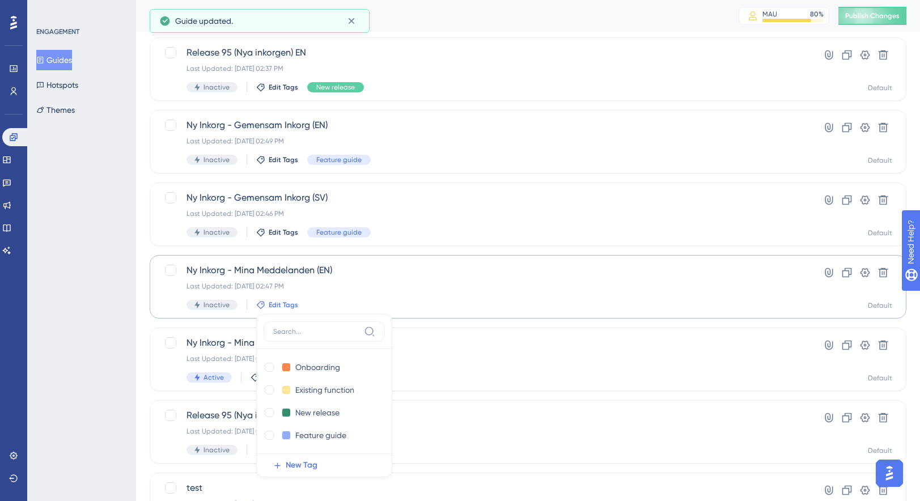
scroll to position [212, 0]
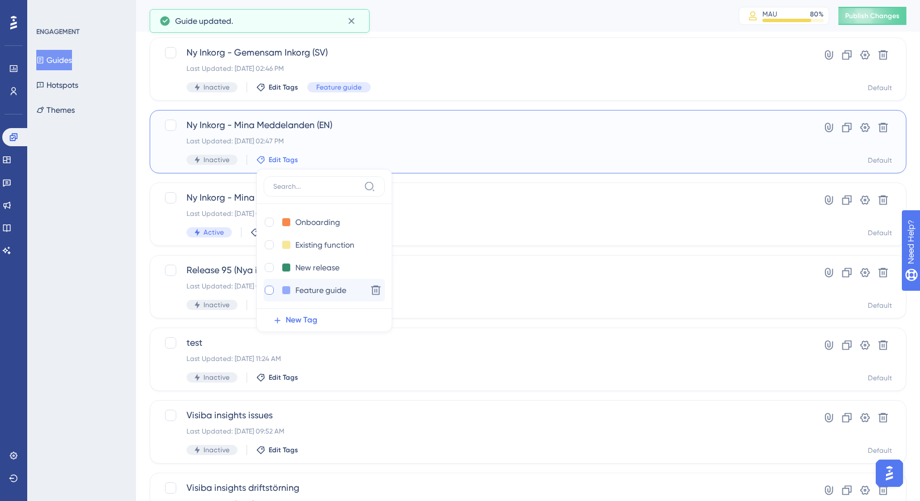
click at [268, 293] on div at bounding box center [269, 290] width 9 height 9
checkbox input "true"
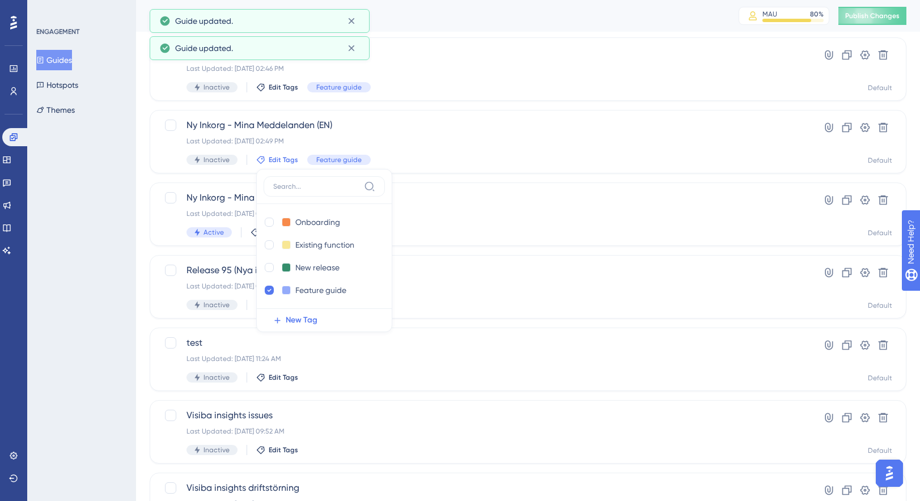
click at [87, 304] on div "ENGAGEMENT Guides Hotspots Themes" at bounding box center [81, 250] width 109 height 501
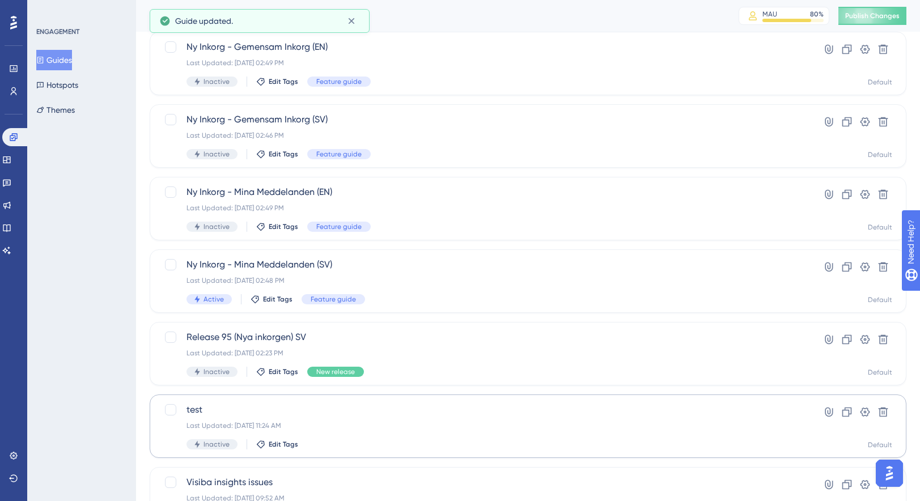
scroll to position [122, 0]
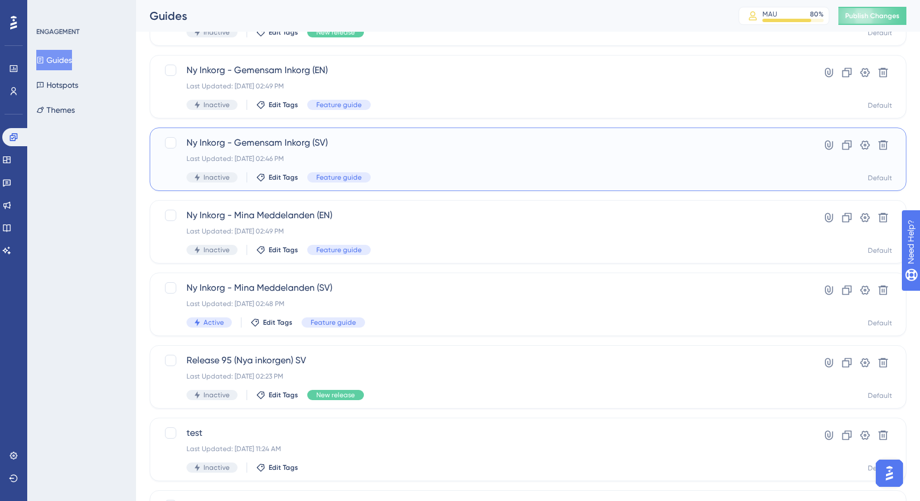
click at [343, 155] on div "Last Updated: Sep 16 2025, 02:46 PM" at bounding box center [483, 158] width 592 height 9
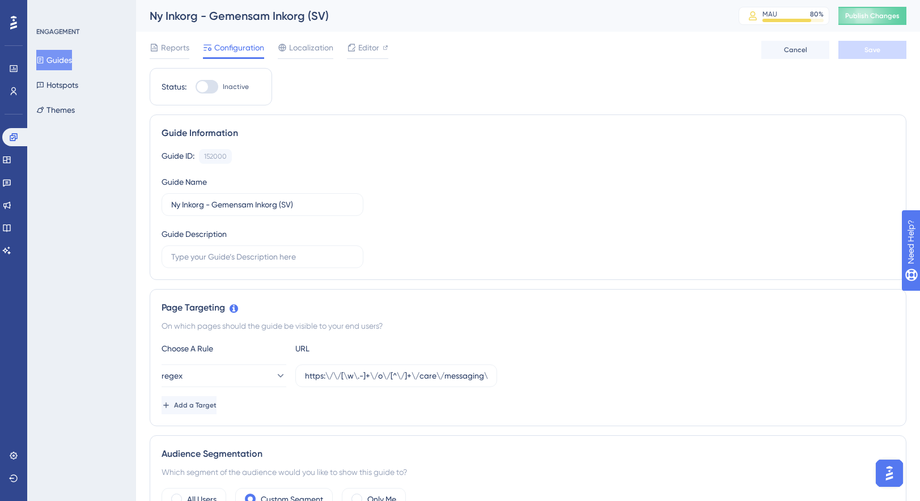
click at [211, 85] on div at bounding box center [207, 87] width 23 height 14
click at [196, 87] on input "Inactive" at bounding box center [195, 87] width 1 height 1
checkbox input "true"
click at [873, 49] on span "Save" at bounding box center [873, 49] width 16 height 9
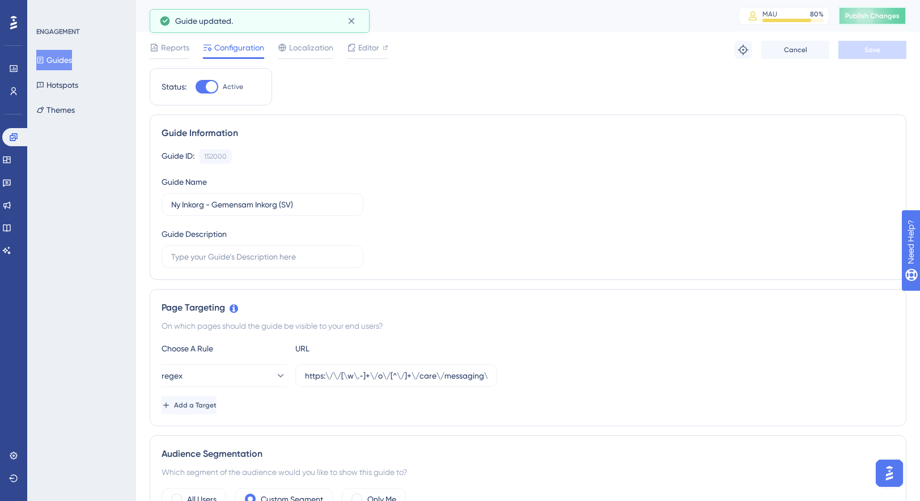
click at [865, 14] on span "Publish Changes" at bounding box center [872, 15] width 54 height 9
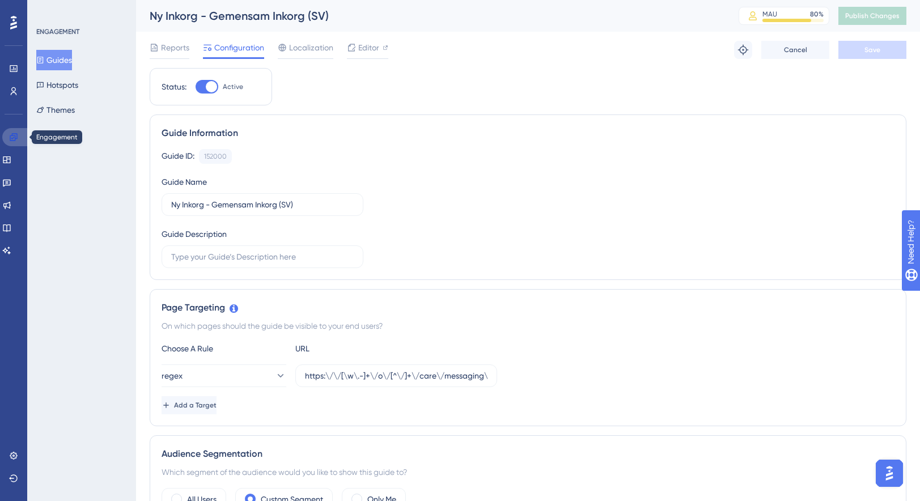
click at [13, 138] on icon at bounding box center [13, 137] width 9 height 9
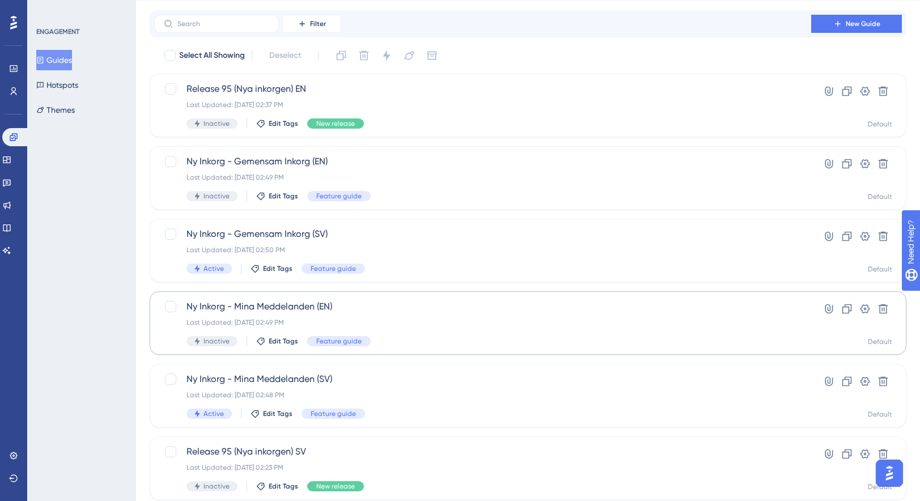
scroll to position [41, 0]
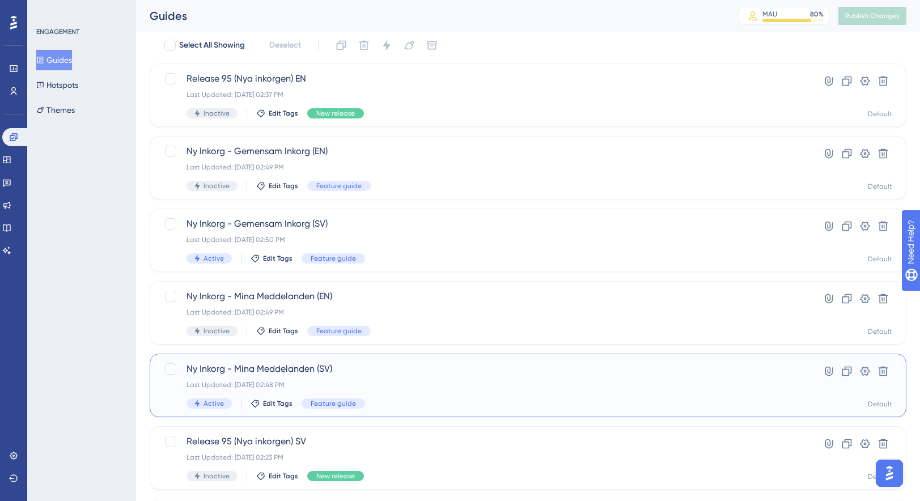
click at [218, 404] on span "Active" at bounding box center [214, 403] width 20 height 9
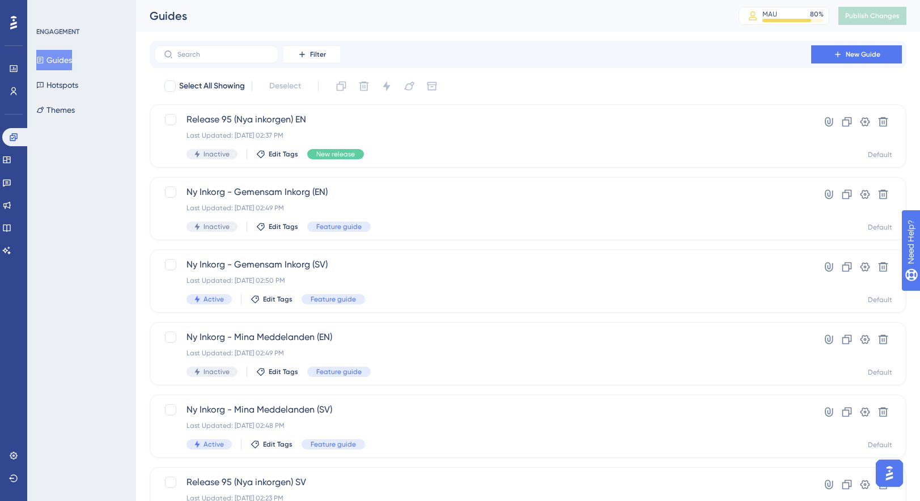
scroll to position [41, 0]
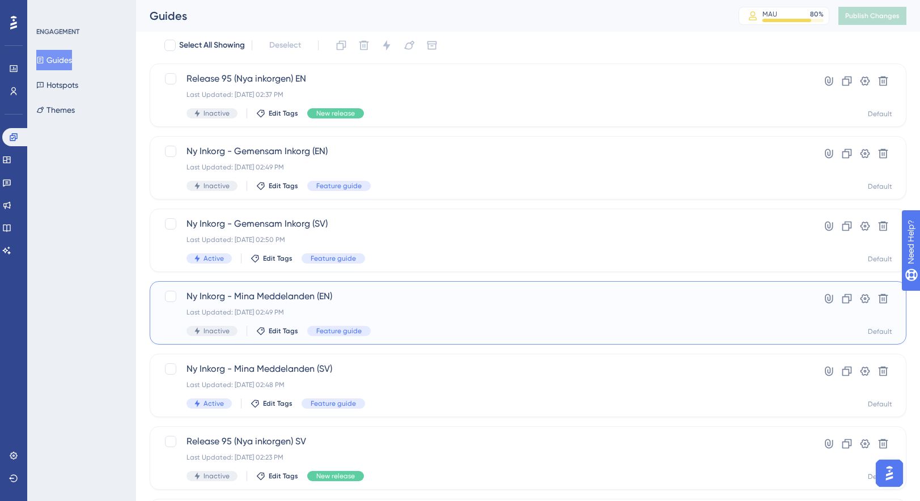
click at [370, 315] on div "Last Updated: Sep 16 2025, 02:49 PM" at bounding box center [483, 312] width 592 height 9
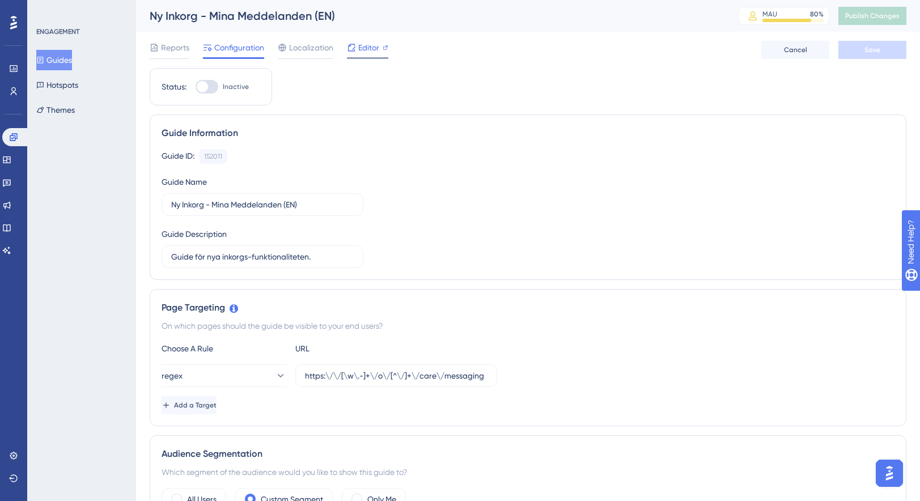
click at [365, 47] on span "Editor" at bounding box center [368, 48] width 21 height 14
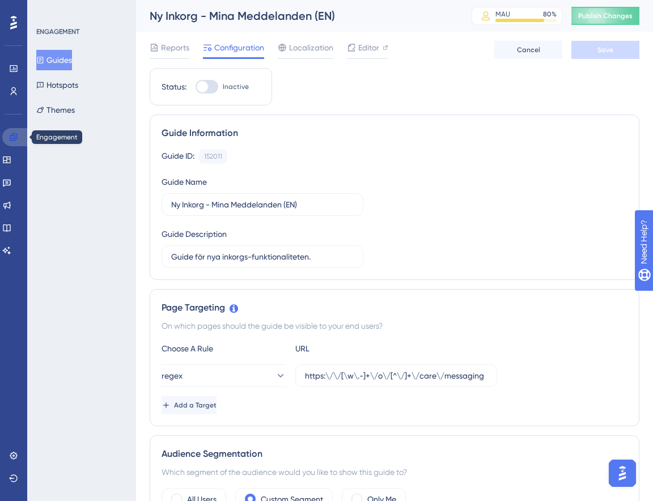
click at [16, 137] on icon at bounding box center [13, 137] width 9 height 9
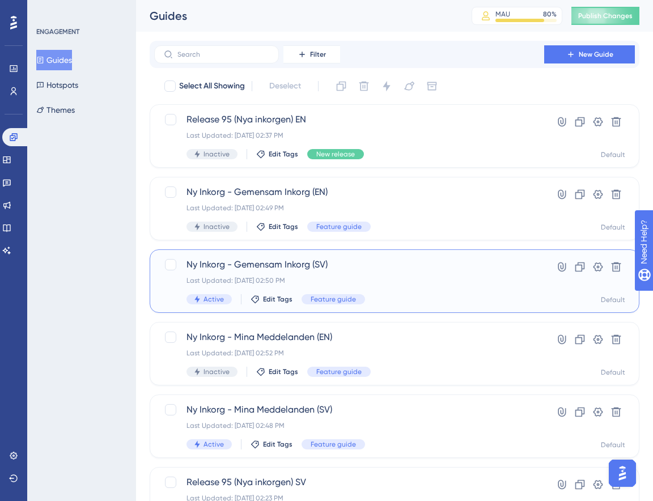
click at [295, 284] on div "Last Updated: Sep 16 2025, 02:50 PM" at bounding box center [349, 280] width 325 height 9
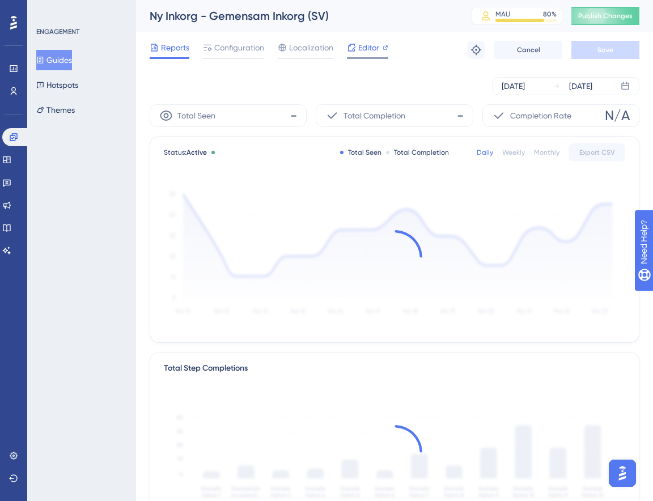
click at [353, 50] on icon at bounding box center [351, 47] width 9 height 9
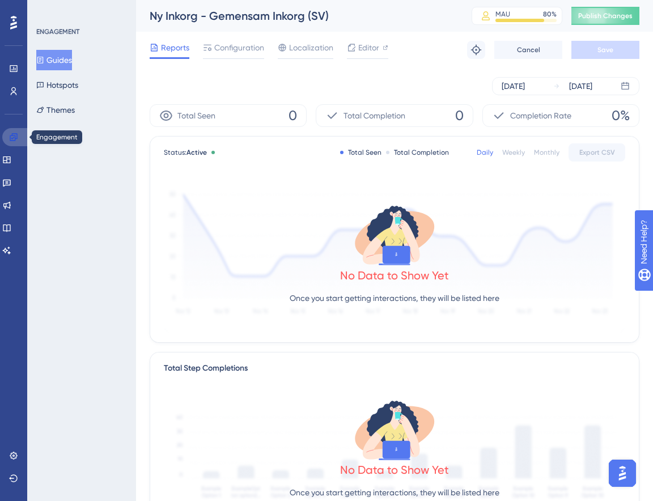
click at [11, 134] on icon at bounding box center [13, 137] width 9 height 9
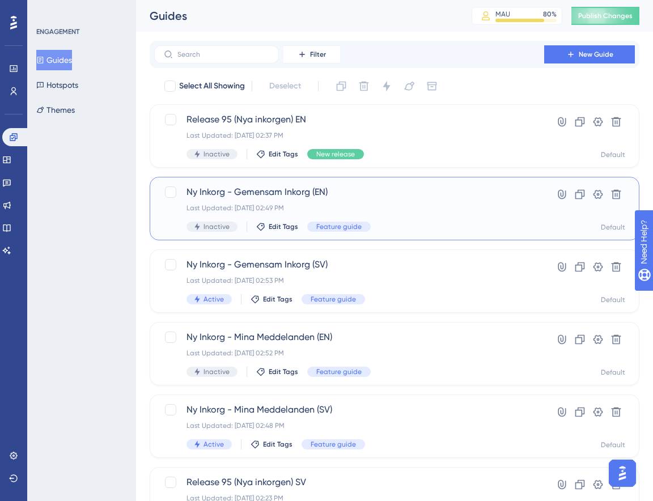
click at [289, 202] on div "Ny Inkorg - Gemensam Inkorg (EN) Last Updated: Sep 16 2025, 02:49 PM Inactive E…" at bounding box center [349, 208] width 325 height 46
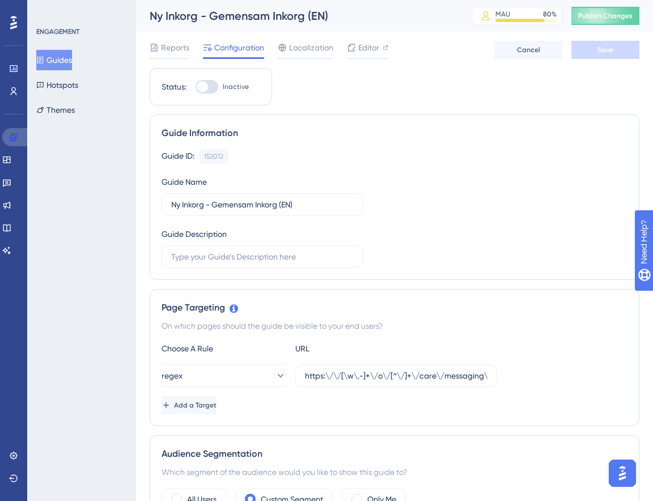
click at [15, 138] on icon at bounding box center [13, 136] width 7 height 7
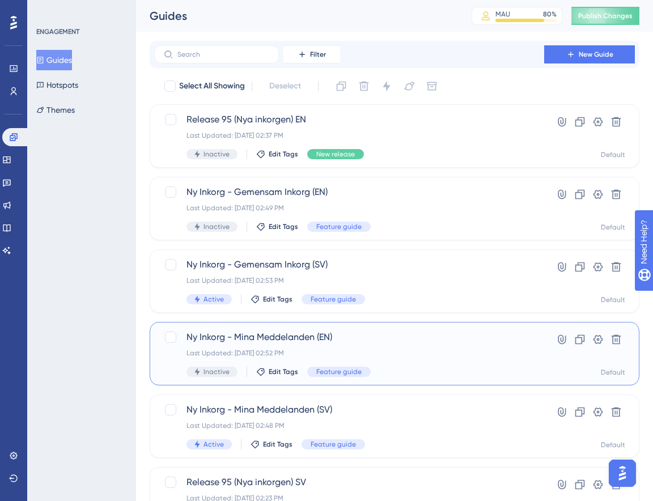
click at [420, 360] on div "Ny Inkorg - Mina Meddelanden (EN) Last Updated: Sep 16 2025, 02:52 PM Inactive …" at bounding box center [349, 354] width 325 height 46
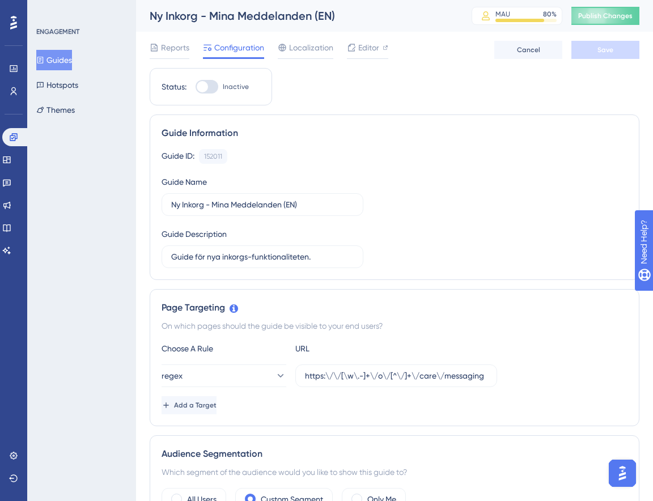
click at [370, 40] on div "Reports Configuration Localization Editor Cancel Save" at bounding box center [395, 50] width 490 height 36
click at [368, 42] on span "Editor" at bounding box center [368, 48] width 21 height 14
click at [18, 129] on link at bounding box center [15, 137] width 27 height 18
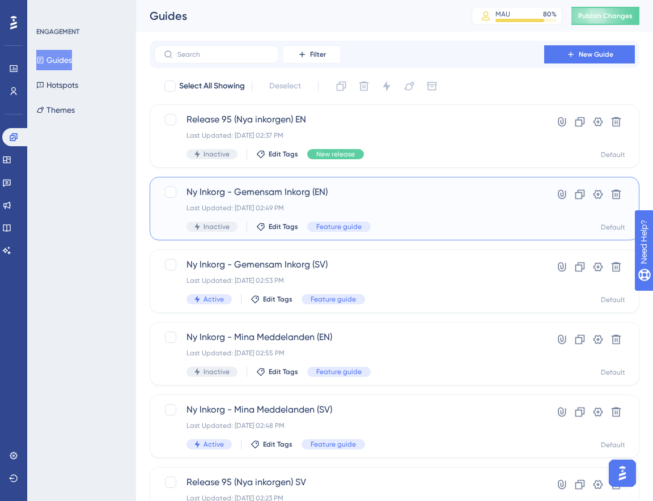
click at [396, 189] on span "Ny Inkorg - Gemensam Inkorg (EN)" at bounding box center [349, 192] width 325 height 14
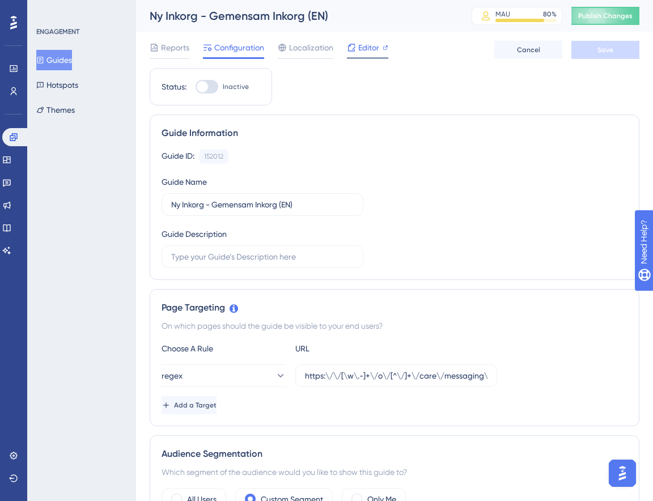
click at [372, 49] on span "Editor" at bounding box center [368, 48] width 21 height 14
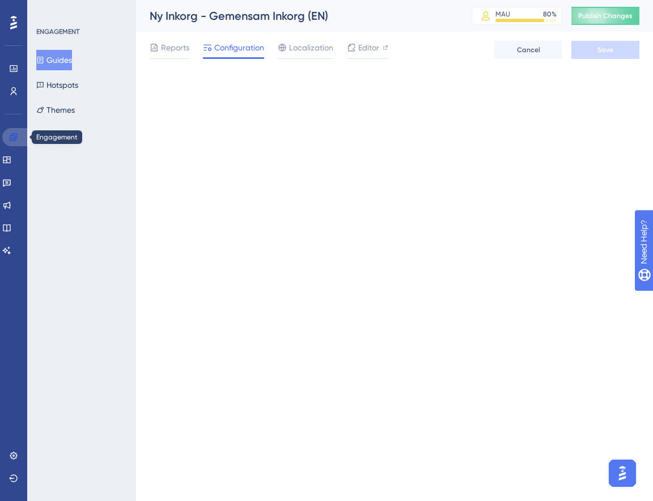
click at [15, 139] on icon at bounding box center [13, 136] width 7 height 7
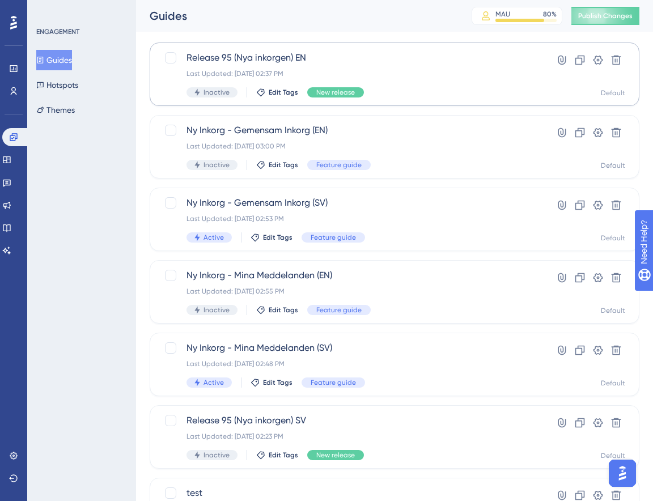
scroll to position [24, 0]
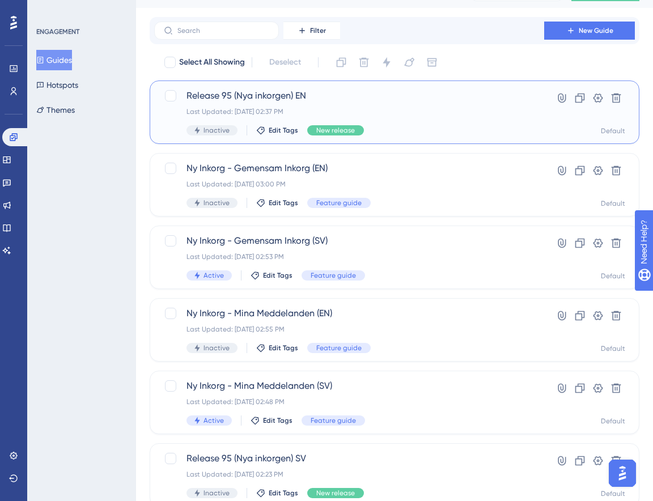
click at [318, 112] on div "Last Updated: Sep 16 2025, 02:37 PM" at bounding box center [349, 111] width 325 height 9
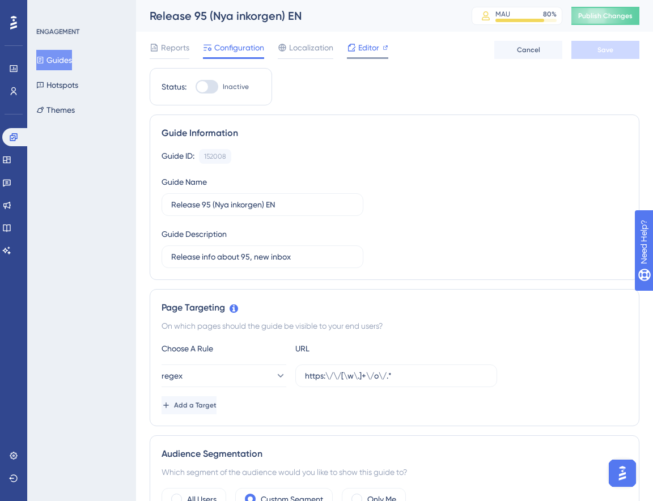
click at [370, 41] on span "Editor" at bounding box center [368, 48] width 21 height 14
click at [19, 142] on link at bounding box center [15, 137] width 27 height 18
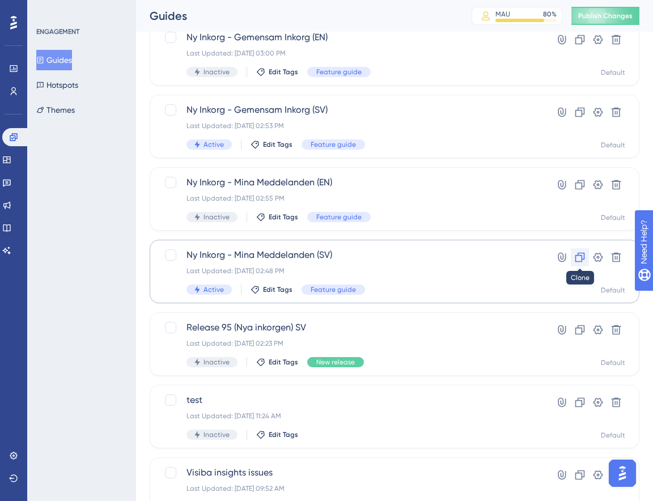
scroll to position [149, 0]
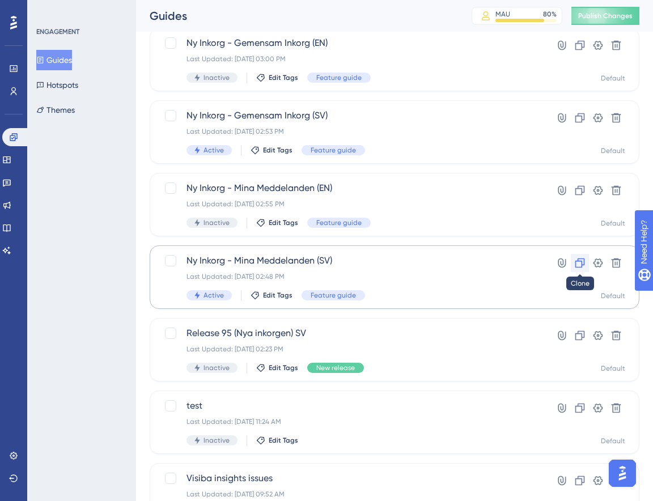
click at [578, 260] on icon at bounding box center [580, 264] width 10 height 10
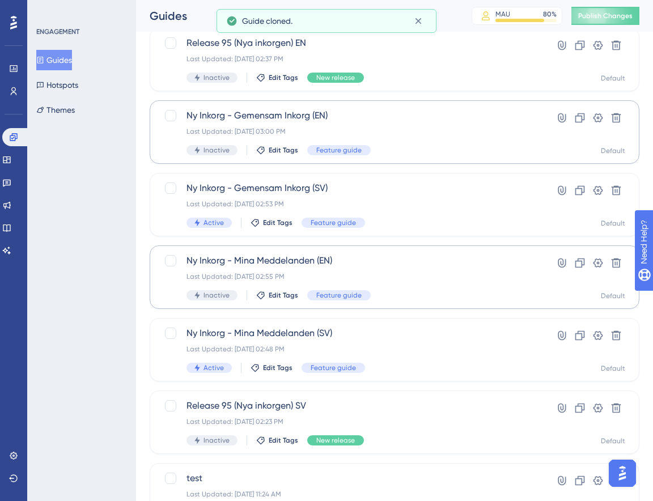
scroll to position [0, 0]
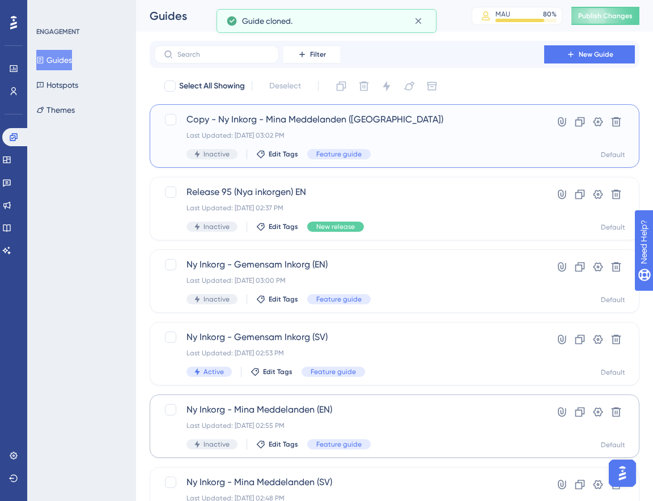
click at [486, 147] on div "Copy - Ny Inkorg - Mina Meddelanden (SV) Last Updated: Sep 16 2025, 03:02 PM In…" at bounding box center [349, 136] width 325 height 46
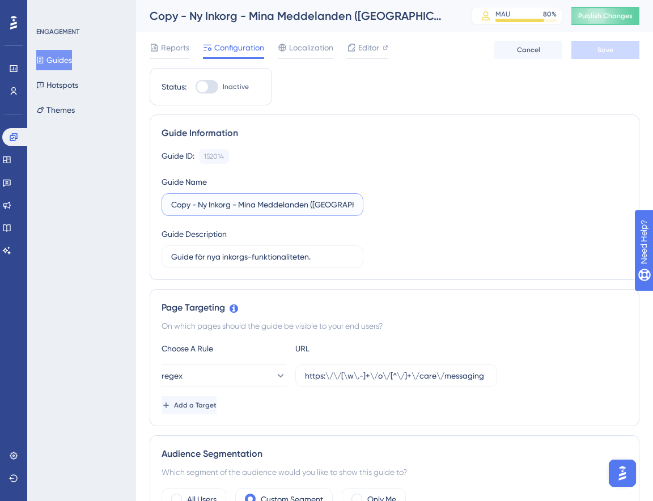
drag, startPoint x: 333, startPoint y: 204, endPoint x: 167, endPoint y: 204, distance: 166.1
click at [167, 204] on label "Copy - Ny Inkorg - Mina Meddelanden (SV)" at bounding box center [263, 204] width 202 height 23
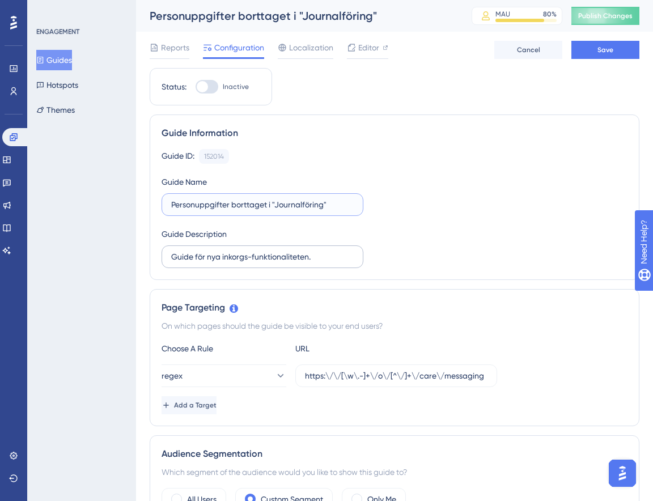
type input "Personuppgifter borttaget i "Journalföring""
drag, startPoint x: 331, startPoint y: 255, endPoint x: 142, endPoint y: 246, distance: 189.0
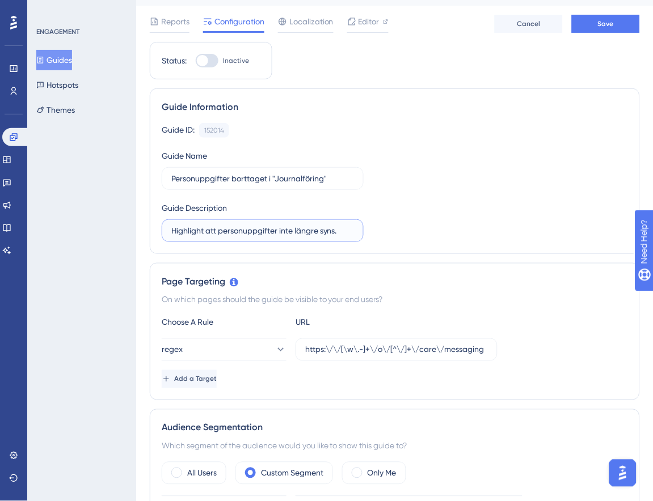
scroll to position [27, 0]
type input "Highlight att personuppgifter inte längre syns."
click at [319, 315] on div "Page Targeting On which pages should the guide be visible to your end users? Ch…" at bounding box center [395, 331] width 490 height 137
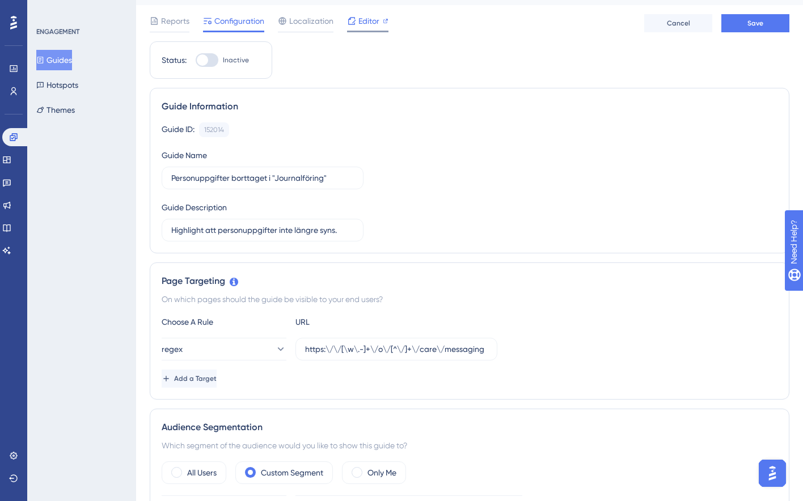
click at [361, 18] on span "Editor" at bounding box center [368, 21] width 21 height 14
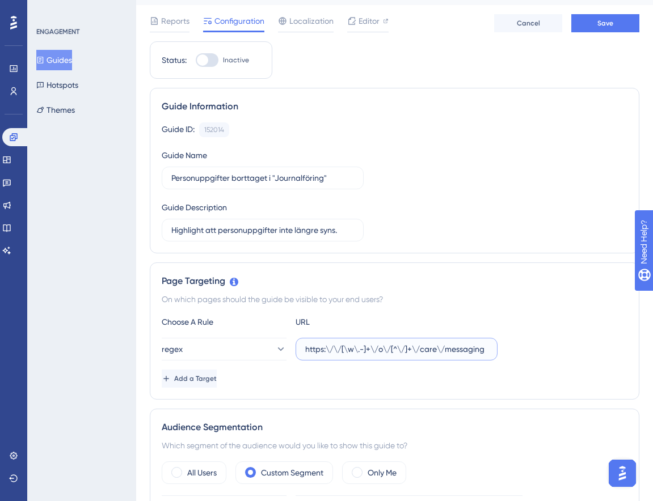
click at [344, 346] on input "https:\/\/[\w\.-]+\/o\/[^\/]+\/care\/messaging" at bounding box center [396, 349] width 183 height 12
paste input "\/\d+"
type input "https:\/\/[\w\.-]+\/o\/[^\/]+\/care\/messaging\/\d+"
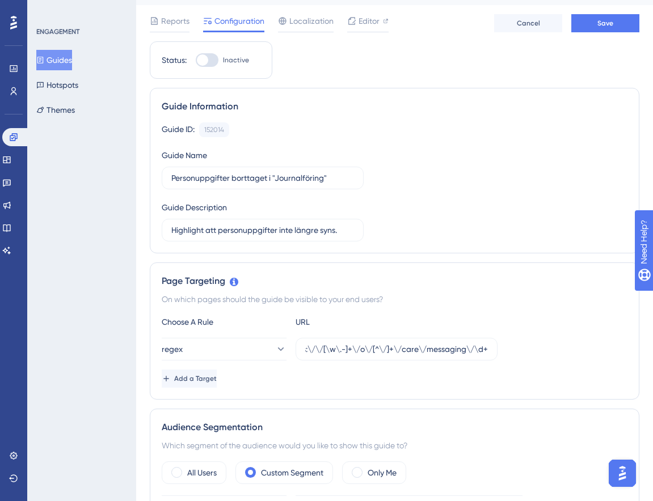
scroll to position [0, 0]
click at [396, 378] on div "Add a Target" at bounding box center [394, 379] width 465 height 18
click at [198, 378] on span "Add a Target" at bounding box center [195, 378] width 43 height 9
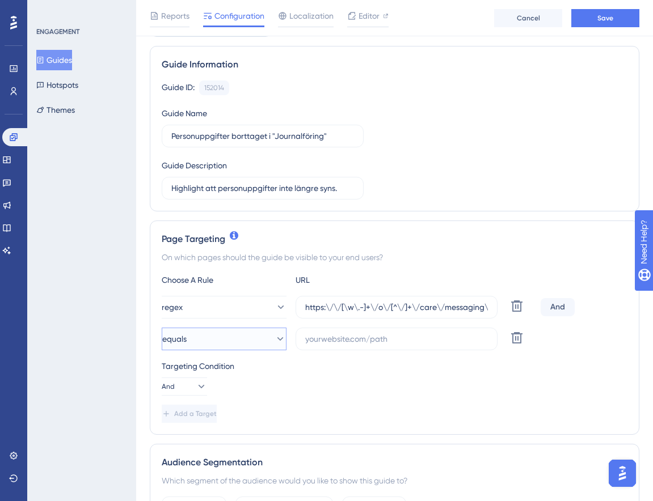
click at [239, 342] on button "equals" at bounding box center [224, 339] width 125 height 23
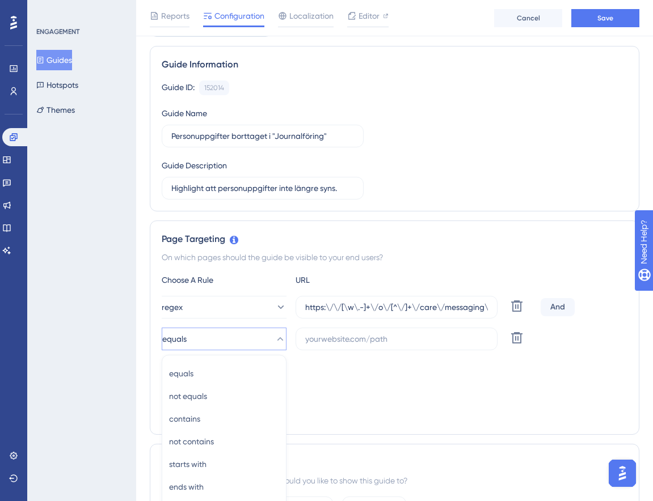
scroll to position [264, 0]
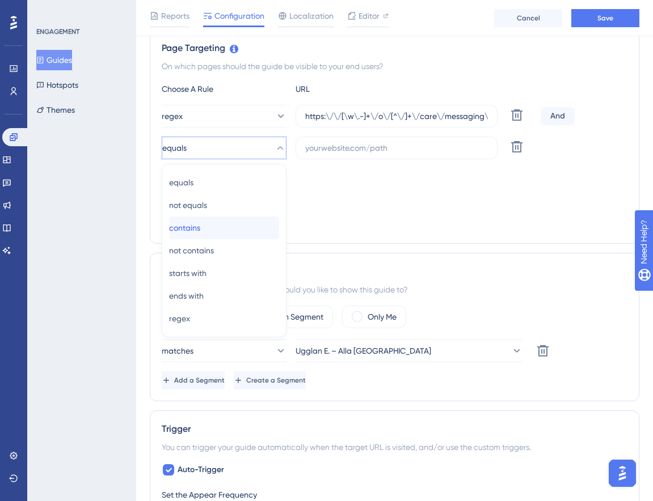
click at [228, 226] on div "contains contains" at bounding box center [224, 228] width 110 height 23
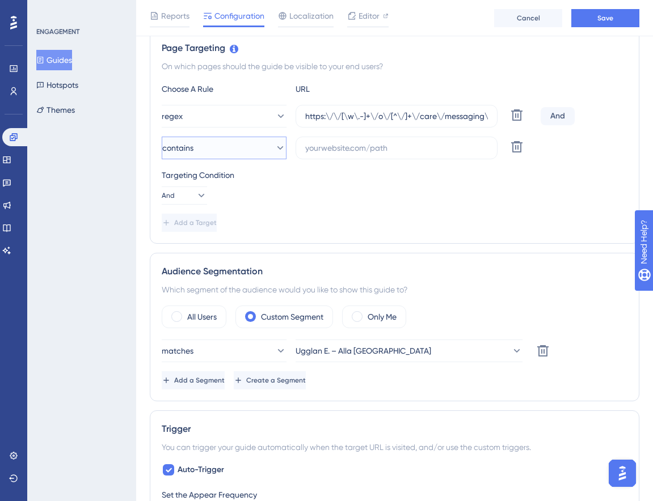
click at [274, 146] on icon at bounding box center [279, 147] width 11 height 11
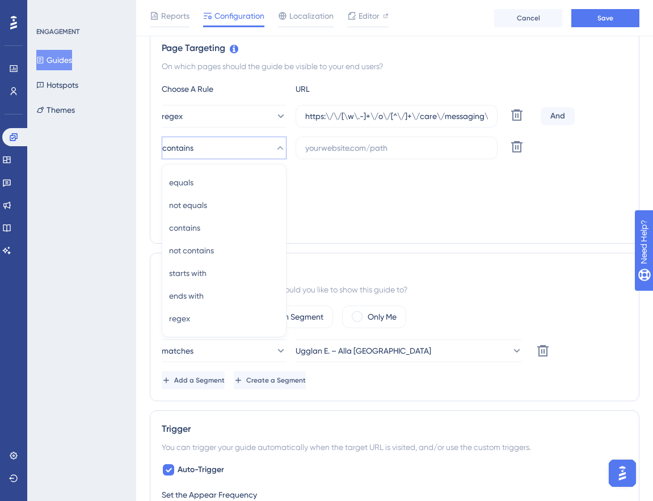
click at [502, 241] on div "Page Targeting On which pages should the guide be visible to your end users? Ch…" at bounding box center [394, 136] width 489 height 214
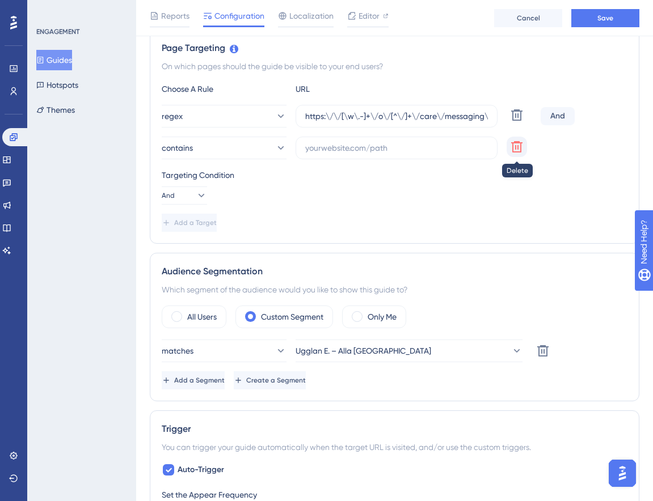
click at [513, 155] on button at bounding box center [516, 147] width 20 height 20
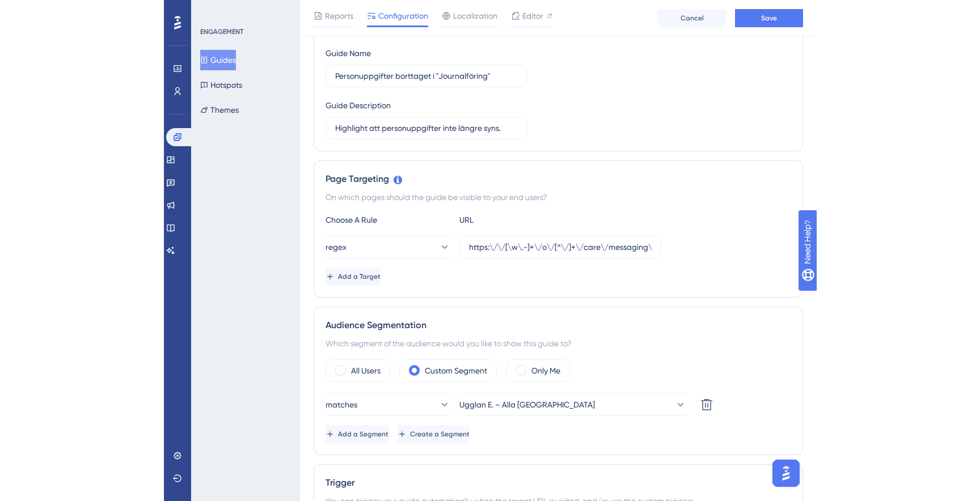
scroll to position [50, 0]
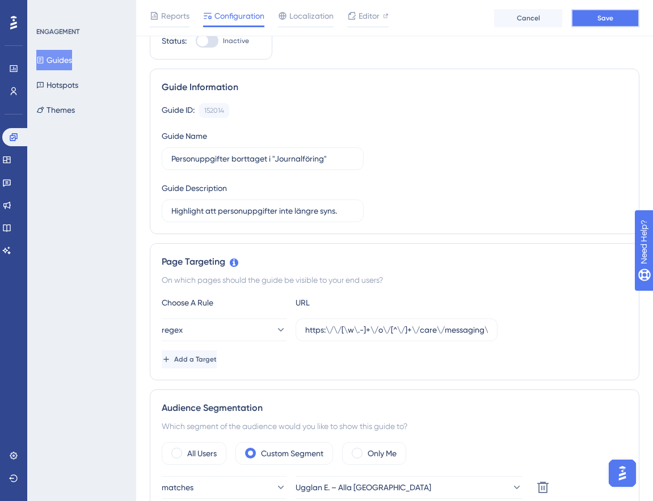
click at [582, 12] on button "Save" at bounding box center [605, 18] width 68 height 18
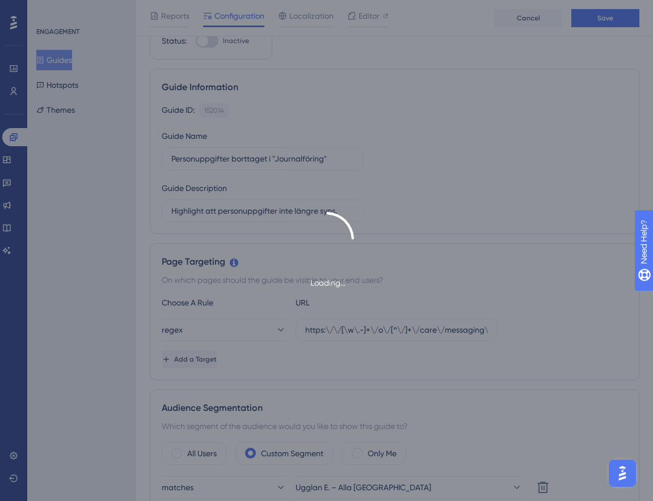
type input "Highlight att personuppgifter inte längre syns."
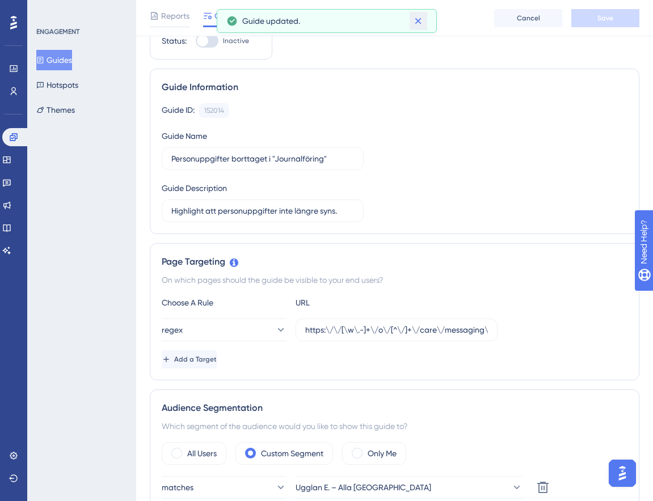
click at [418, 25] on icon at bounding box center [417, 20] width 11 height 11
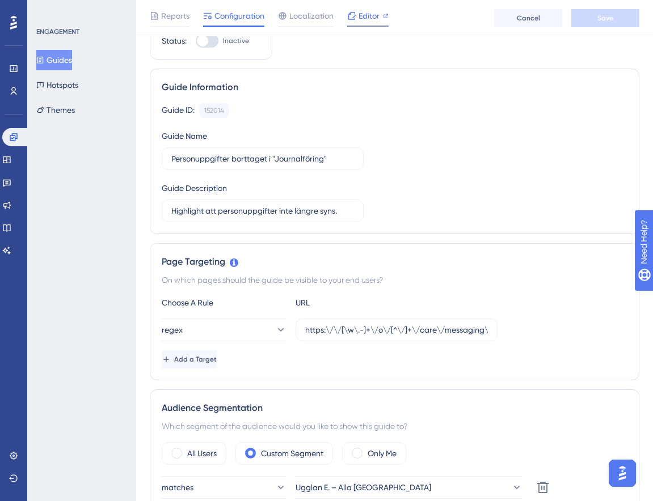
click at [362, 24] on div "Editor" at bounding box center [367, 18] width 41 height 18
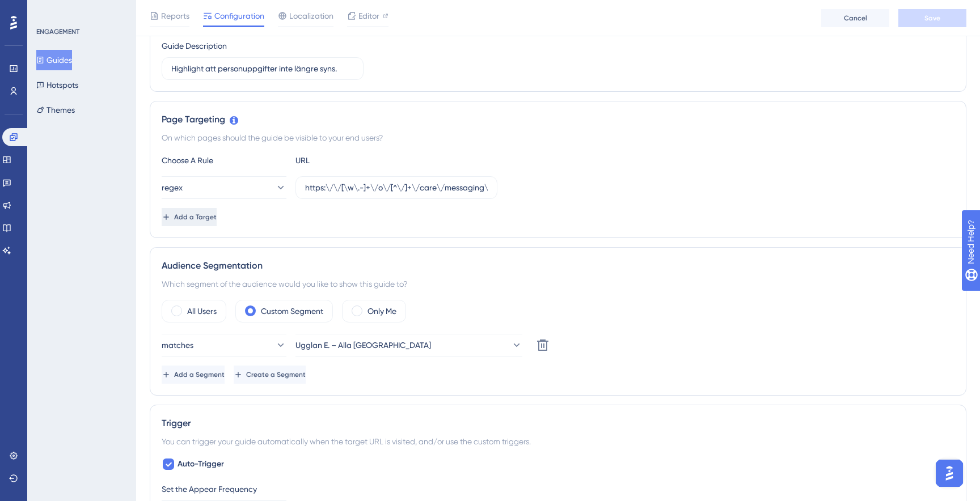
scroll to position [0, 0]
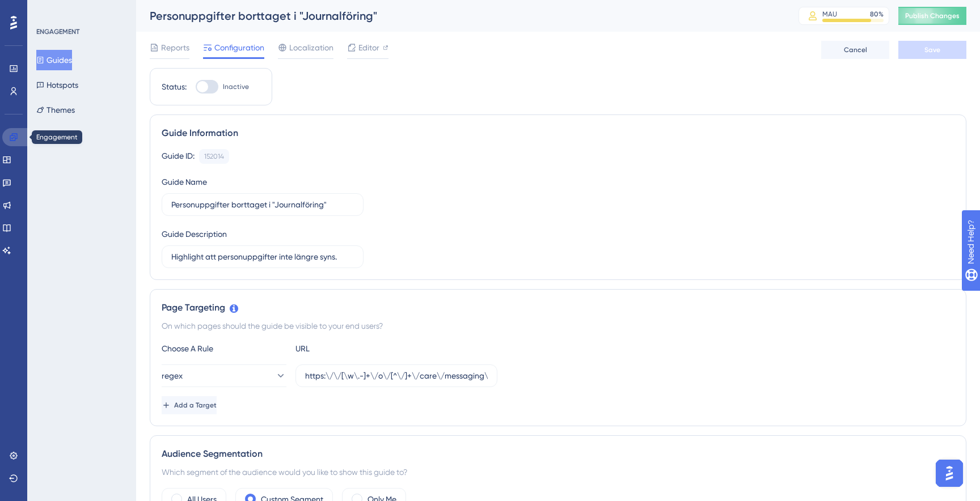
click at [11, 133] on icon at bounding box center [13, 137] width 9 height 9
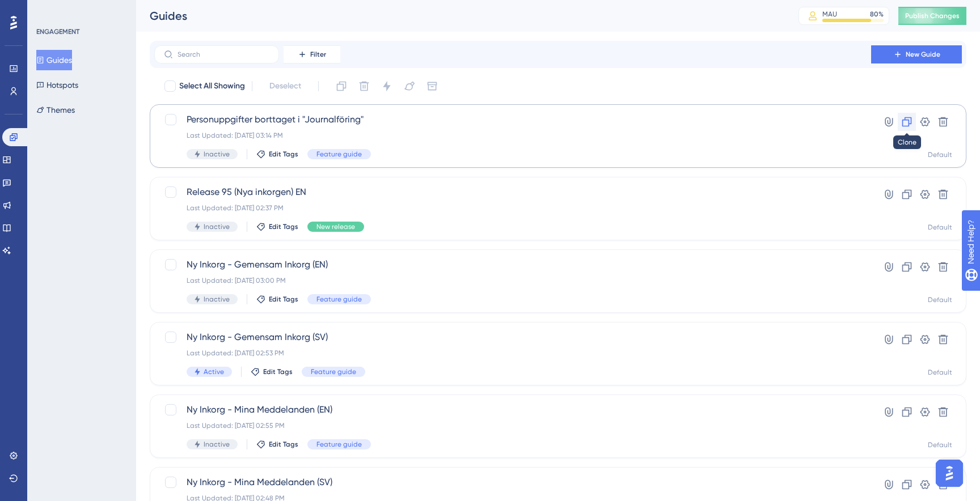
click at [905, 128] on button at bounding box center [907, 122] width 18 height 18
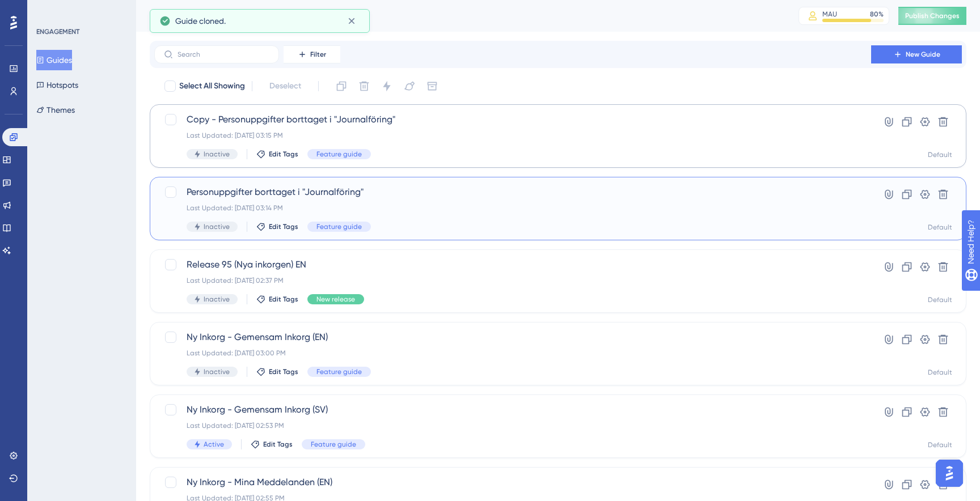
click at [423, 198] on span "Personuppgifter borttaget i "Journalföring"" at bounding box center [513, 192] width 652 height 14
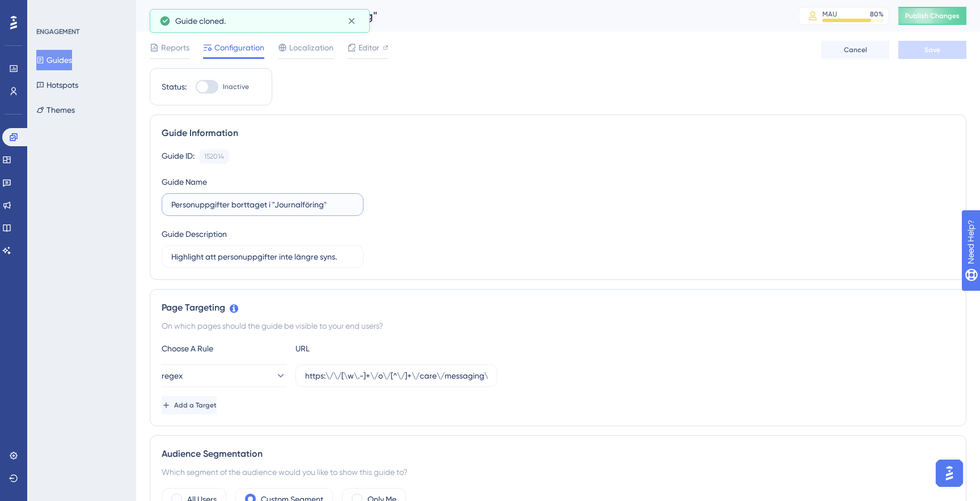
click at [328, 201] on input "Personuppgifter borttaget i "Journalföring"" at bounding box center [262, 204] width 183 height 12
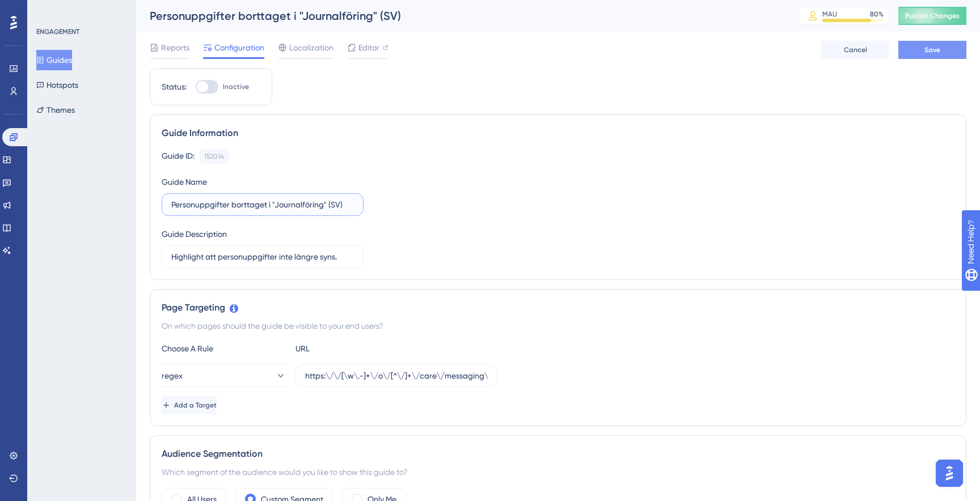
type input "Personuppgifter borttaget i "Journalföring" (SV)"
click at [924, 56] on button "Save" at bounding box center [932, 50] width 68 height 18
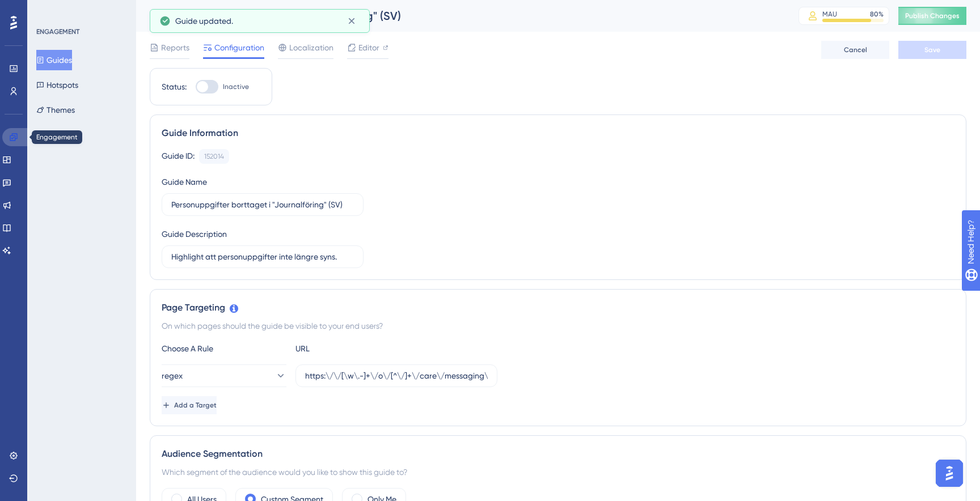
click at [12, 137] on icon at bounding box center [13, 137] width 9 height 9
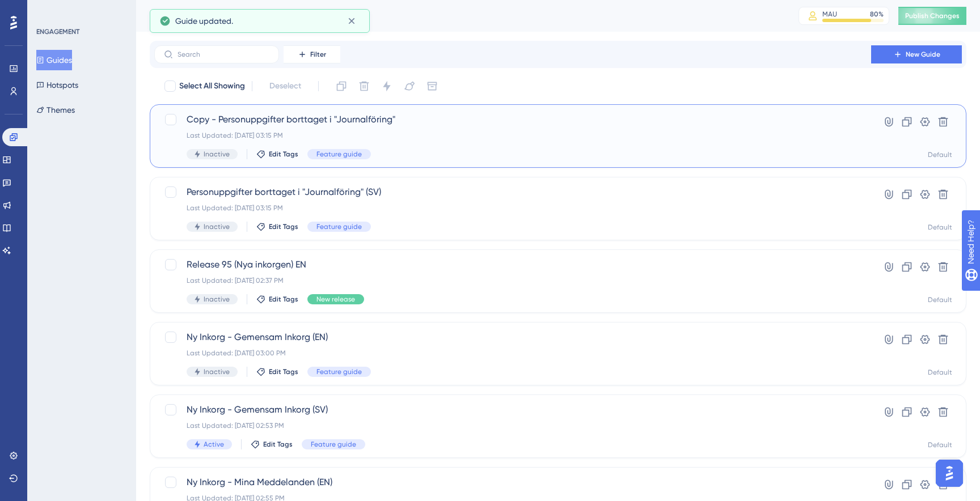
click at [333, 126] on span "Copy - Personuppgifter borttaget i "Journalföring"" at bounding box center [513, 120] width 652 height 14
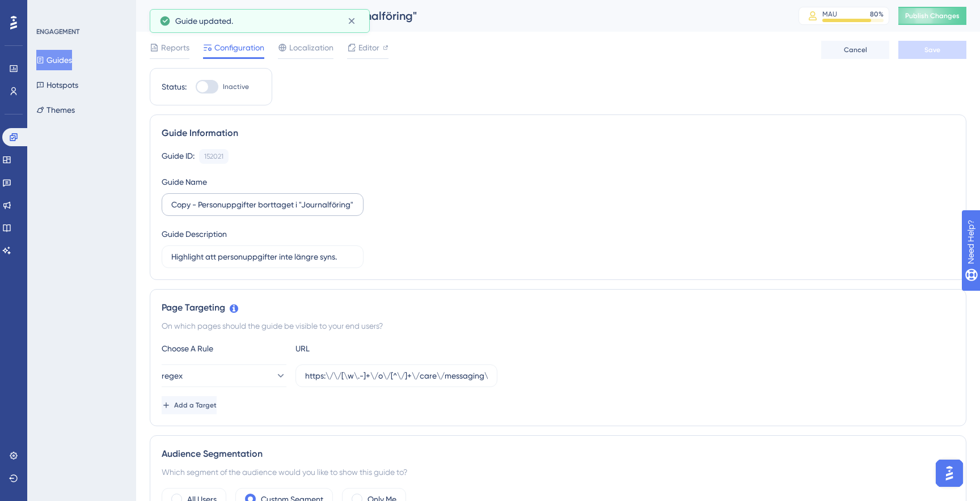
click at [357, 207] on label "Copy - Personuppgifter borttaget i "Journalföring"" at bounding box center [263, 204] width 202 height 23
click at [354, 207] on input "Copy - Personuppgifter borttaget i "Journalföring"" at bounding box center [262, 204] width 183 height 12
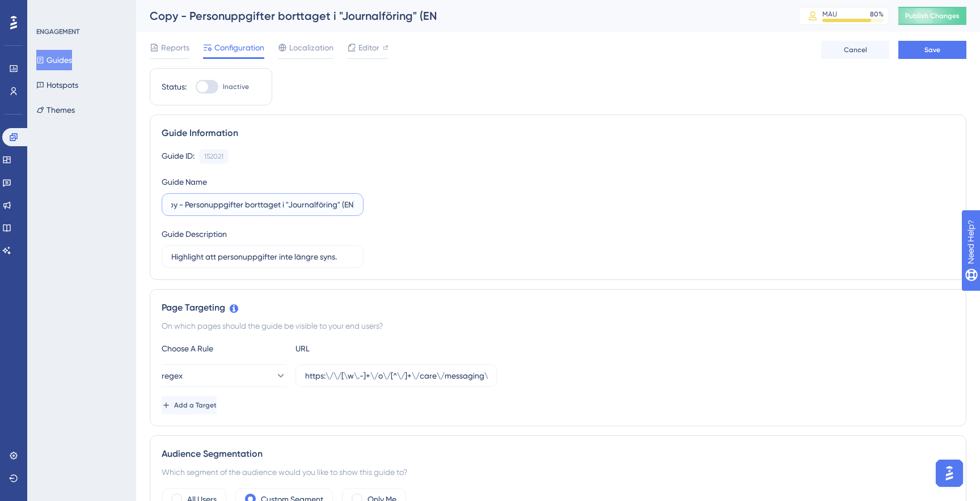
scroll to position [0, 15]
type input "Copy - Personuppgifter borttaget i "Journalföring" (EN)"
click at [937, 57] on button "Save" at bounding box center [932, 50] width 68 height 18
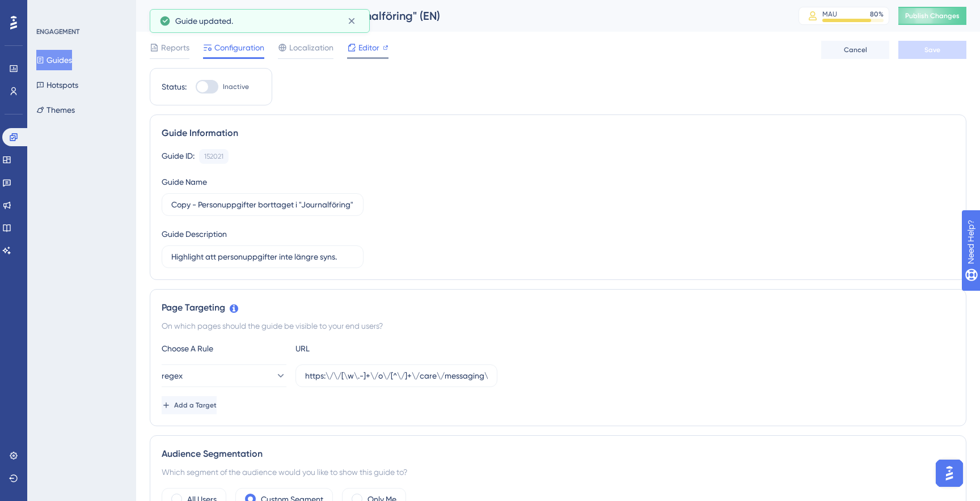
click at [378, 45] on span "Editor" at bounding box center [368, 48] width 21 height 14
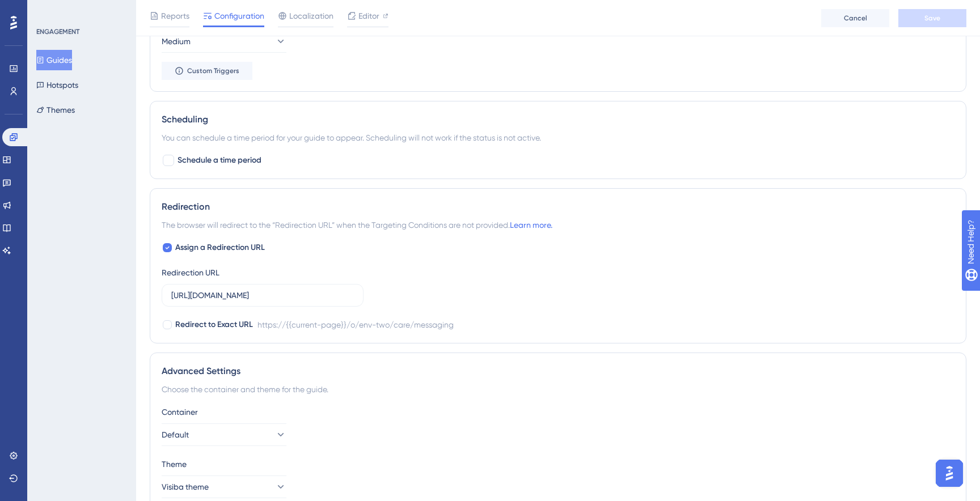
scroll to position [768, 0]
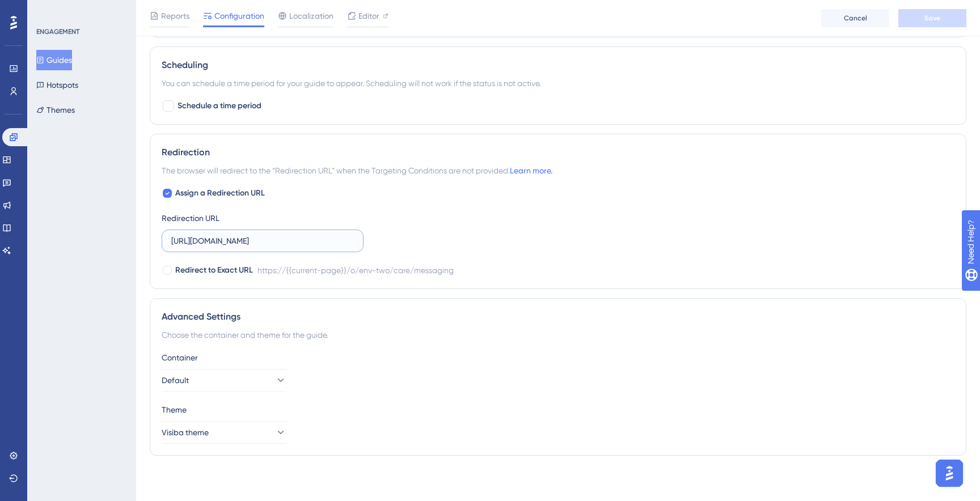
click at [323, 246] on input "https://stage-service.visibacare.com/o/env-two/care/messaging" at bounding box center [262, 241] width 183 height 12
paste input "\/\/[\w\.-]+\/o\/[^\/]+\/care\/messaging\/\d+"
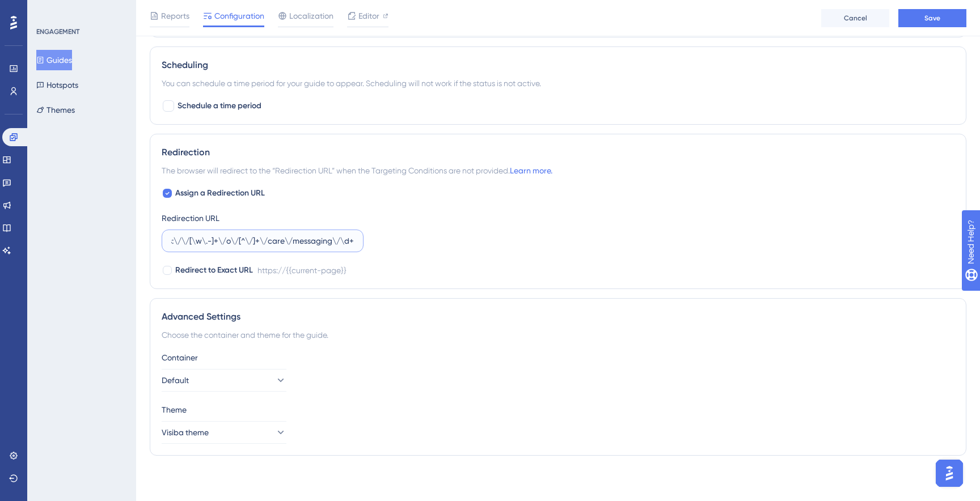
type input "https:\/\/[\w\.-]+\/o\/[^\/]+\/care\/messaging\/\d+"
click at [526, 268] on div "Redirect to Exact URL https://{{current-page}}" at bounding box center [558, 271] width 793 height 14
click at [929, 16] on span "Save" at bounding box center [932, 18] width 16 height 9
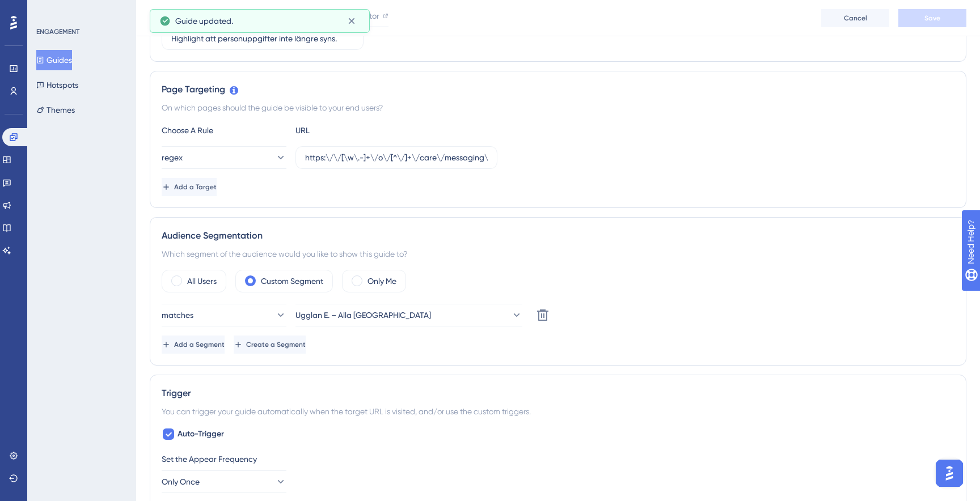
scroll to position [219, 0]
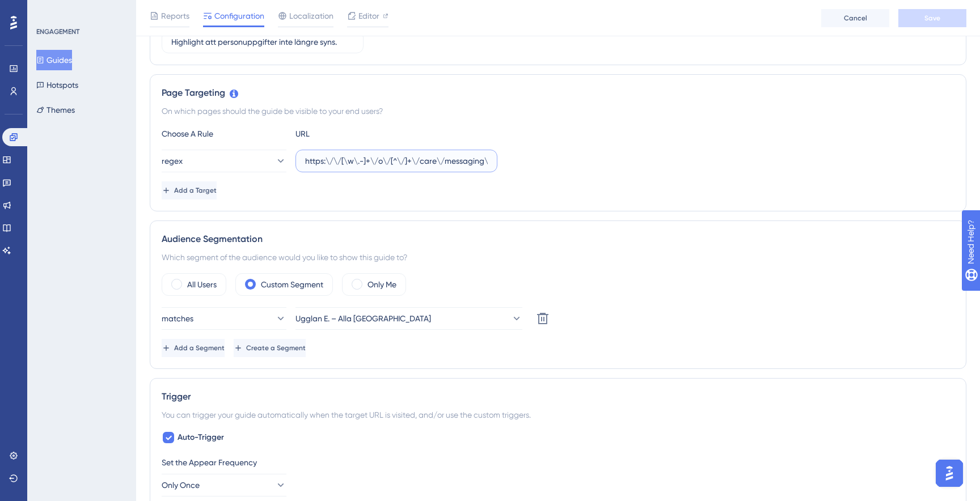
click at [361, 166] on input "https:\/\/[\w\.-]+\/o\/[^\/]+\/care\/messaging\/\d+" at bounding box center [396, 161] width 183 height 12
click at [443, 188] on div "Add a Target" at bounding box center [558, 190] width 793 height 18
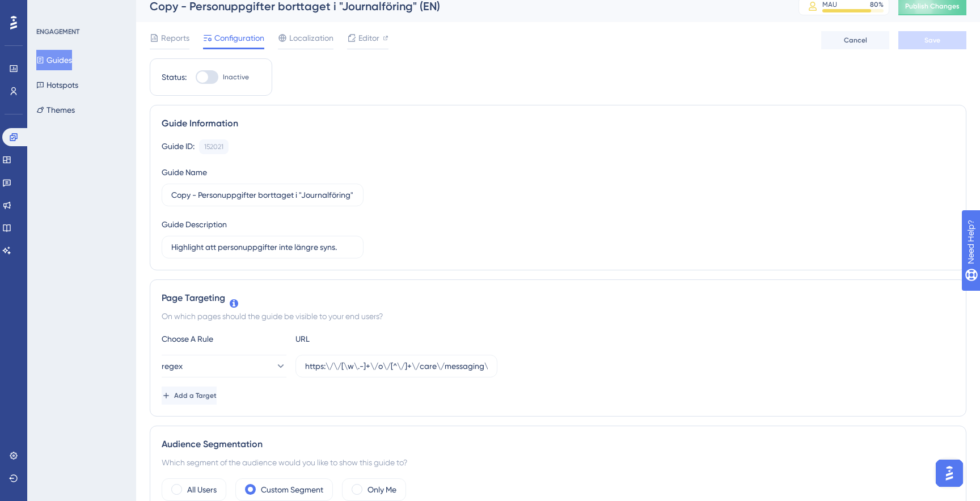
scroll to position [0, 0]
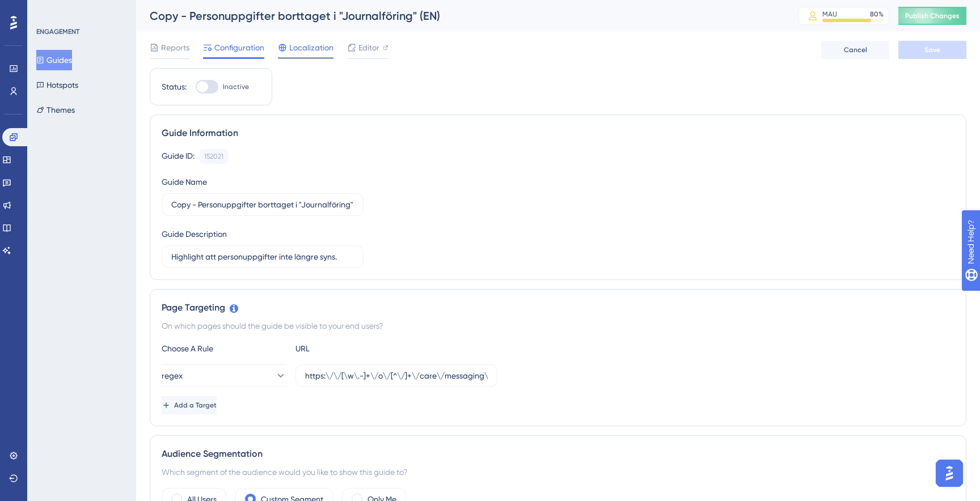
click at [299, 53] on span "Localization" at bounding box center [311, 48] width 44 height 14
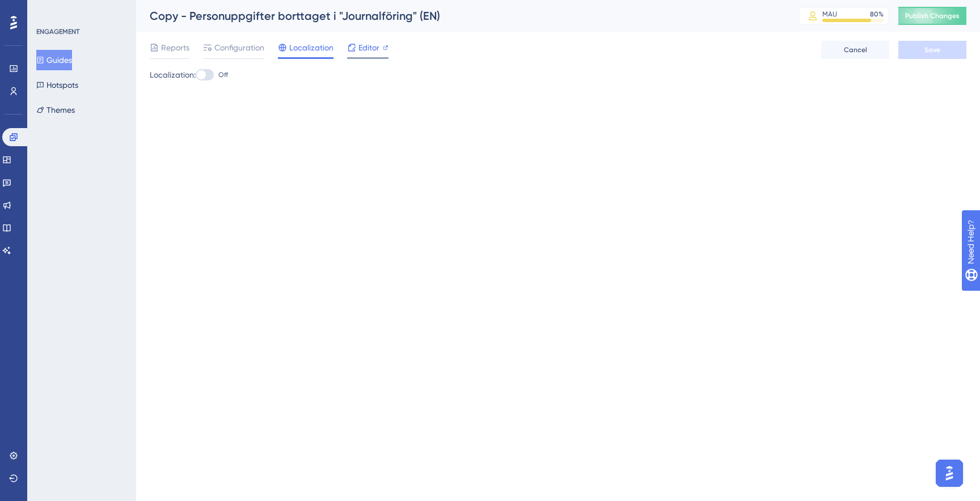
click at [373, 50] on span "Editor" at bounding box center [368, 48] width 21 height 14
click at [226, 54] on span "Configuration" at bounding box center [239, 48] width 50 height 14
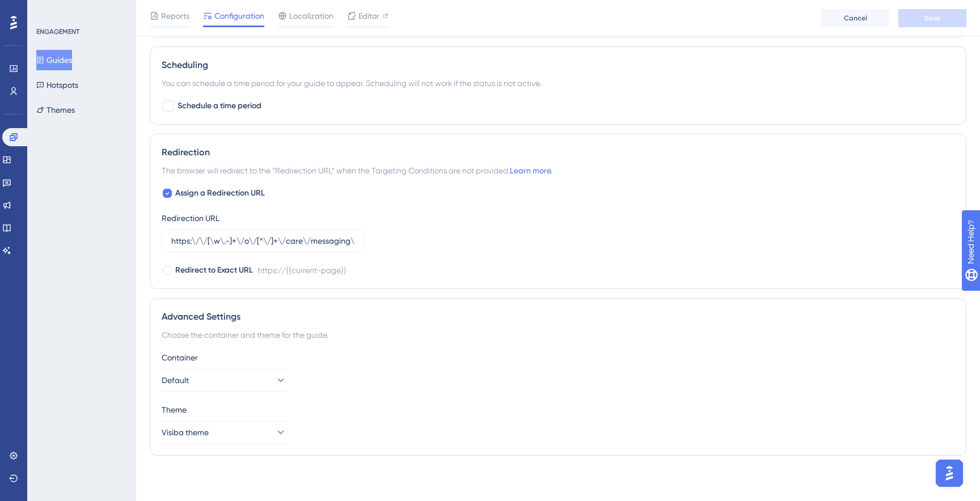
scroll to position [767, 0]
click at [303, 243] on input "https:\/\/[\w\.-]+\/o\/[^\/]+\/care\/messaging\/\d+" at bounding box center [262, 242] width 183 height 12
click at [290, 242] on input "https:\/\/[\w\.-]+\/o\/[^\/]+\/care\/messaging\/\d+" at bounding box center [262, 242] width 183 height 12
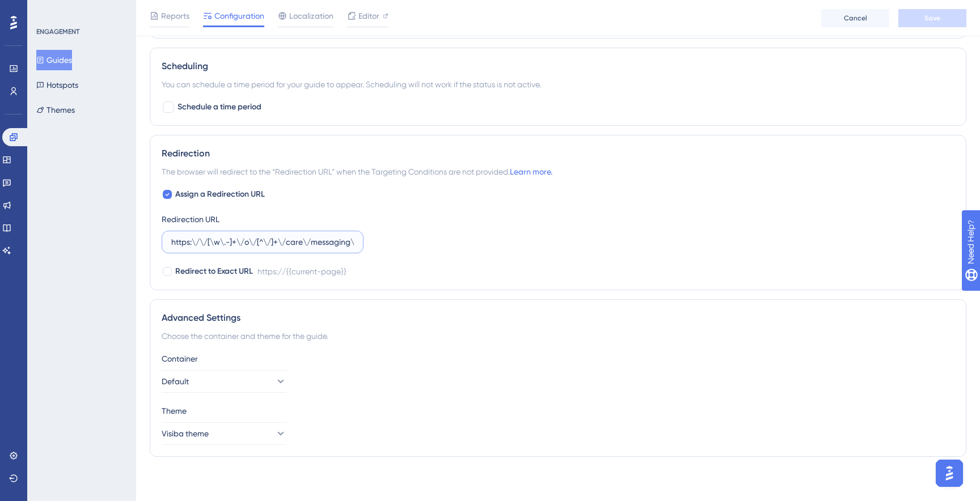
click at [290, 242] on input "https:\/\/[\w\.-]+\/o\/[^\/]+\/care\/messaging\/\d+" at bounding box center [262, 242] width 183 height 12
paste input "//stage-service.visibacare.com/o/env-two/care/messaging"
type input "https://stage-service.visibacare.com/o/env-two/care/messaging"
click at [946, 24] on button "Save" at bounding box center [932, 18] width 68 height 18
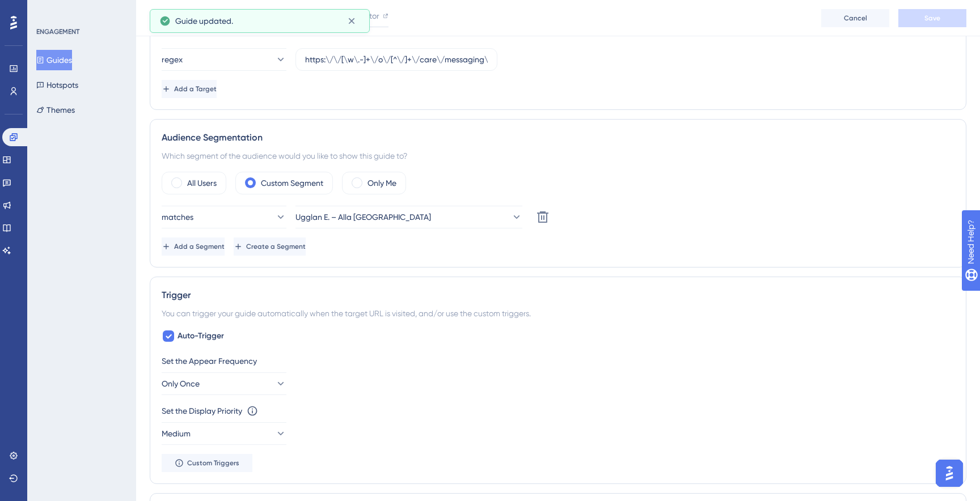
scroll to position [53, 0]
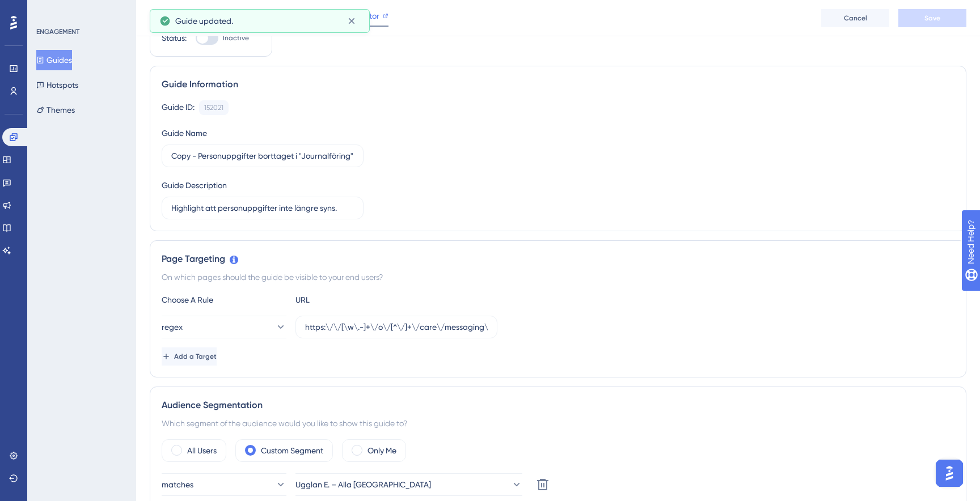
click at [378, 15] on span "Editor" at bounding box center [368, 16] width 21 height 14
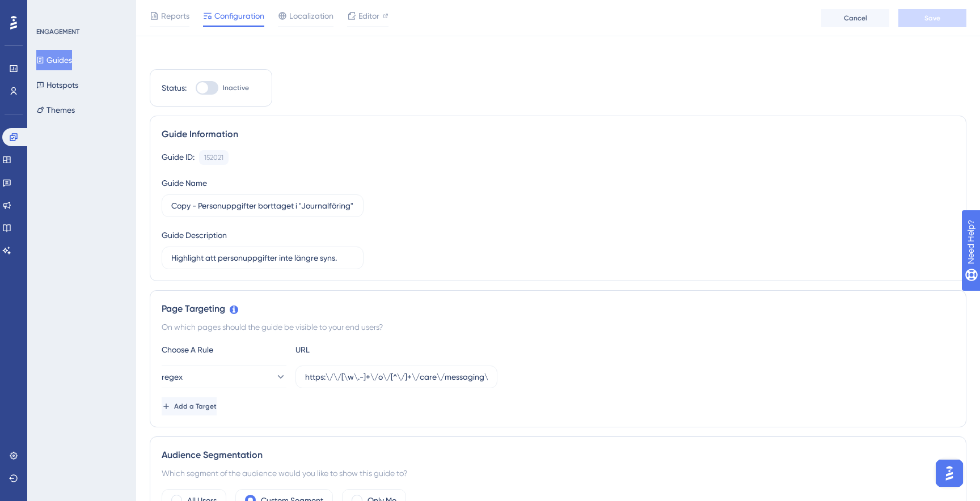
scroll to position [0, 0]
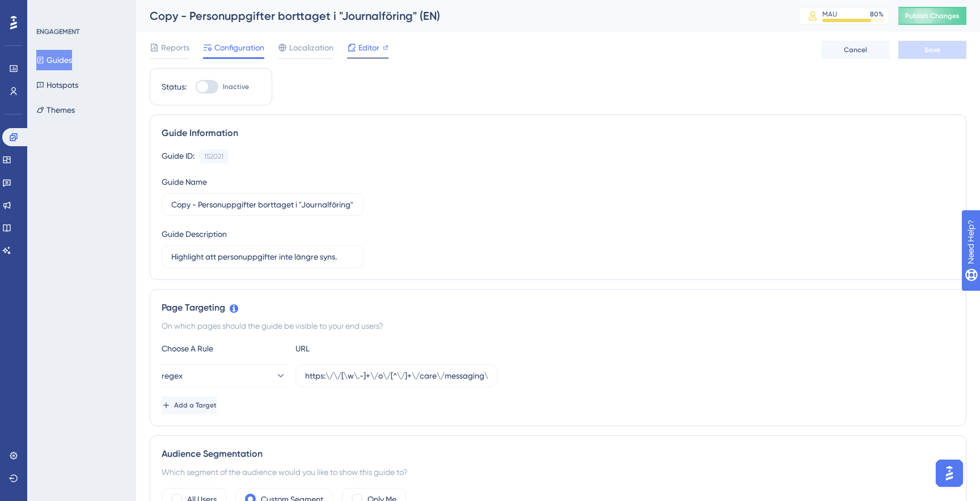
click at [368, 50] on span "Editor" at bounding box center [368, 48] width 21 height 14
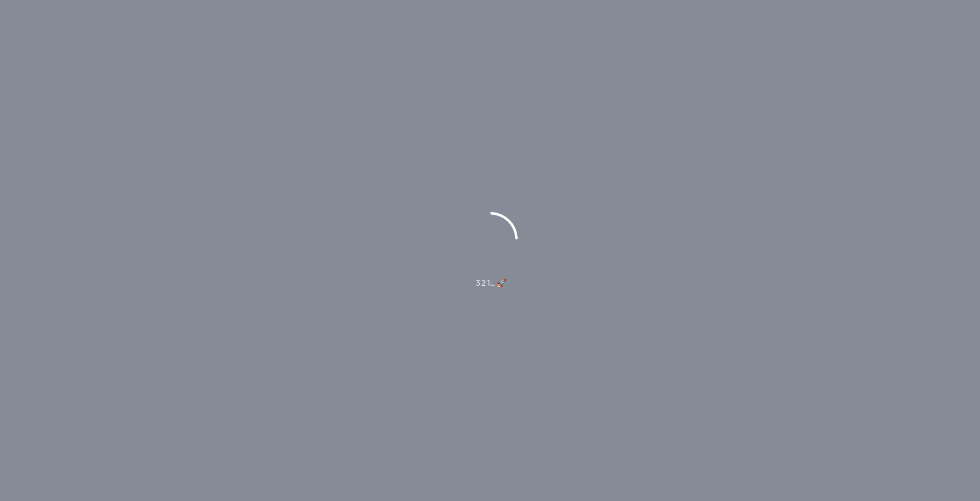
click at [476, 175] on div "3 2 1… 🚀" at bounding box center [490, 250] width 980 height 501
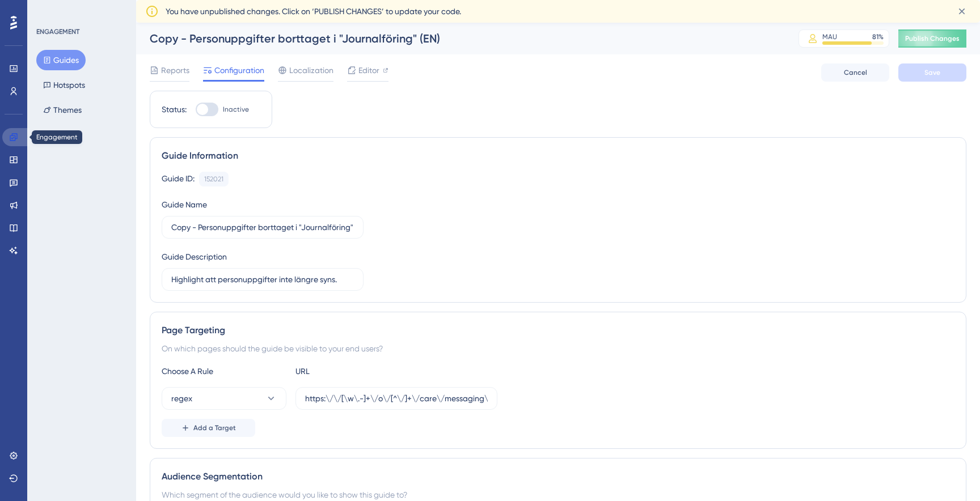
click at [18, 132] on link at bounding box center [15, 137] width 27 height 18
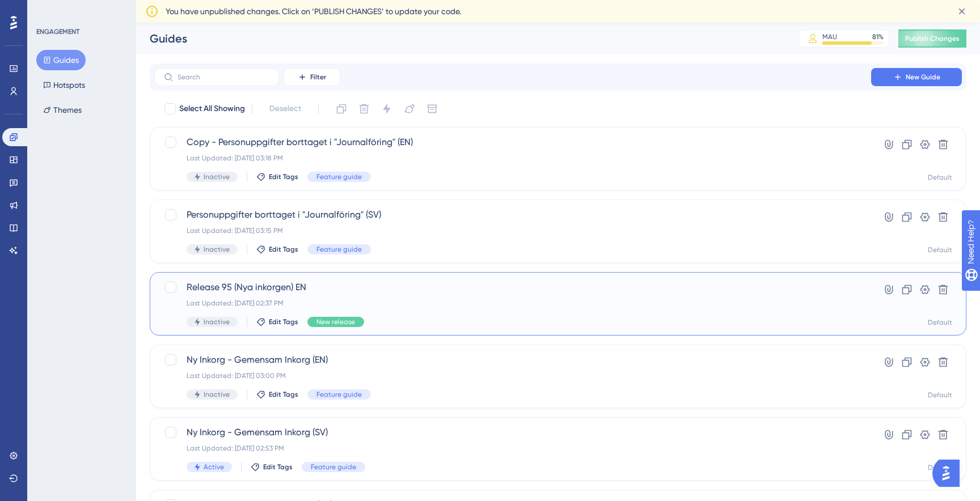
click at [400, 311] on div "Release 95 (Nya inkorgen) EN Last Updated: [DATE] 02:37 PM Inactive Edit Tags N…" at bounding box center [513, 304] width 652 height 46
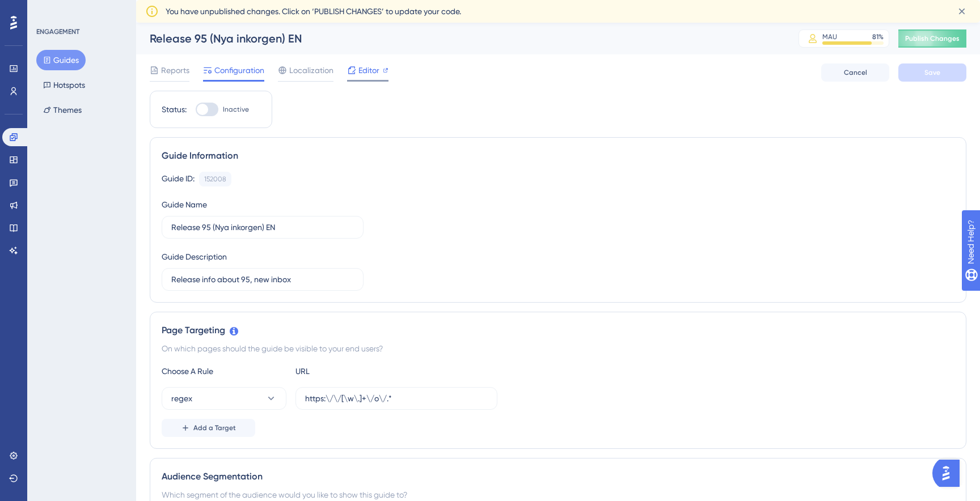
click at [371, 80] on div at bounding box center [367, 81] width 41 height 2
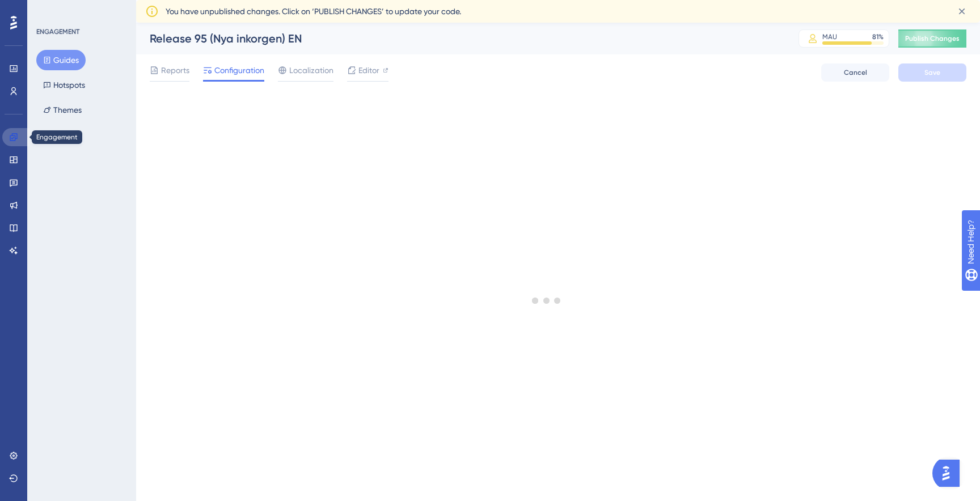
click at [15, 136] on icon at bounding box center [13, 137] width 9 height 9
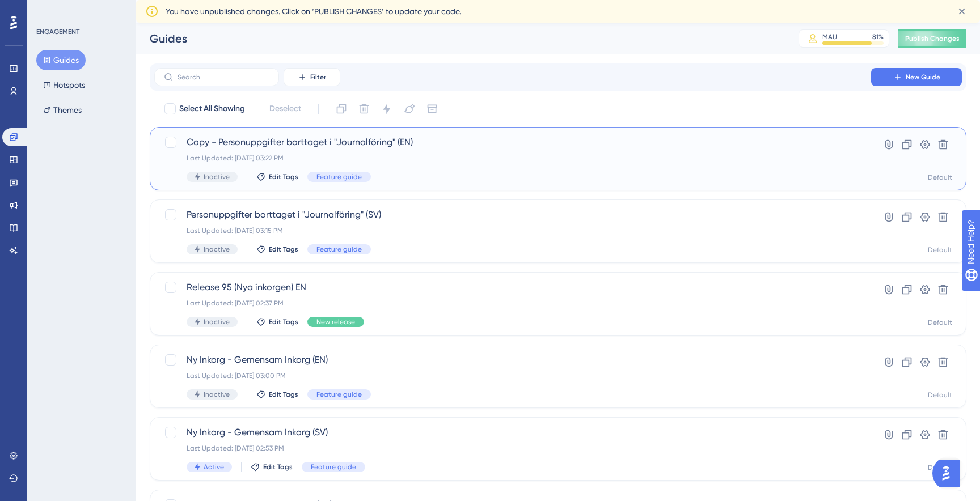
click at [299, 150] on div "Copy - Personuppgifter borttaget i "Journalföring" (EN) Last Updated: [DATE] 03…" at bounding box center [513, 159] width 652 height 46
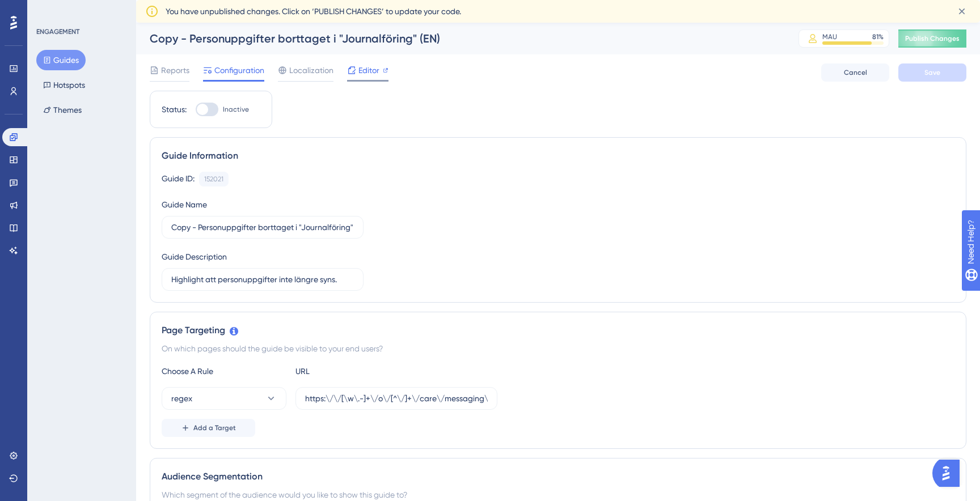
click at [361, 69] on span "Editor" at bounding box center [368, 71] width 21 height 14
drag, startPoint x: 199, startPoint y: 229, endPoint x: 124, endPoint y: 229, distance: 75.4
type input "Personuppgifter borttaget i "Journalföring" (EN)"
click at [938, 65] on button "Save" at bounding box center [932, 73] width 68 height 18
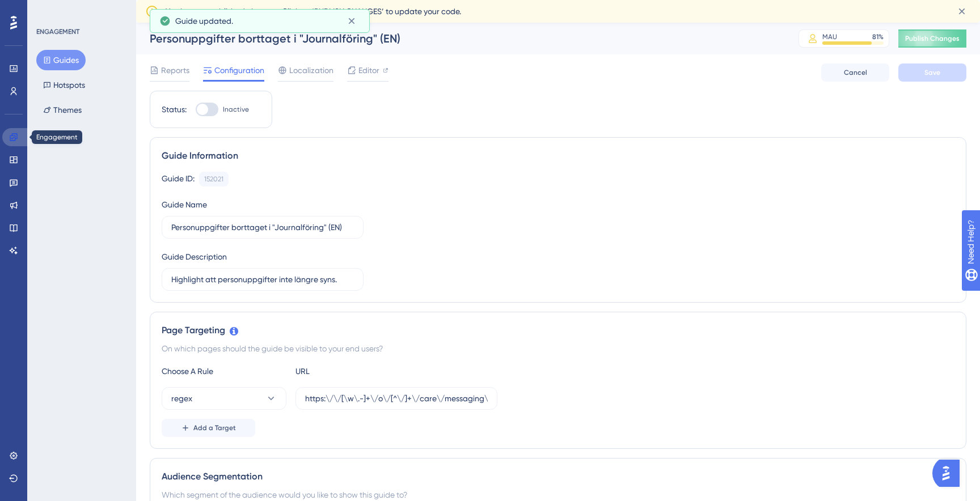
click at [16, 138] on icon at bounding box center [13, 137] width 9 height 9
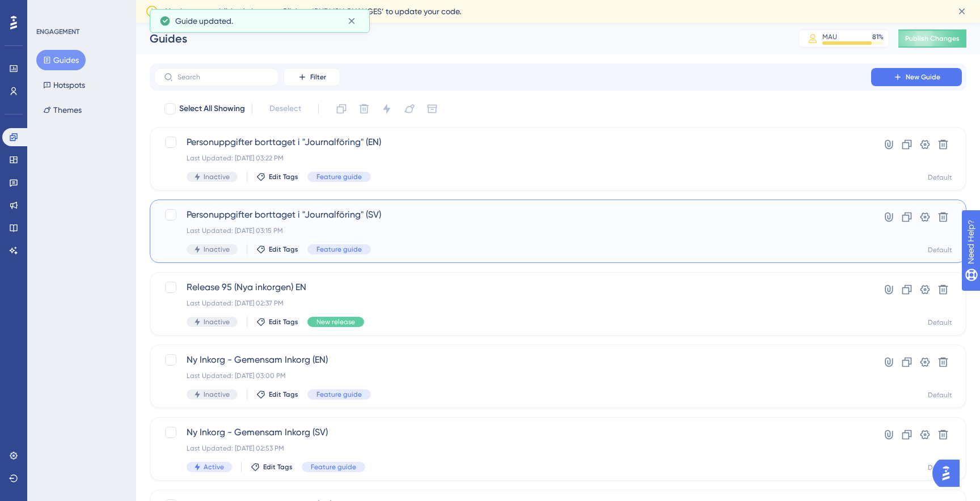
click at [435, 243] on div "Personuppgifter borttaget i "Journalföring" (SV) Last Updated: Sep 16 2025, 03:…" at bounding box center [513, 231] width 652 height 46
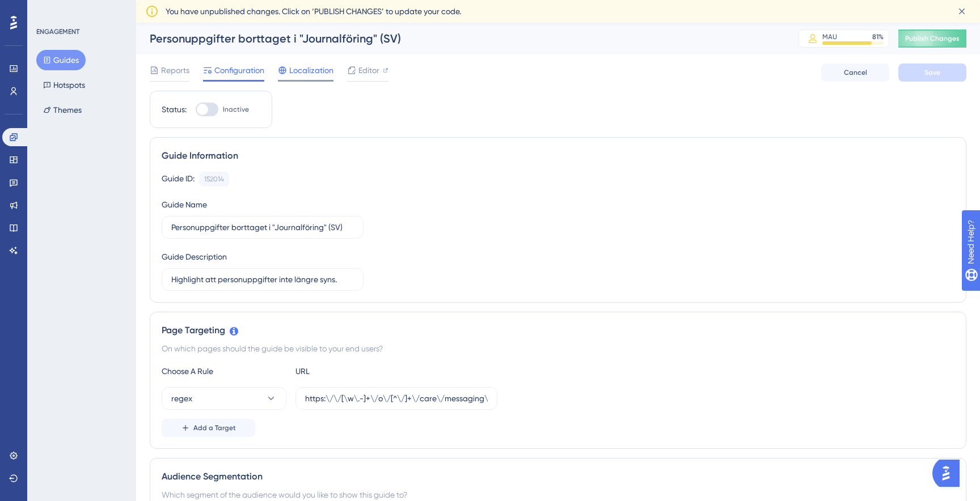
click at [312, 74] on span "Localization" at bounding box center [311, 71] width 44 height 14
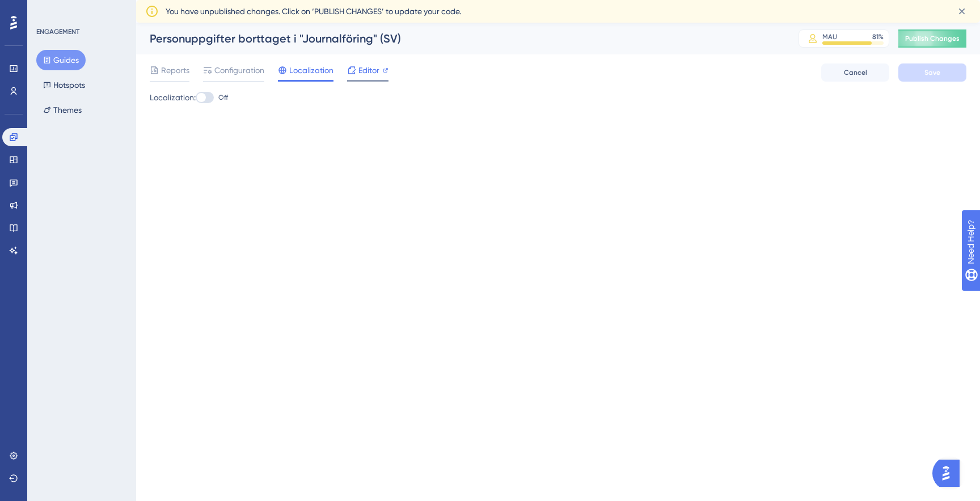
click at [358, 77] on div "Editor" at bounding box center [367, 73] width 41 height 18
click at [14, 139] on icon at bounding box center [13, 137] width 9 height 9
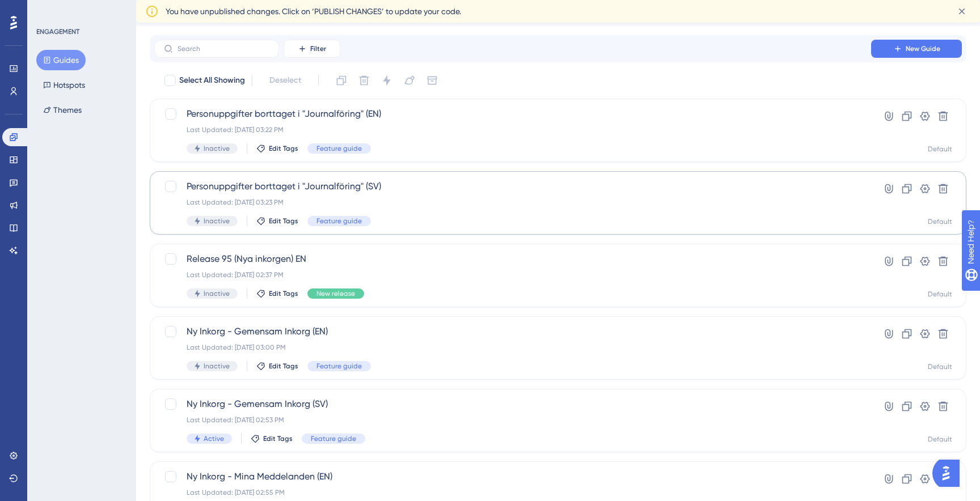
scroll to position [41, 0]
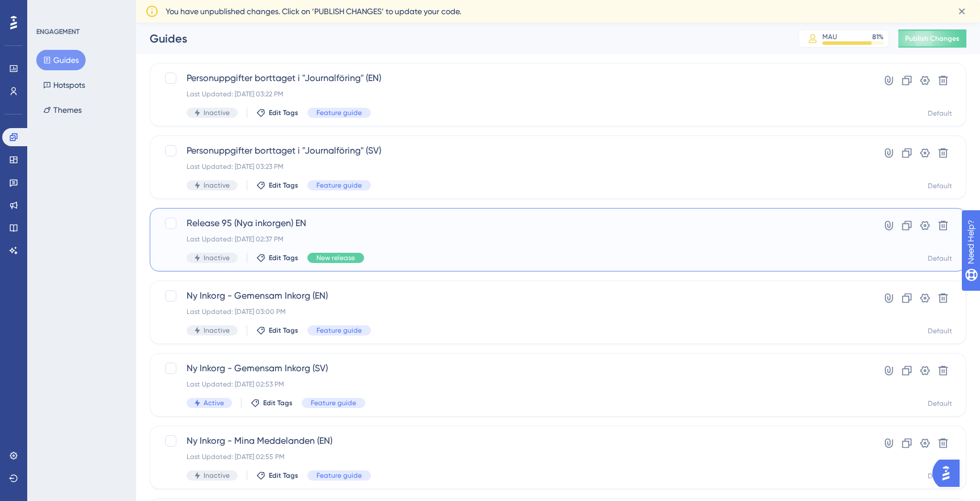
click at [338, 231] on div "Release 95 (Nya inkorgen) EN Last Updated: Sep 16 2025, 02:37 PM Inactive Edit …" at bounding box center [513, 240] width 652 height 46
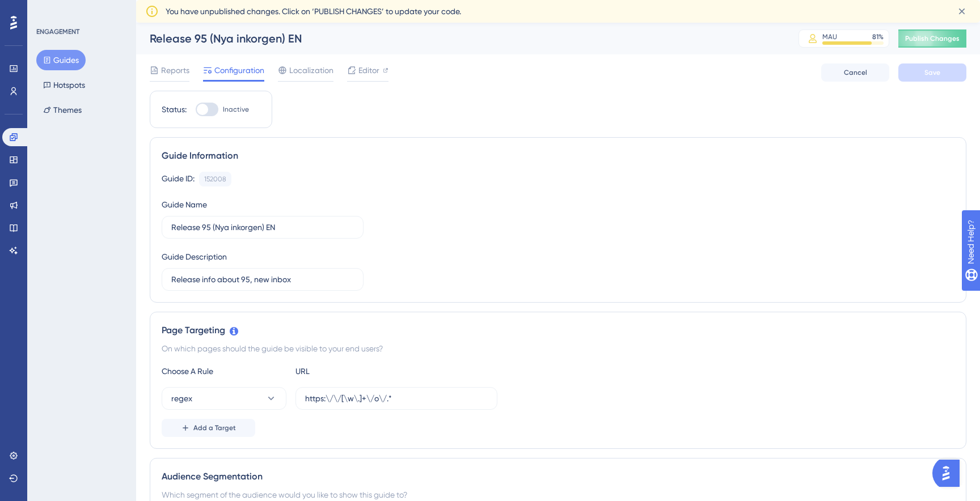
click at [209, 113] on div at bounding box center [207, 110] width 23 height 14
click at [196, 110] on input "Inactive" at bounding box center [195, 109] width 1 height 1
checkbox input "true"
click at [908, 70] on button "Save" at bounding box center [932, 73] width 68 height 18
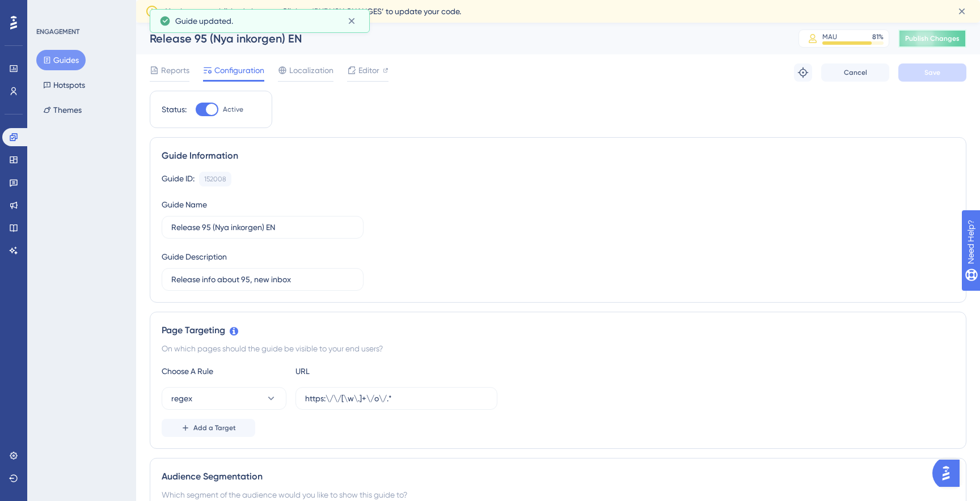
click at [926, 39] on span "Publish Changes" at bounding box center [932, 38] width 54 height 9
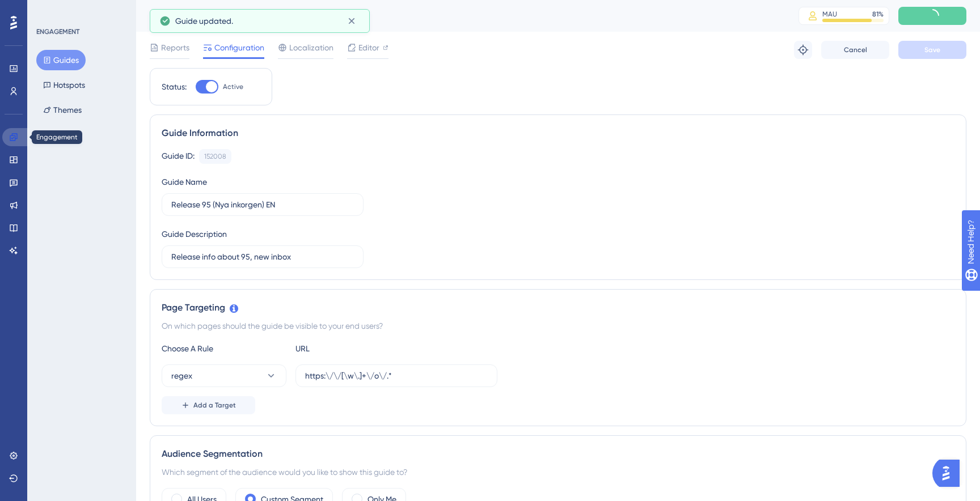
click at [14, 136] on icon at bounding box center [13, 137] width 9 height 9
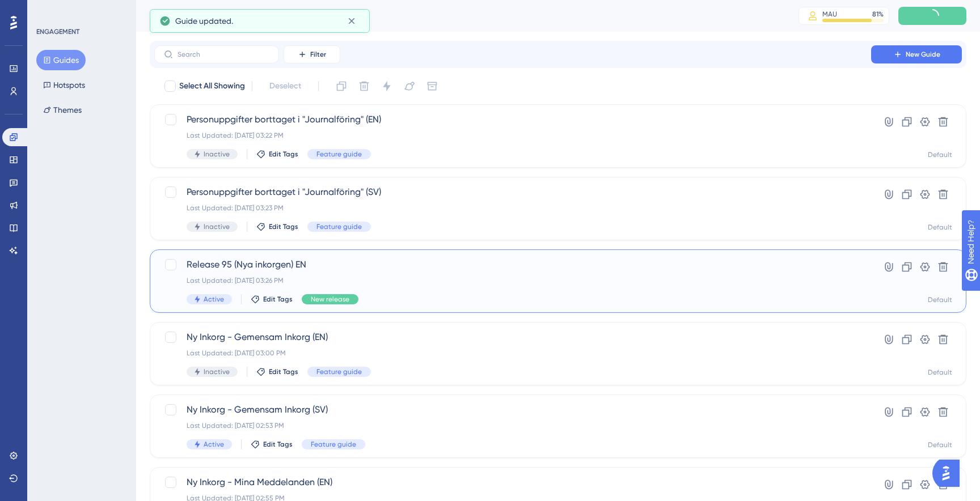
click at [408, 297] on div "Active Edit Tags New release" at bounding box center [513, 299] width 652 height 10
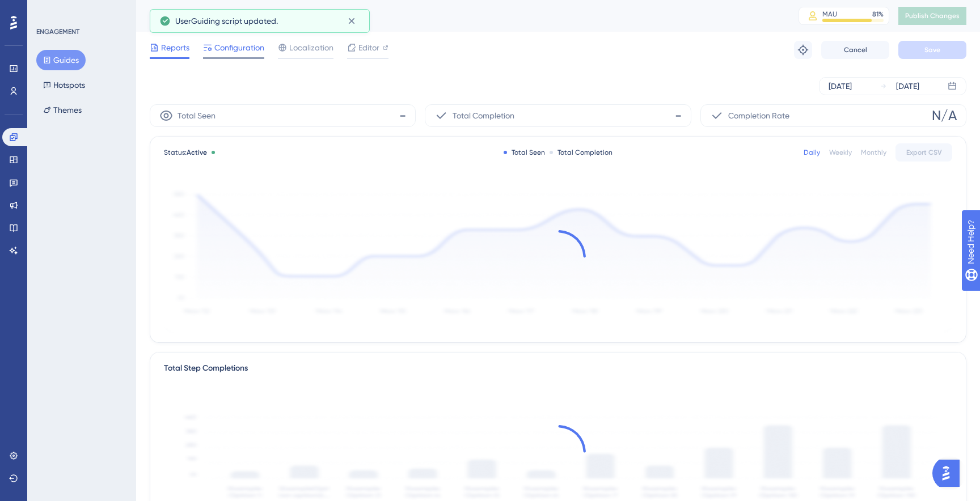
click at [256, 46] on span "Configuration" at bounding box center [239, 48] width 50 height 14
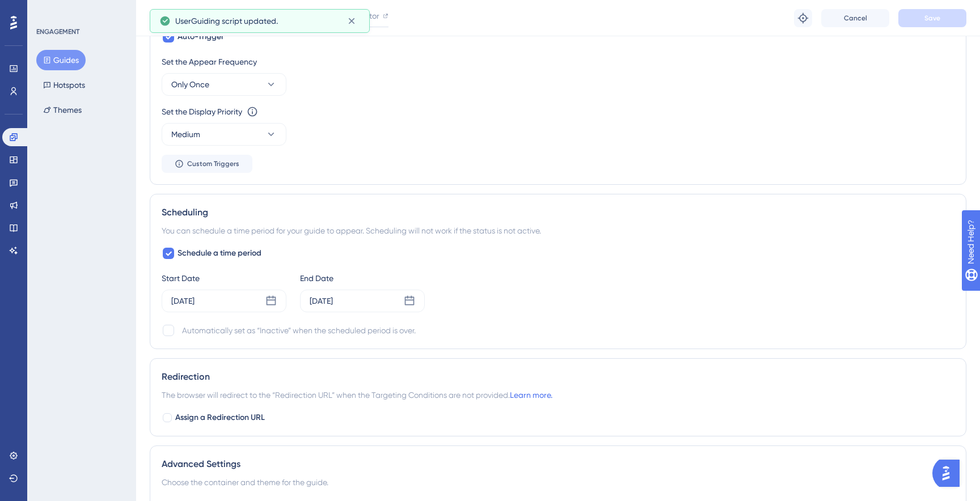
scroll to position [621, 0]
click at [277, 298] on div "Sep 17 2025" at bounding box center [224, 300] width 125 height 23
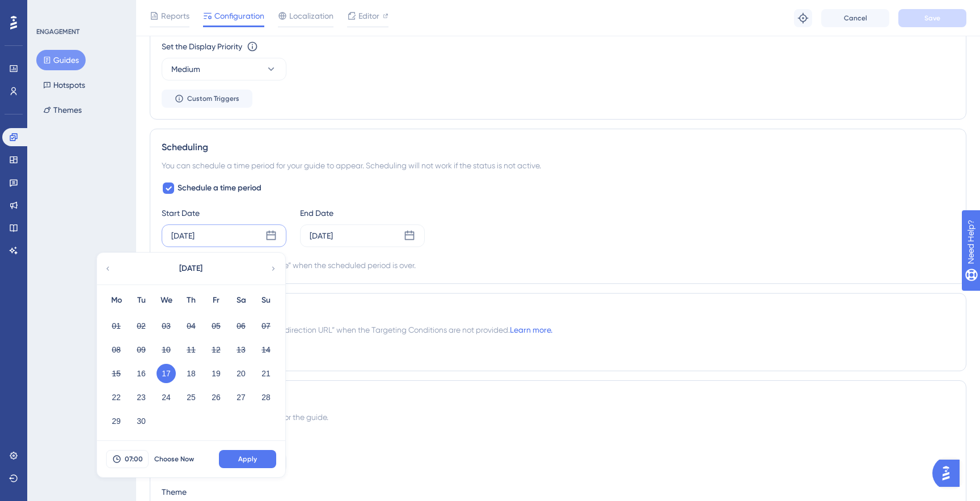
scroll to position [688, 0]
click at [417, 325] on span "The browser will redirect to the “Redirection URL” when the Targeting Condition…" at bounding box center [357, 328] width 391 height 14
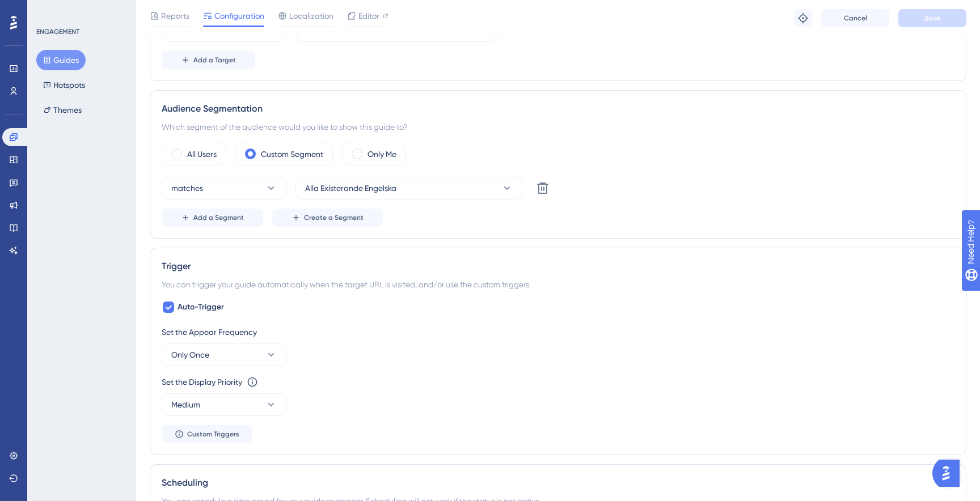
scroll to position [196, 0]
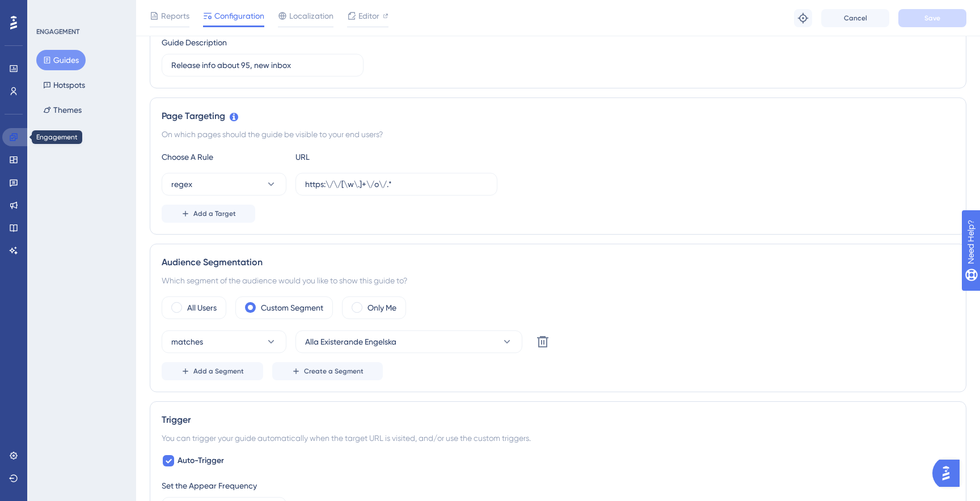
click at [15, 134] on icon at bounding box center [13, 136] width 7 height 7
